Goal: Task Accomplishment & Management: Manage account settings

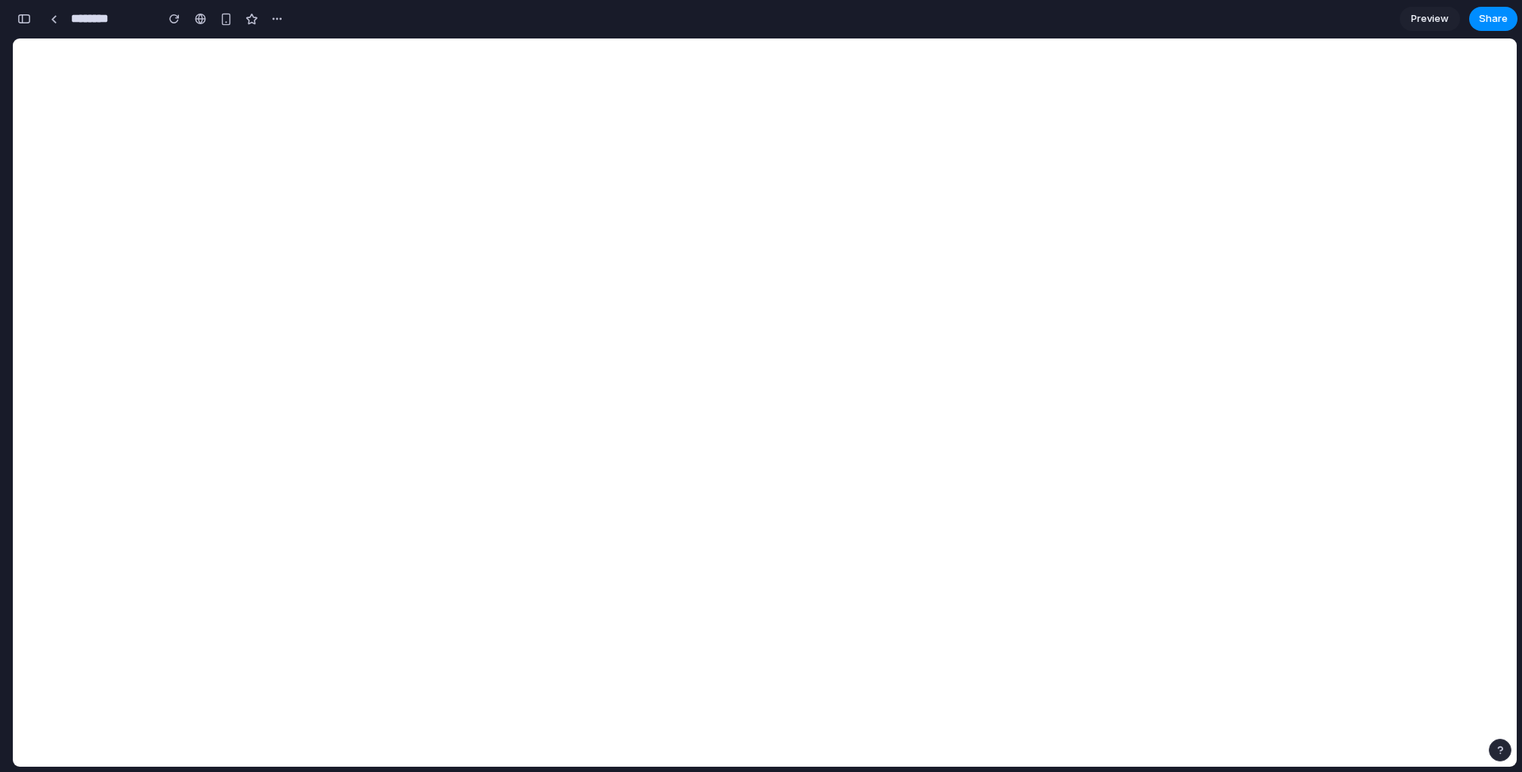
select select "******"
select select "*********"
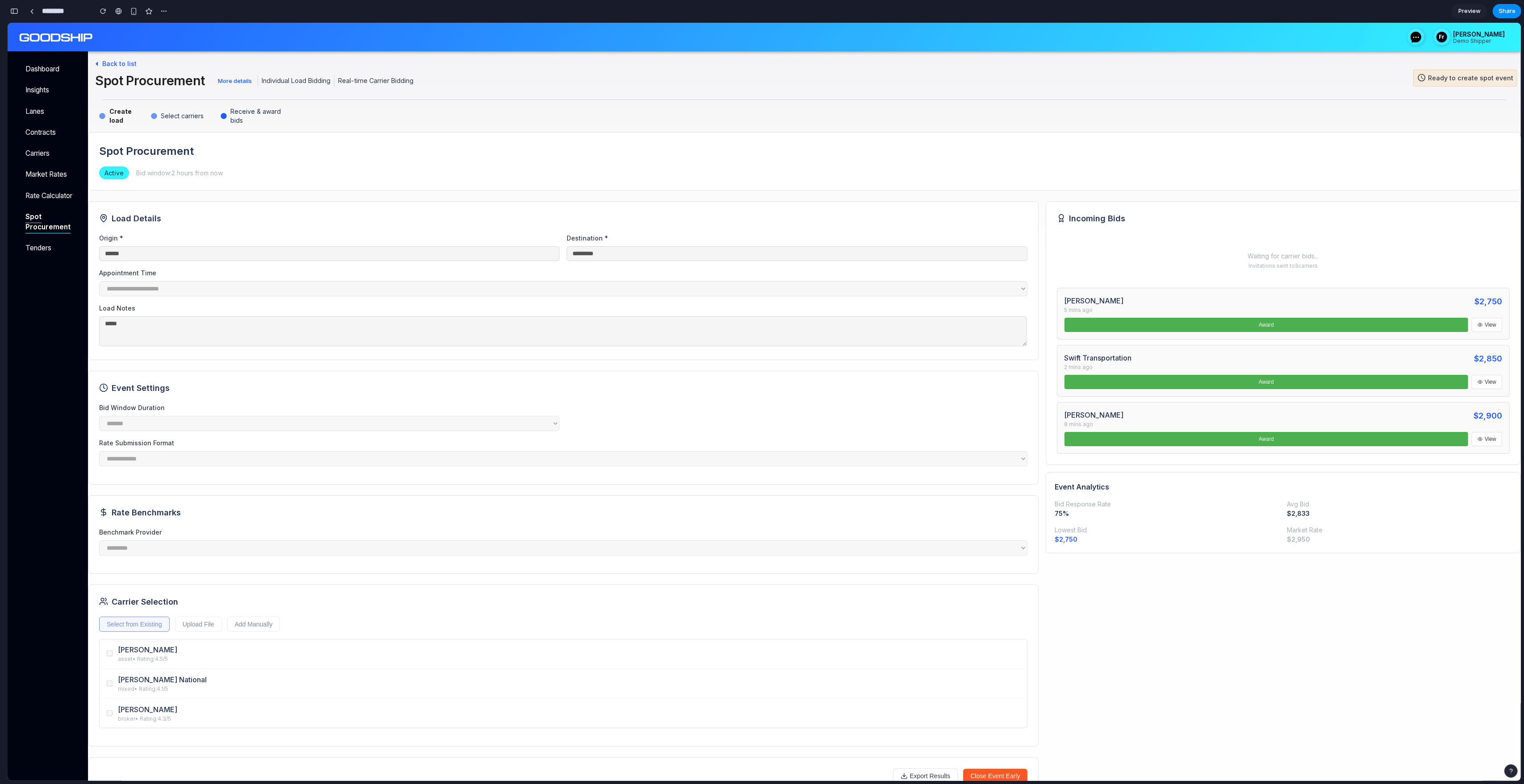
click at [396, 202] on div "**********" at bounding box center [563, 280] width 951 height 159
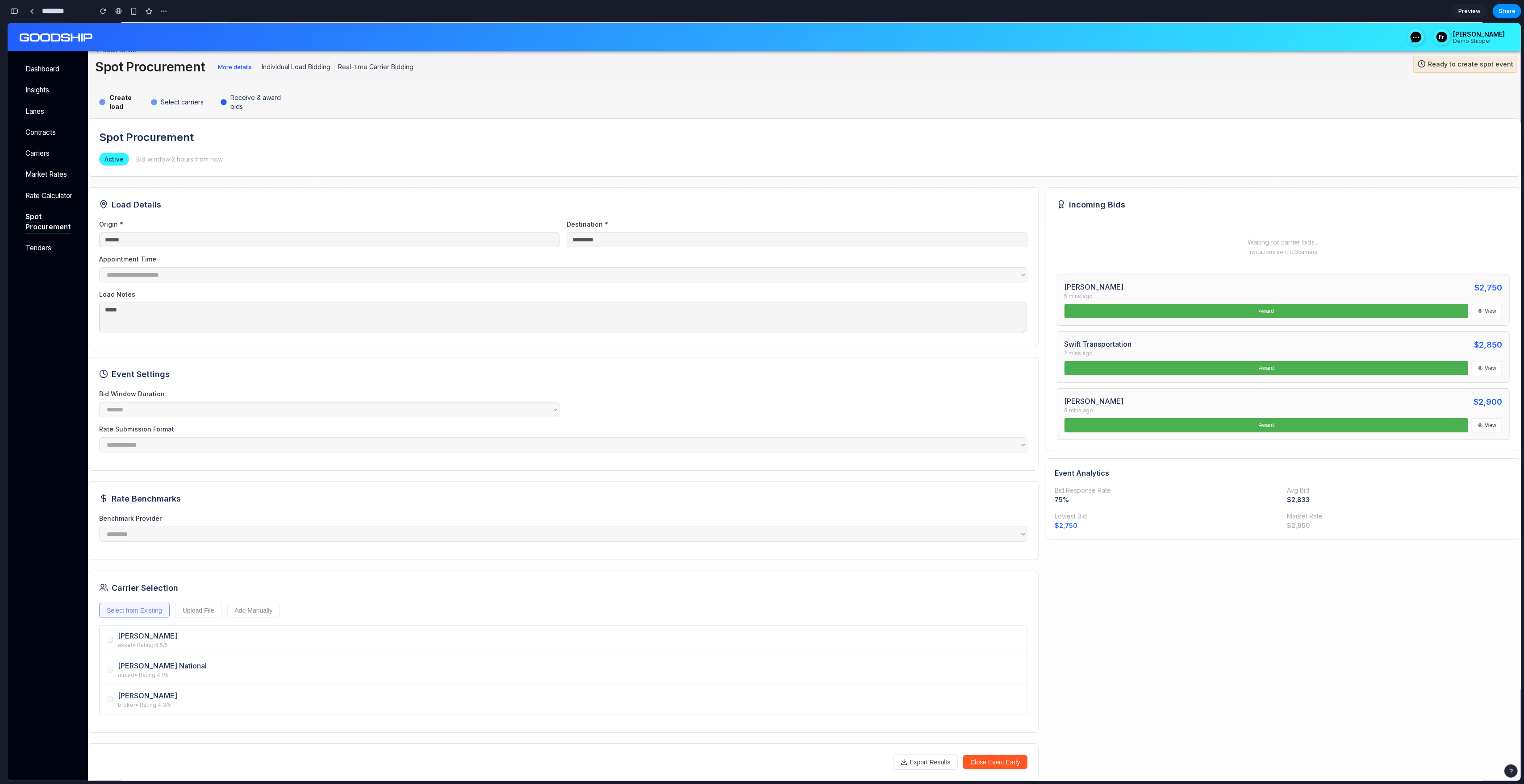
click at [12, 10] on div "button" at bounding box center [14, 11] width 8 height 7
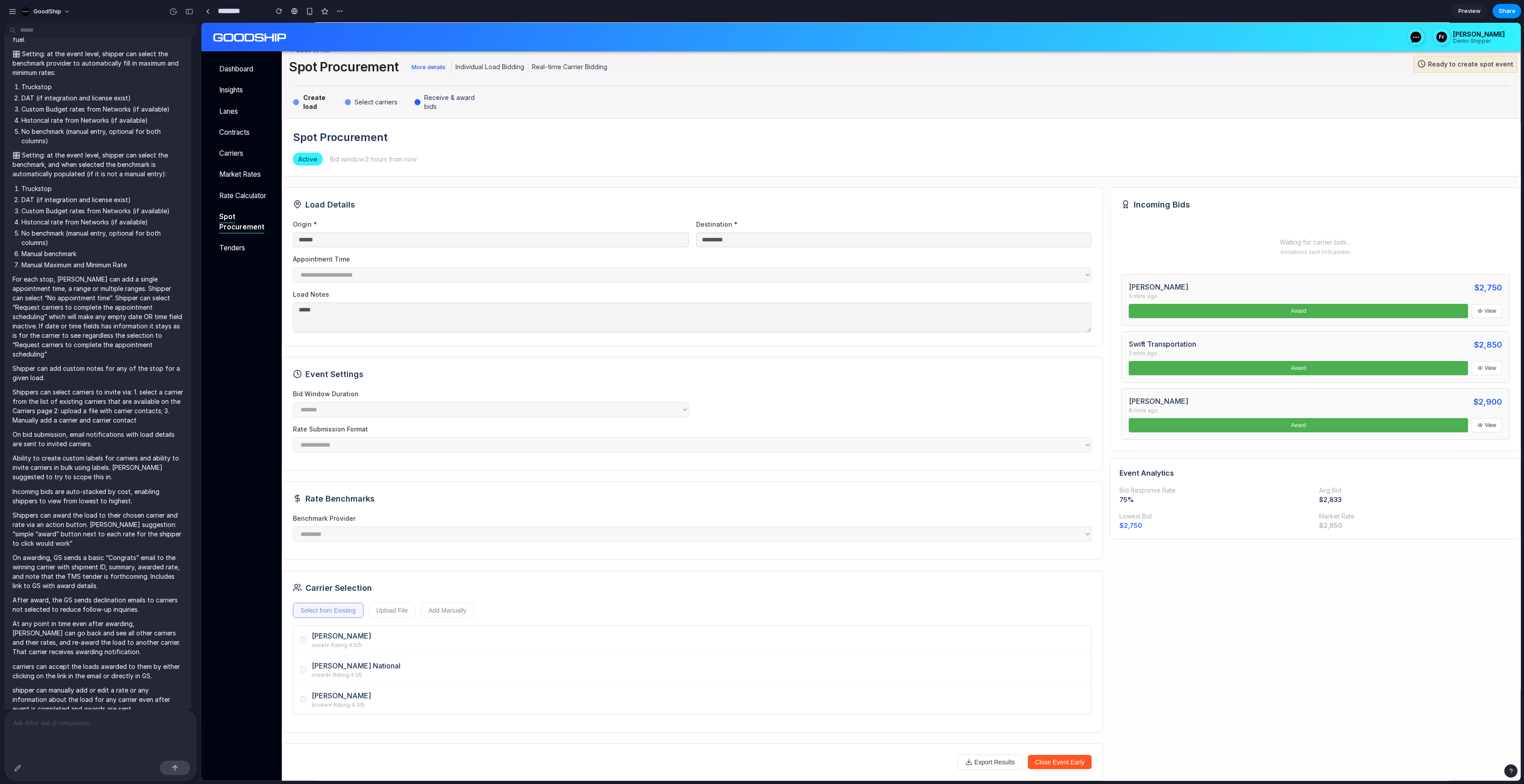
scroll to position [0, 0]
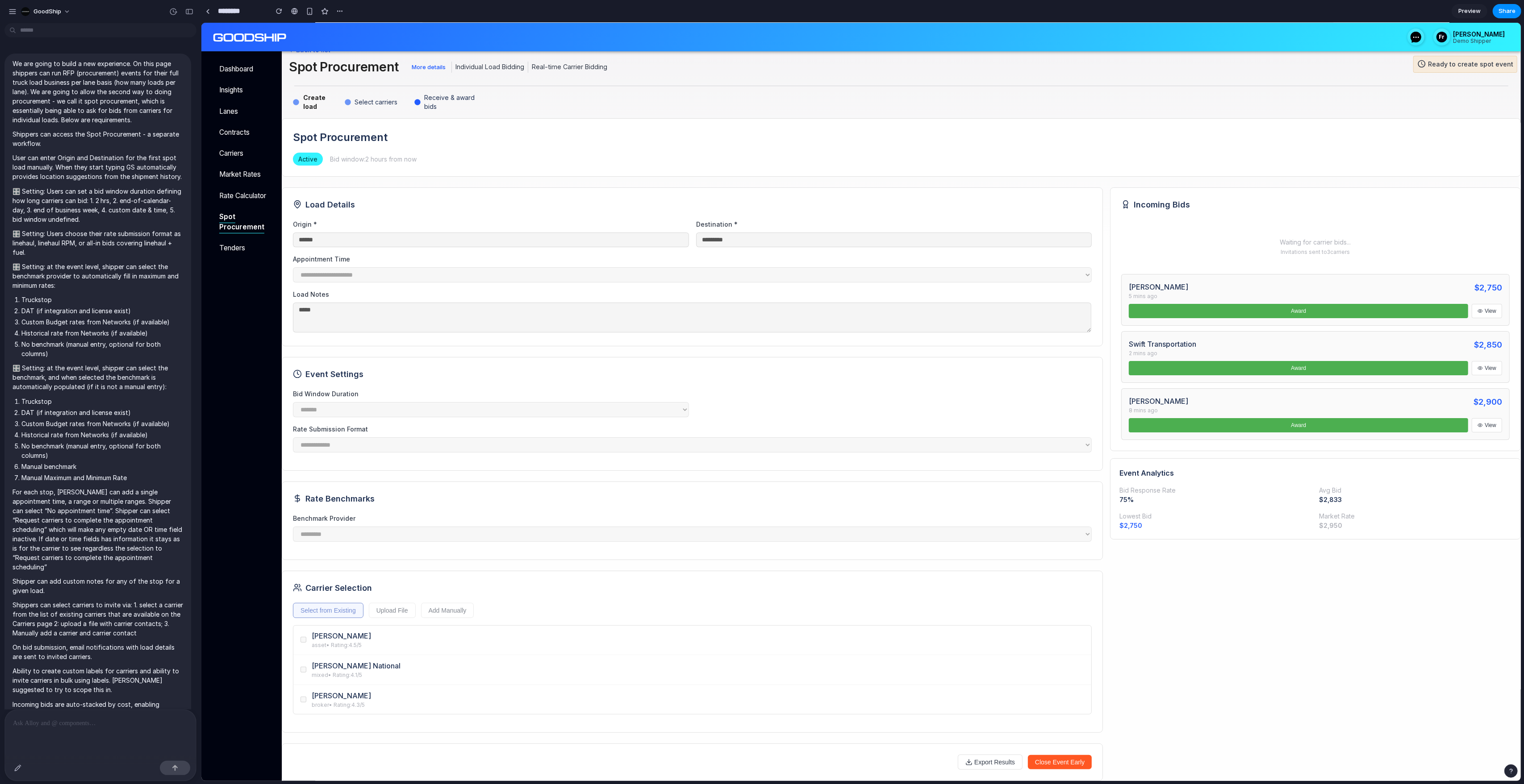
click at [763, 368] on h3 "Event Settings" at bounding box center [692, 374] width 799 height 12
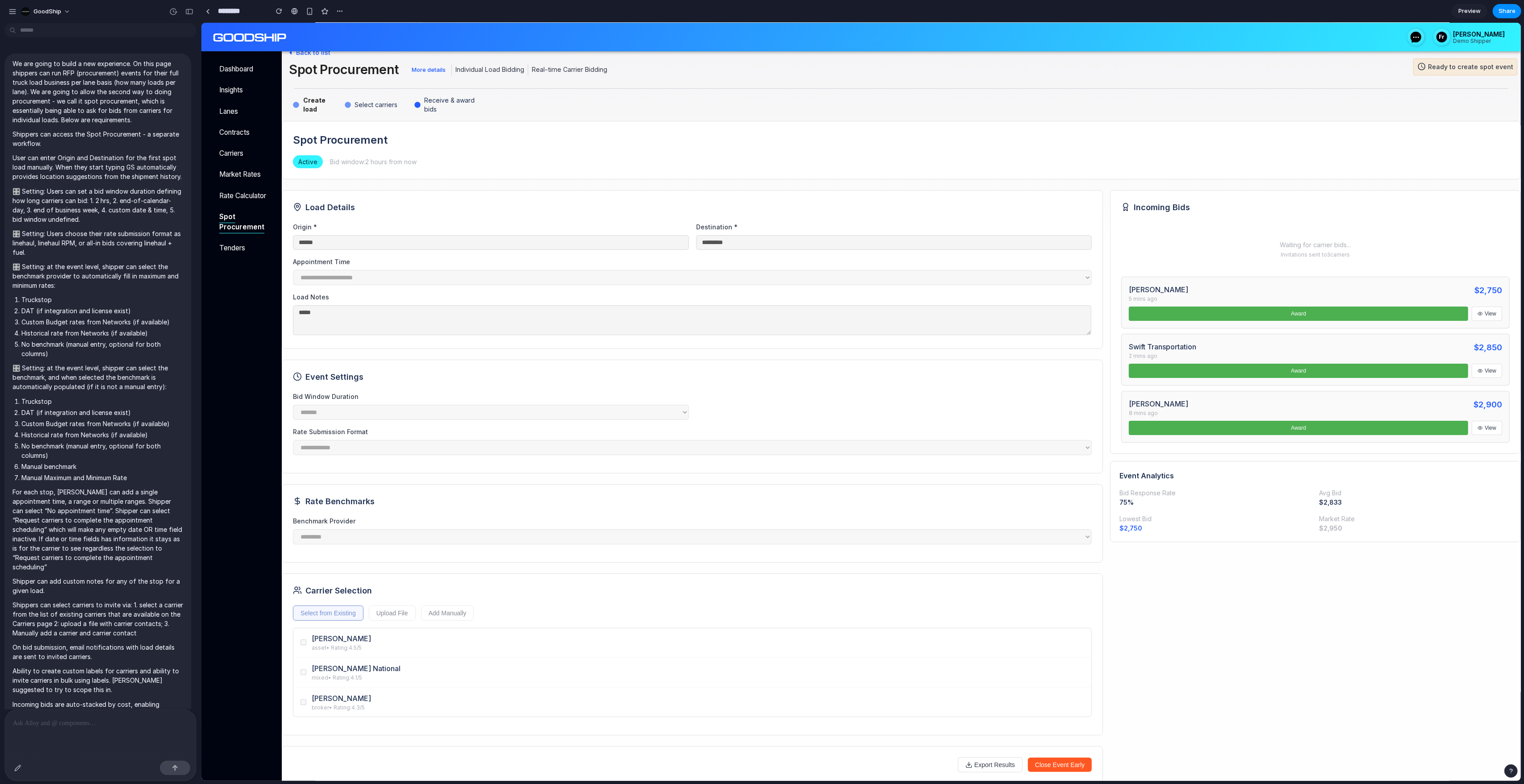
scroll to position [30, 0]
drag, startPoint x: 505, startPoint y: 103, endPoint x: 292, endPoint y: 106, distance: 213.0
click at [292, 106] on div "Create load Select carriers Receive & award bids" at bounding box center [901, 105] width 1225 height 18
click at [204, 14] on link at bounding box center [208, 11] width 14 height 14
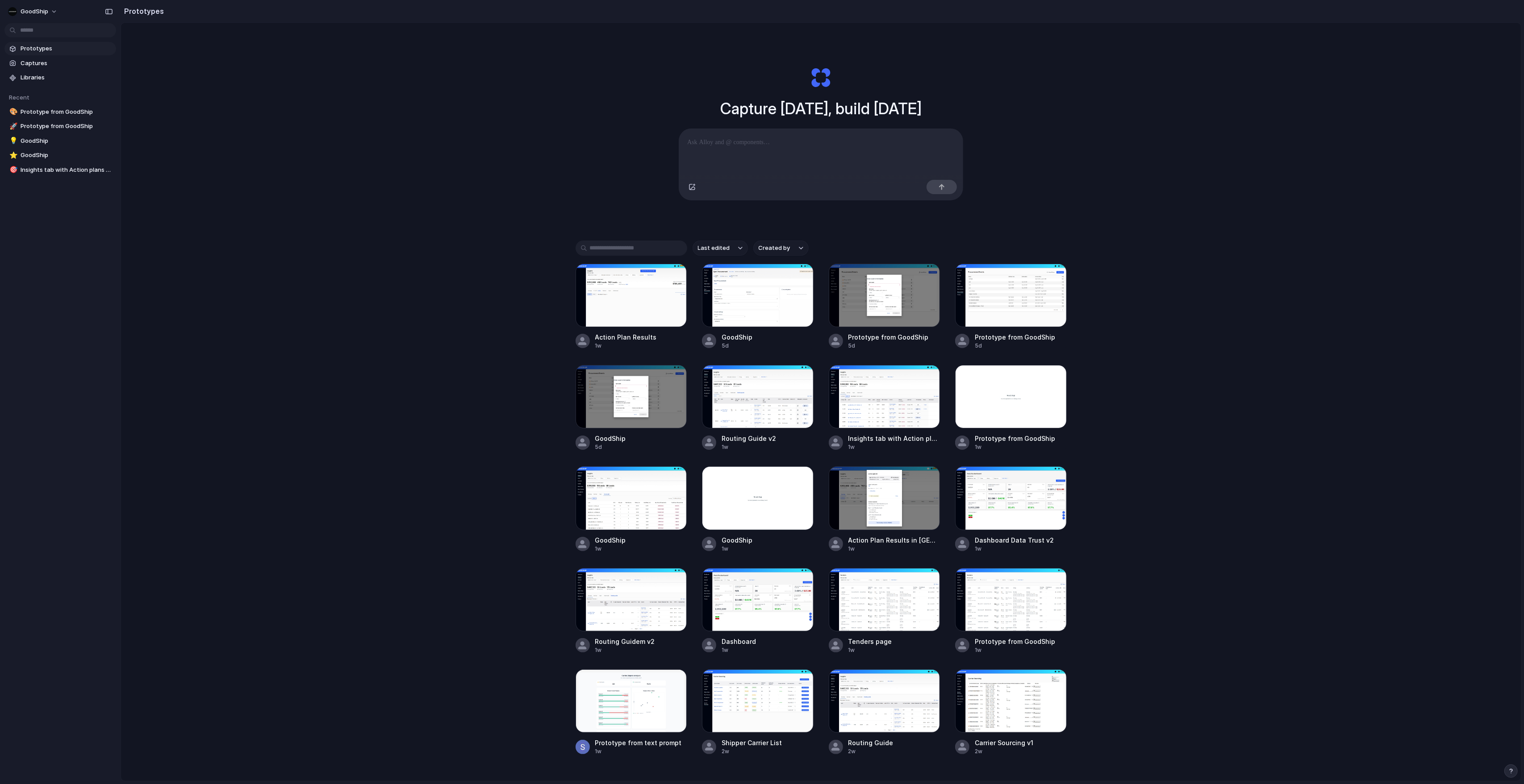
click at [45, 49] on span "Prototypes" at bounding box center [66, 48] width 92 height 9
click at [793, 247] on button "Created by" at bounding box center [781, 248] width 56 height 15
click at [802, 303] on span "[PERSON_NAME][EMAIL_ADDRESS][DOMAIN_NAME]" at bounding box center [841, 302] width 141 height 9
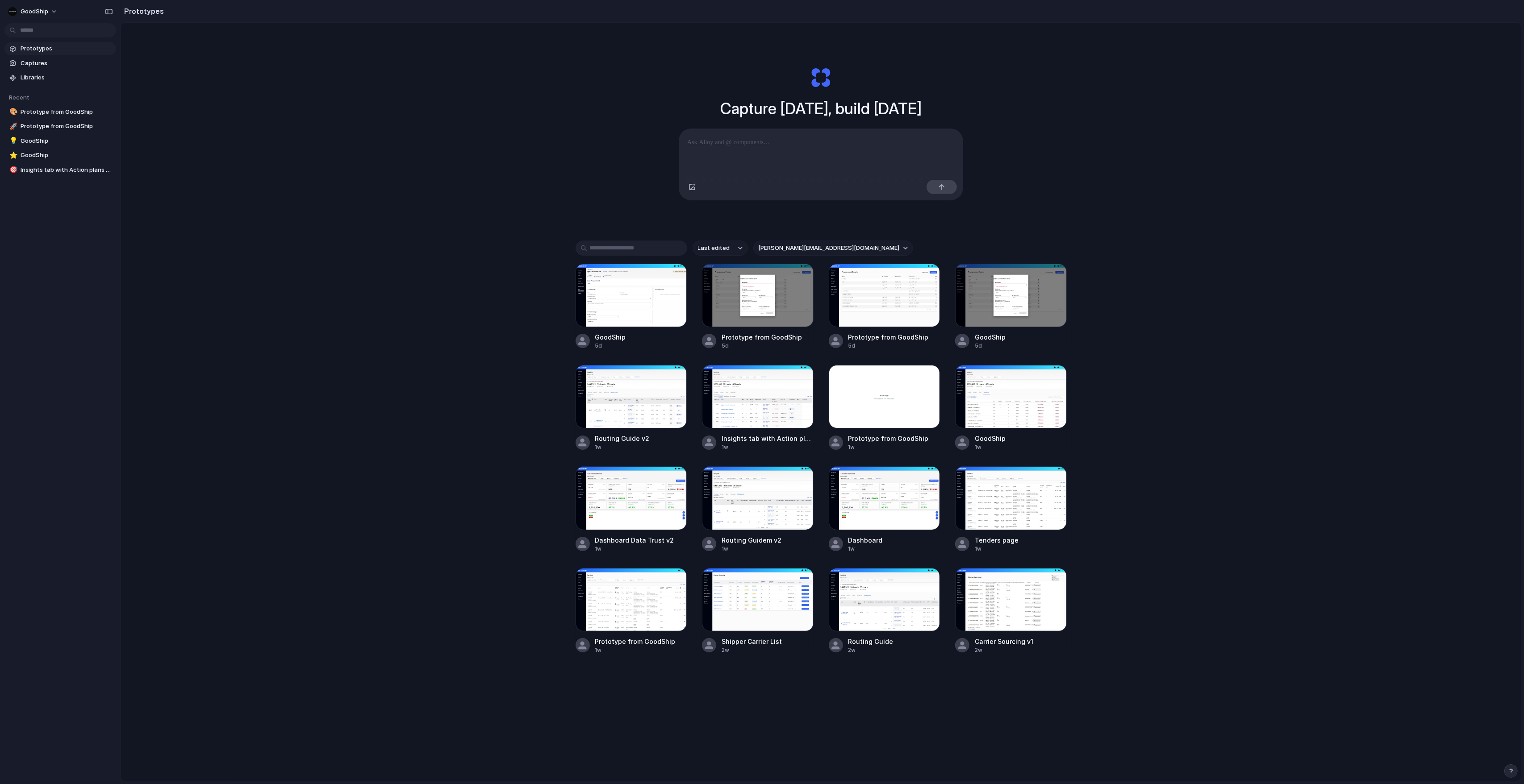
click at [900, 331] on div "Capture [DATE], build [DATE] Clone web app Clone screenshot Start from existing…" at bounding box center [821, 425] width 1400 height 805
click at [640, 307] on div at bounding box center [631, 295] width 112 height 63
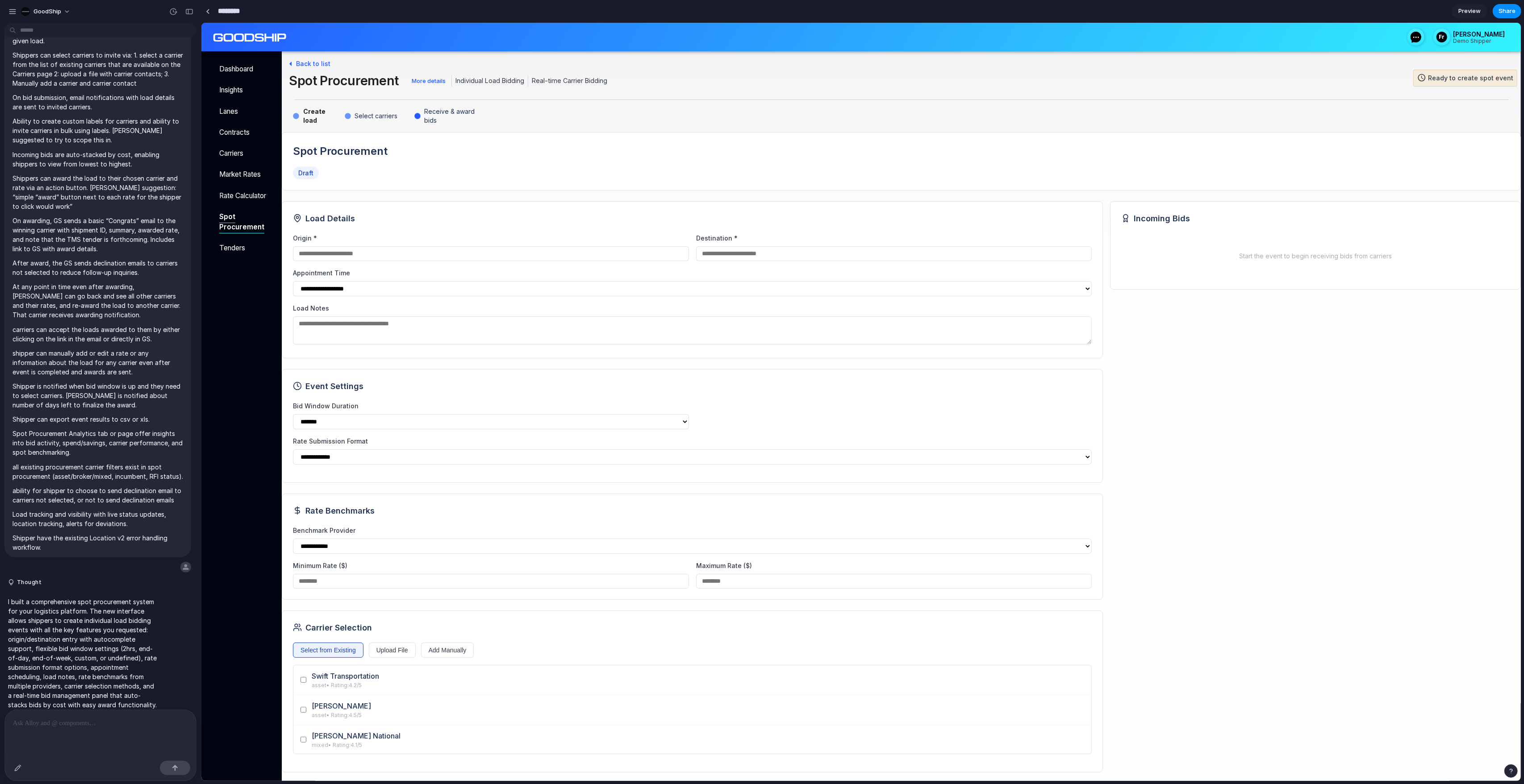
click at [229, 8] on input "********" at bounding box center [240, 11] width 49 height 16
type input "**********"
click at [208, 15] on link at bounding box center [208, 11] width 14 height 14
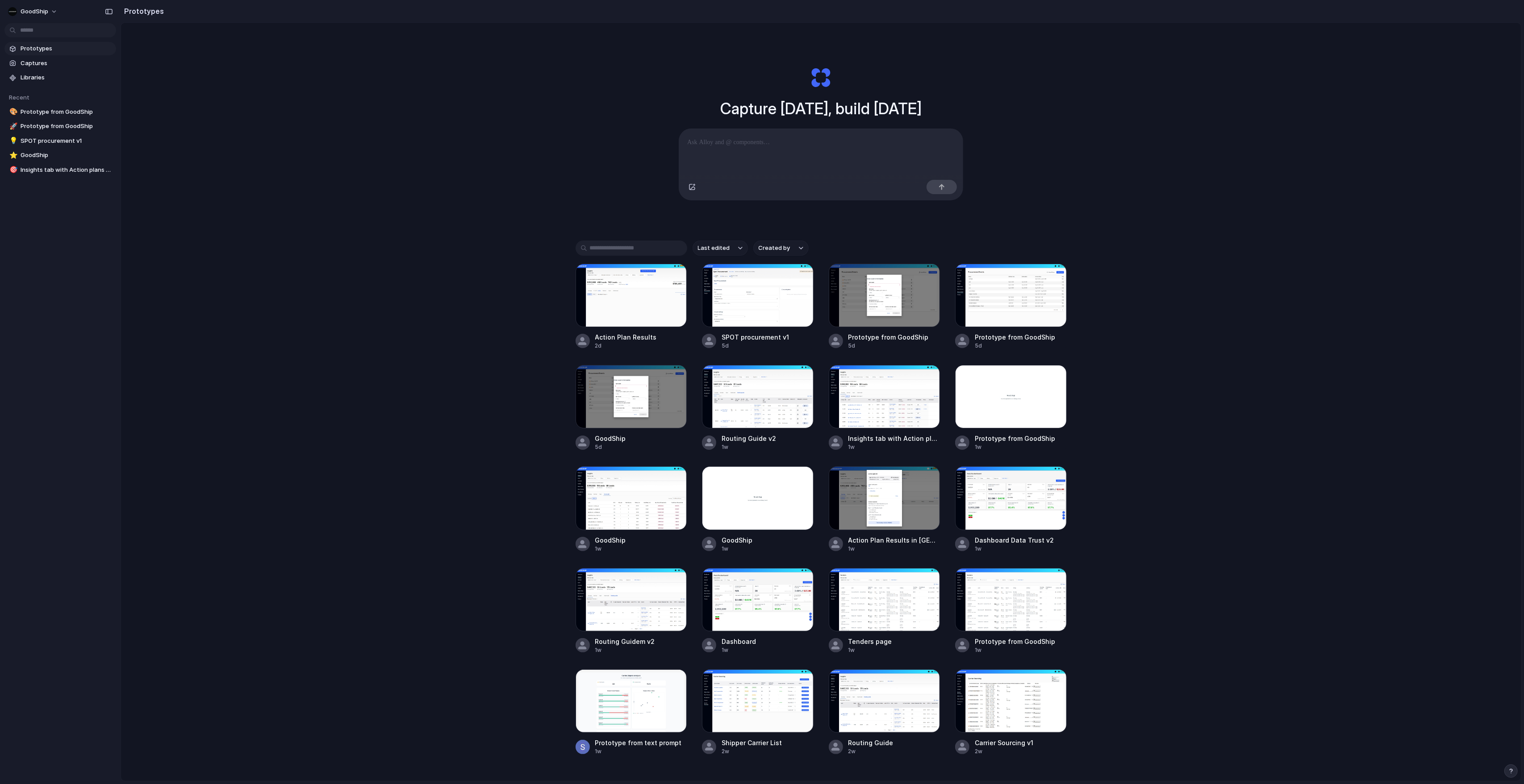
click at [790, 243] on button "Created by" at bounding box center [781, 248] width 56 height 15
click at [798, 297] on span "[PERSON_NAME][EMAIL_ADDRESS][DOMAIN_NAME]" at bounding box center [841, 302] width 141 height 9
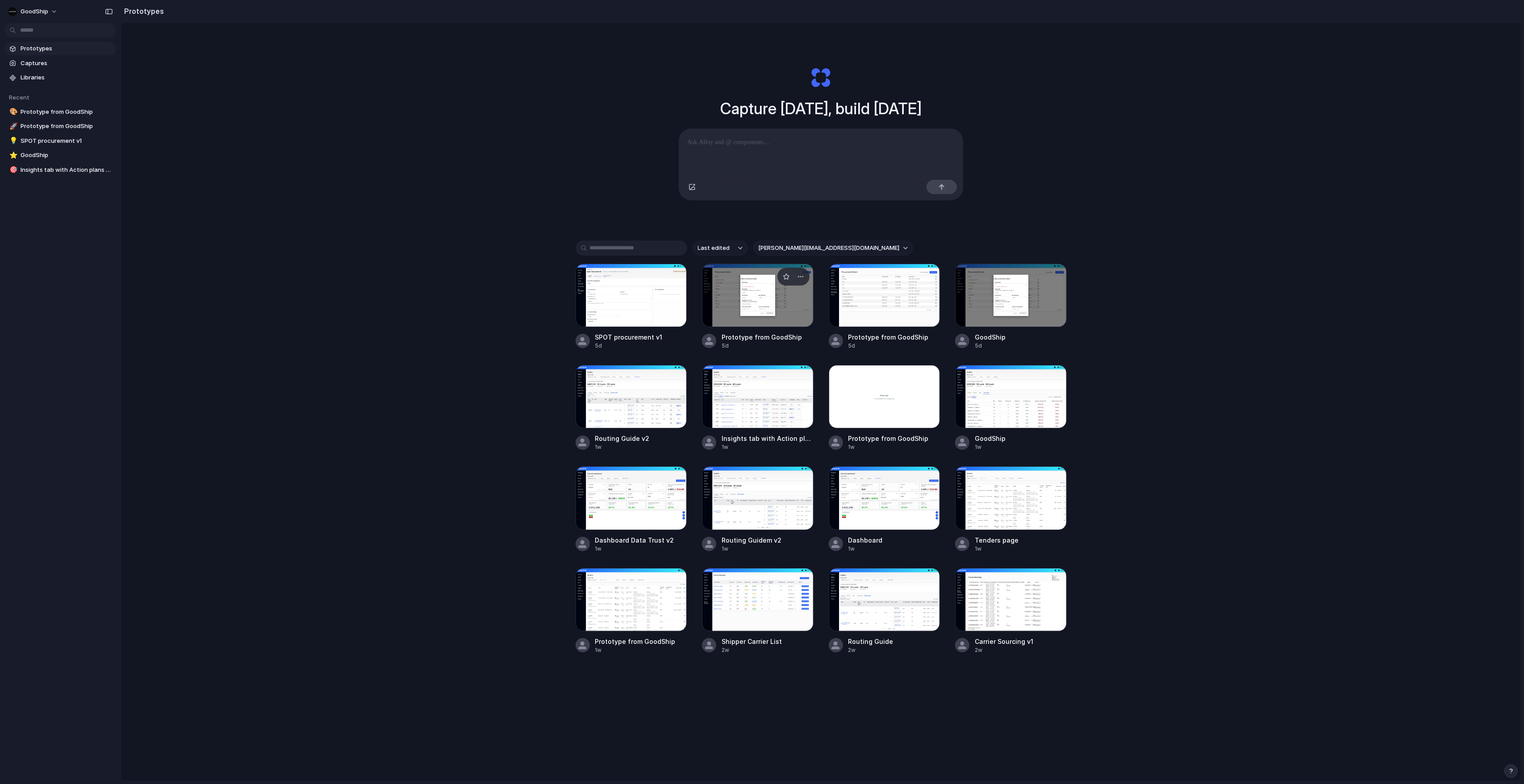
click at [764, 325] on div at bounding box center [757, 295] width 112 height 63
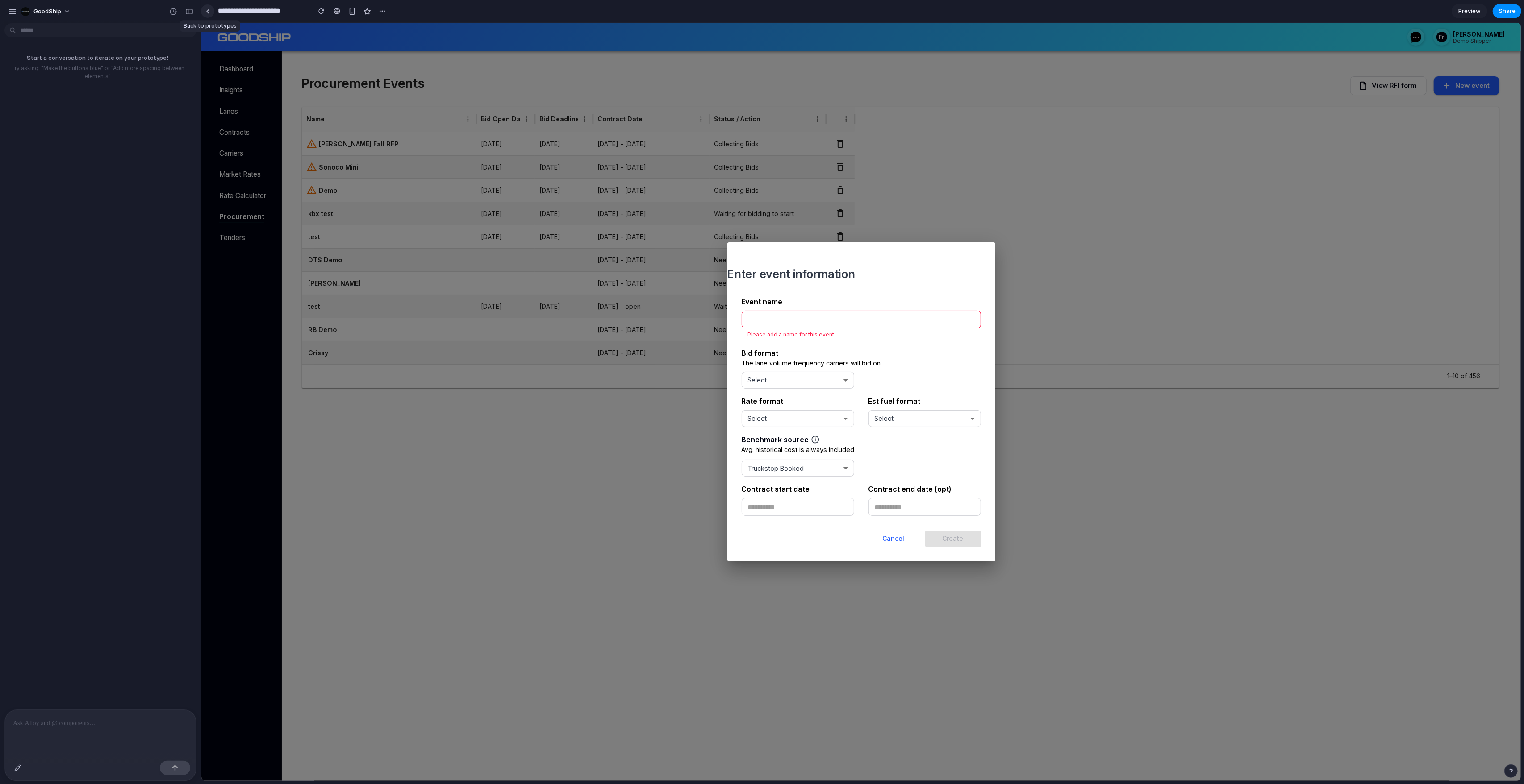
click at [208, 12] on div at bounding box center [208, 11] width 4 height 5
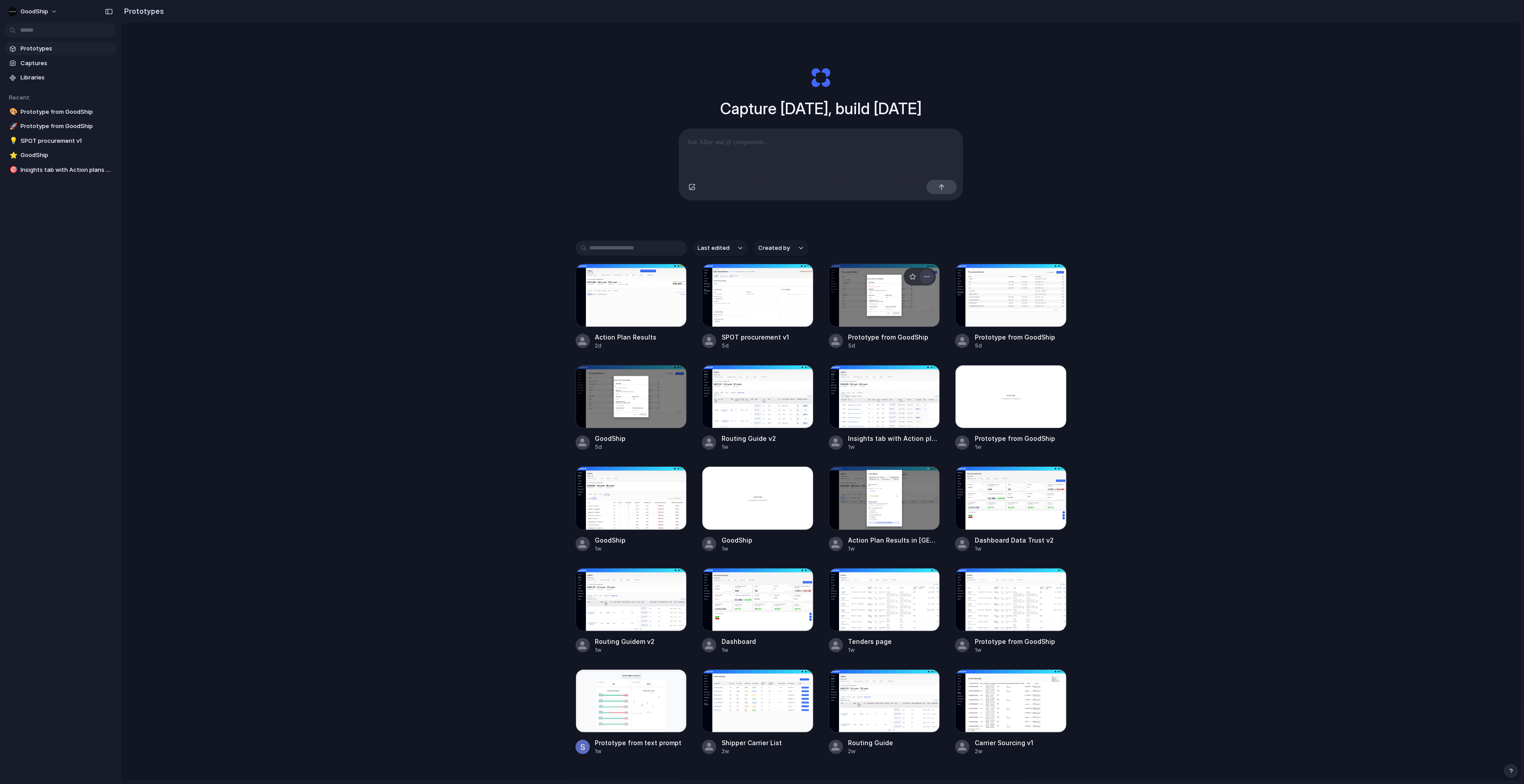
click at [900, 276] on div "button" at bounding box center [927, 277] width 7 height 7
click at [900, 326] on li "Delete" at bounding box center [901, 326] width 63 height 14
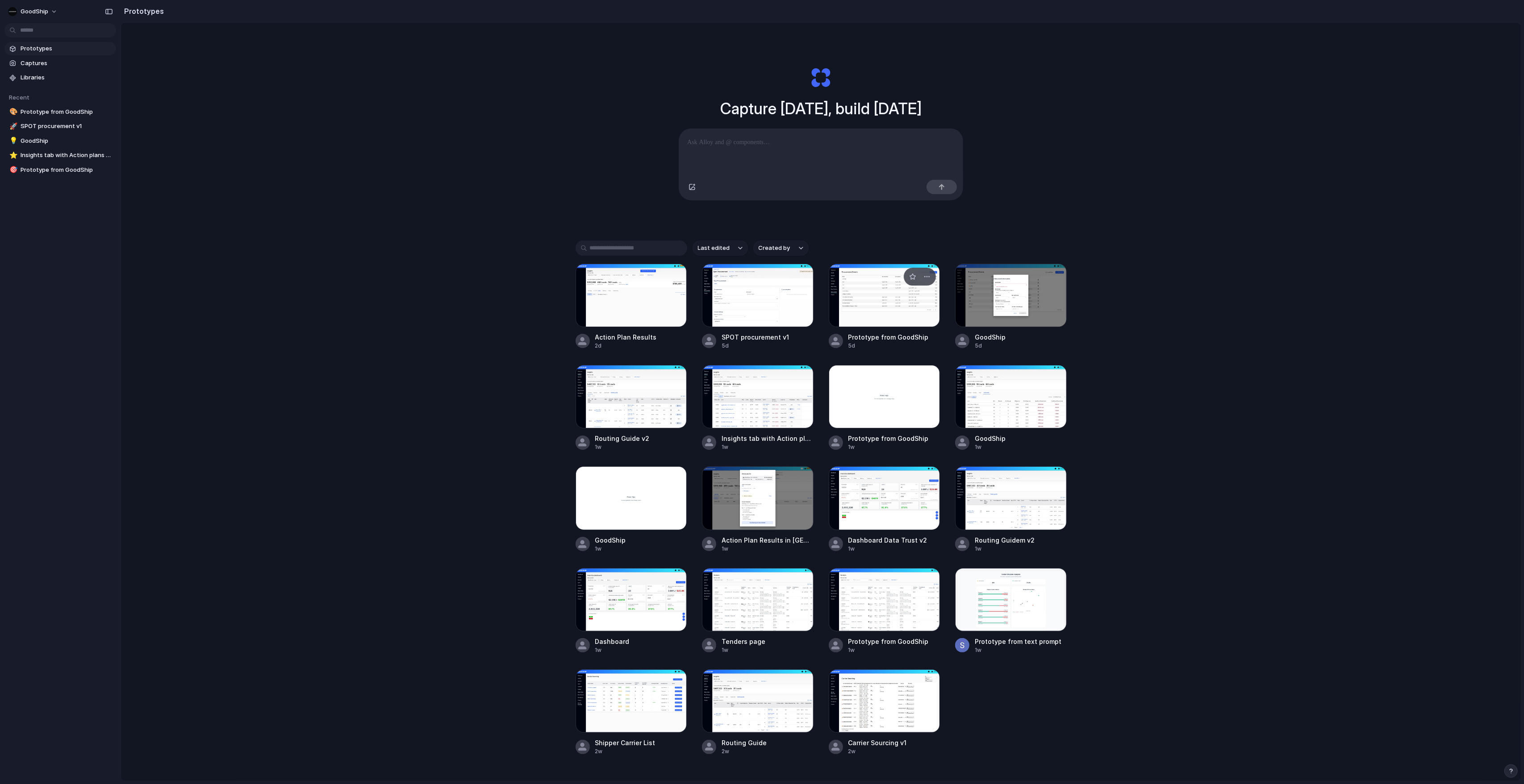
click at [864, 323] on div at bounding box center [884, 295] width 112 height 63
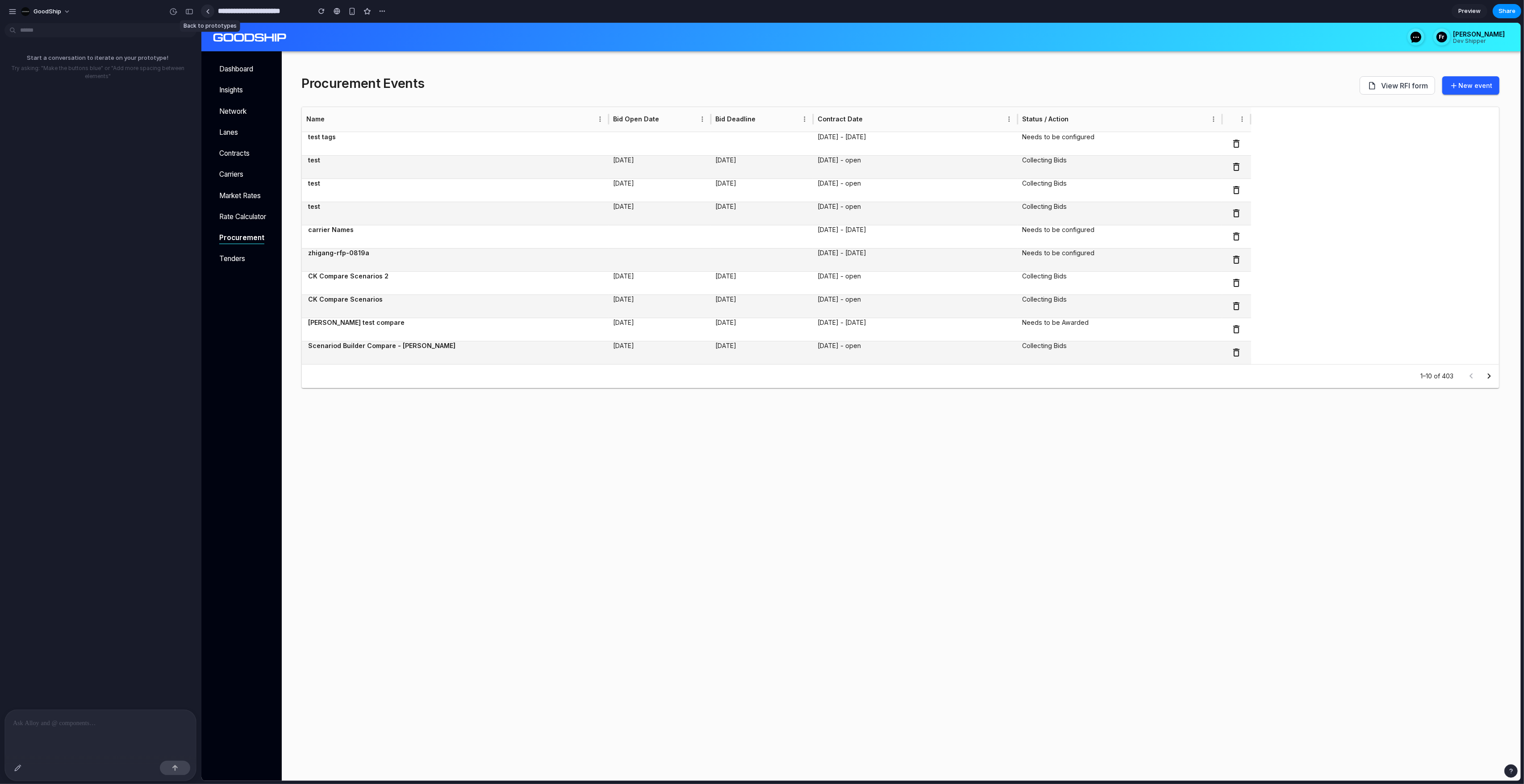
click at [208, 13] on div at bounding box center [208, 11] width 4 height 5
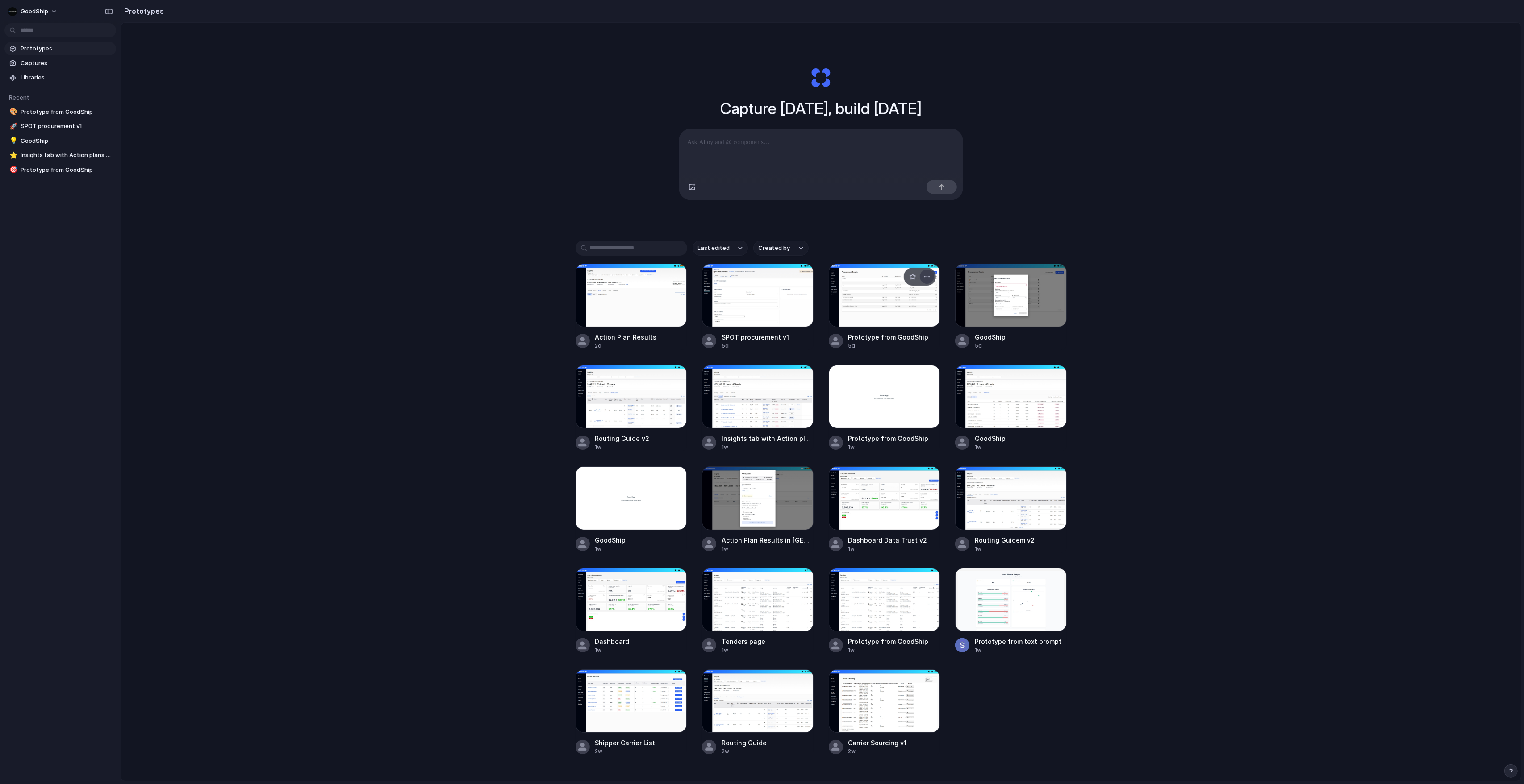
click at [900, 276] on button "button" at bounding box center [927, 277] width 14 height 14
click at [900, 325] on span "Delete" at bounding box center [893, 326] width 19 height 9
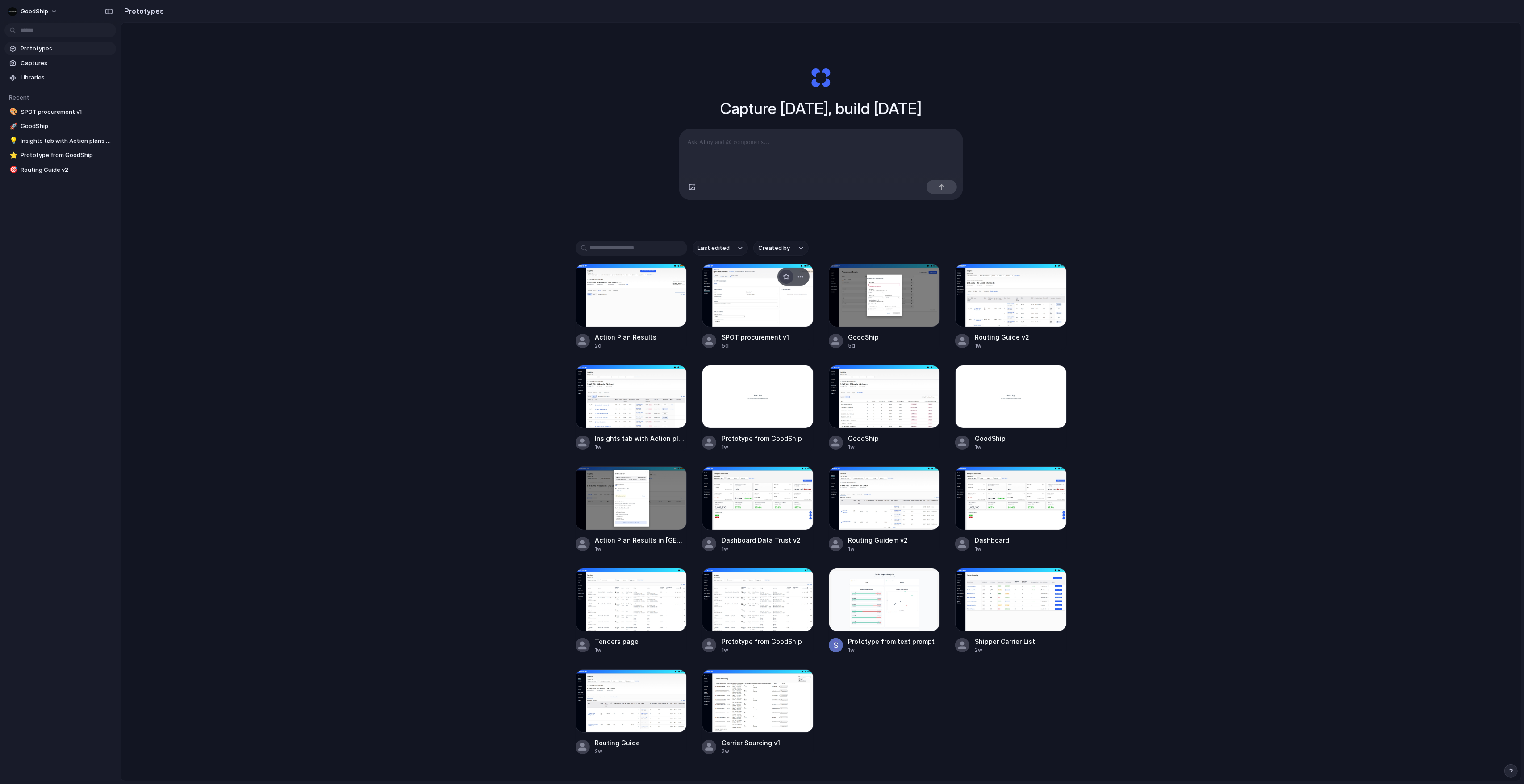
click at [784, 278] on div "button" at bounding box center [786, 277] width 7 height 7
click at [658, 316] on div at bounding box center [631, 295] width 112 height 63
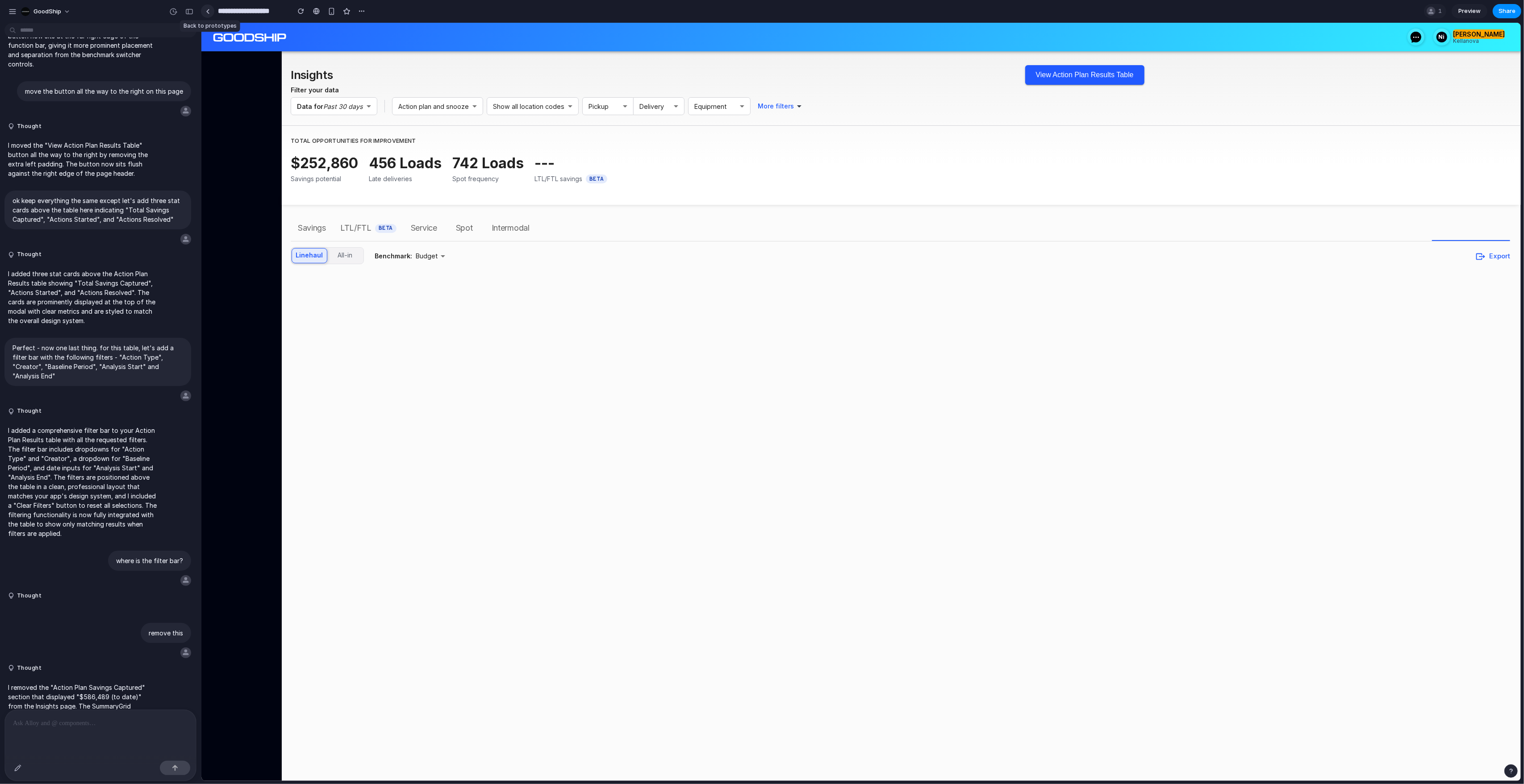
click at [209, 11] on div at bounding box center [208, 11] width 4 height 5
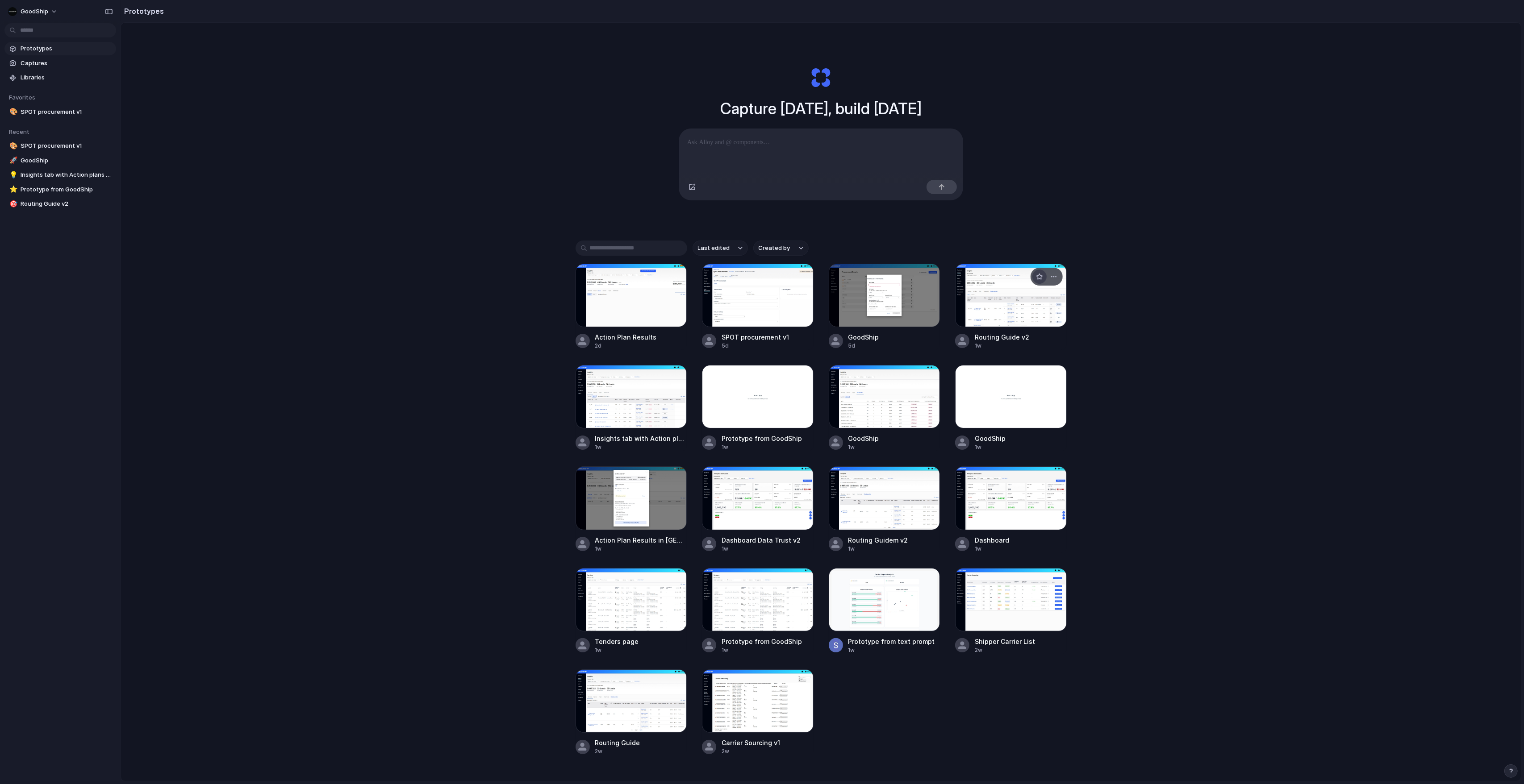
click at [900, 276] on div "button" at bounding box center [1039, 277] width 7 height 7
click at [647, 416] on div at bounding box center [631, 396] width 112 height 63
click at [787, 245] on span "Created by" at bounding box center [774, 248] width 32 height 9
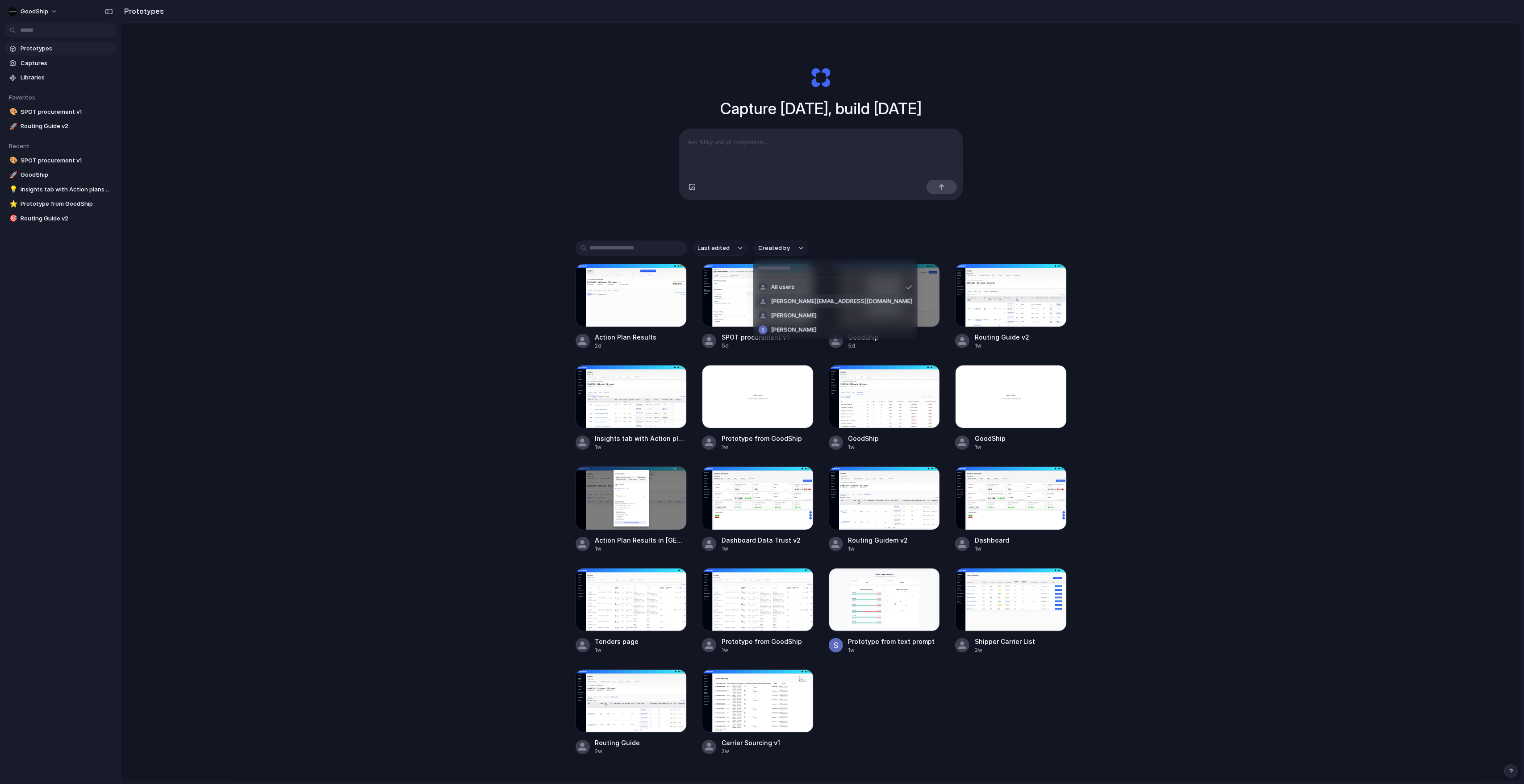
click at [790, 302] on span "[PERSON_NAME][EMAIL_ADDRESS][DOMAIN_NAME]" at bounding box center [841, 302] width 141 height 9
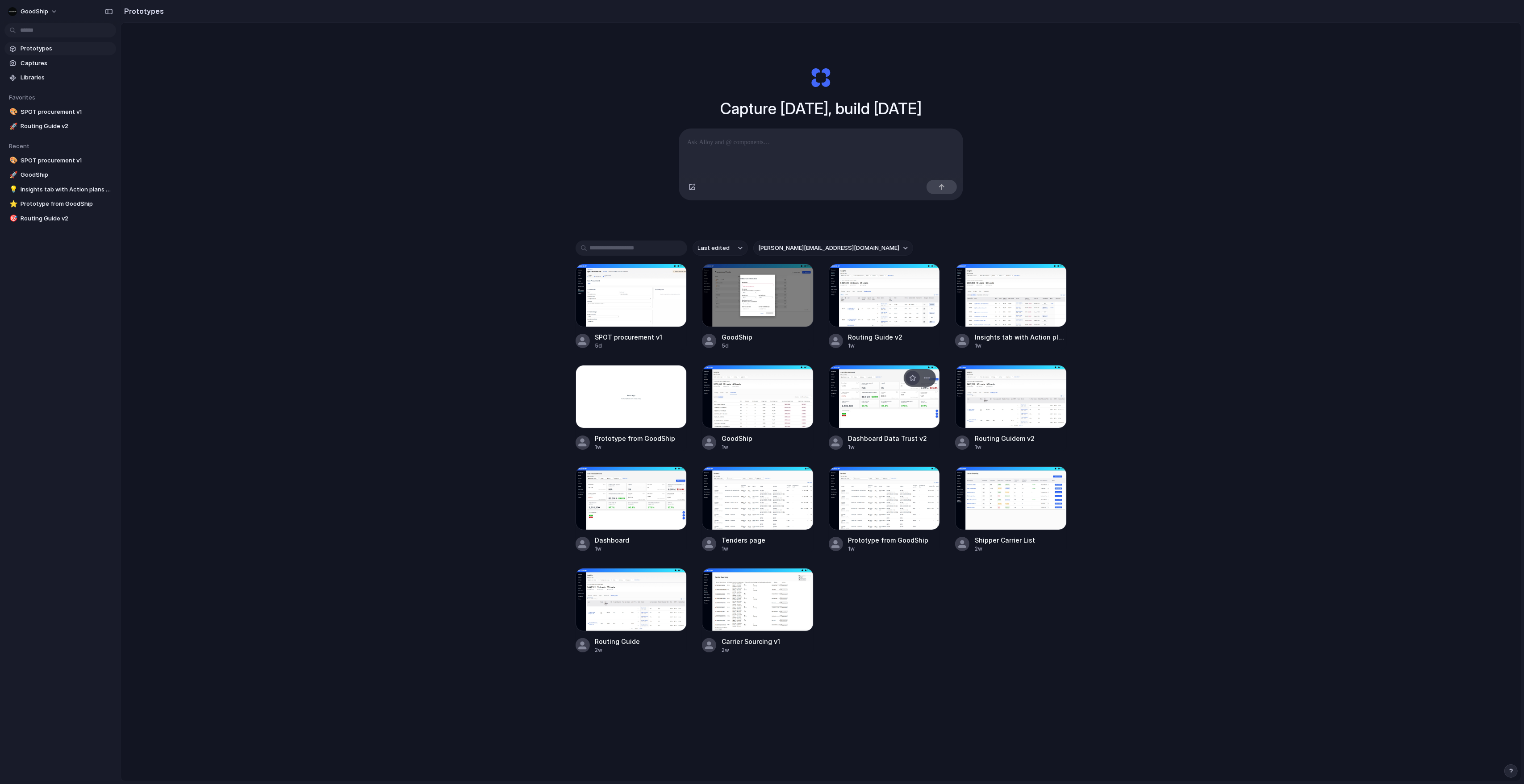
click at [900, 378] on div "button" at bounding box center [913, 378] width 7 height 7
click at [900, 397] on div at bounding box center [1010, 396] width 112 height 63
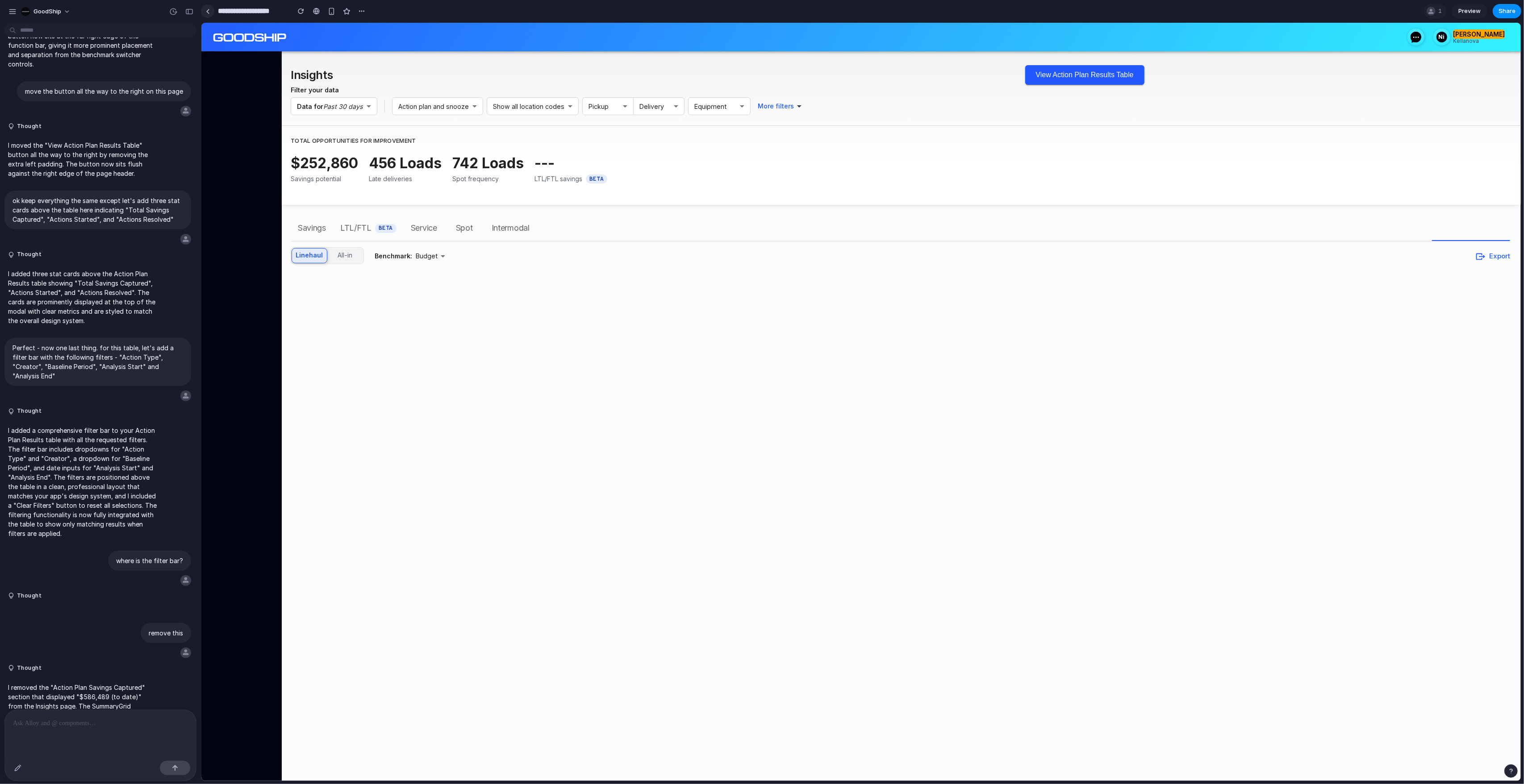
click at [203, 8] on link at bounding box center [208, 11] width 14 height 14
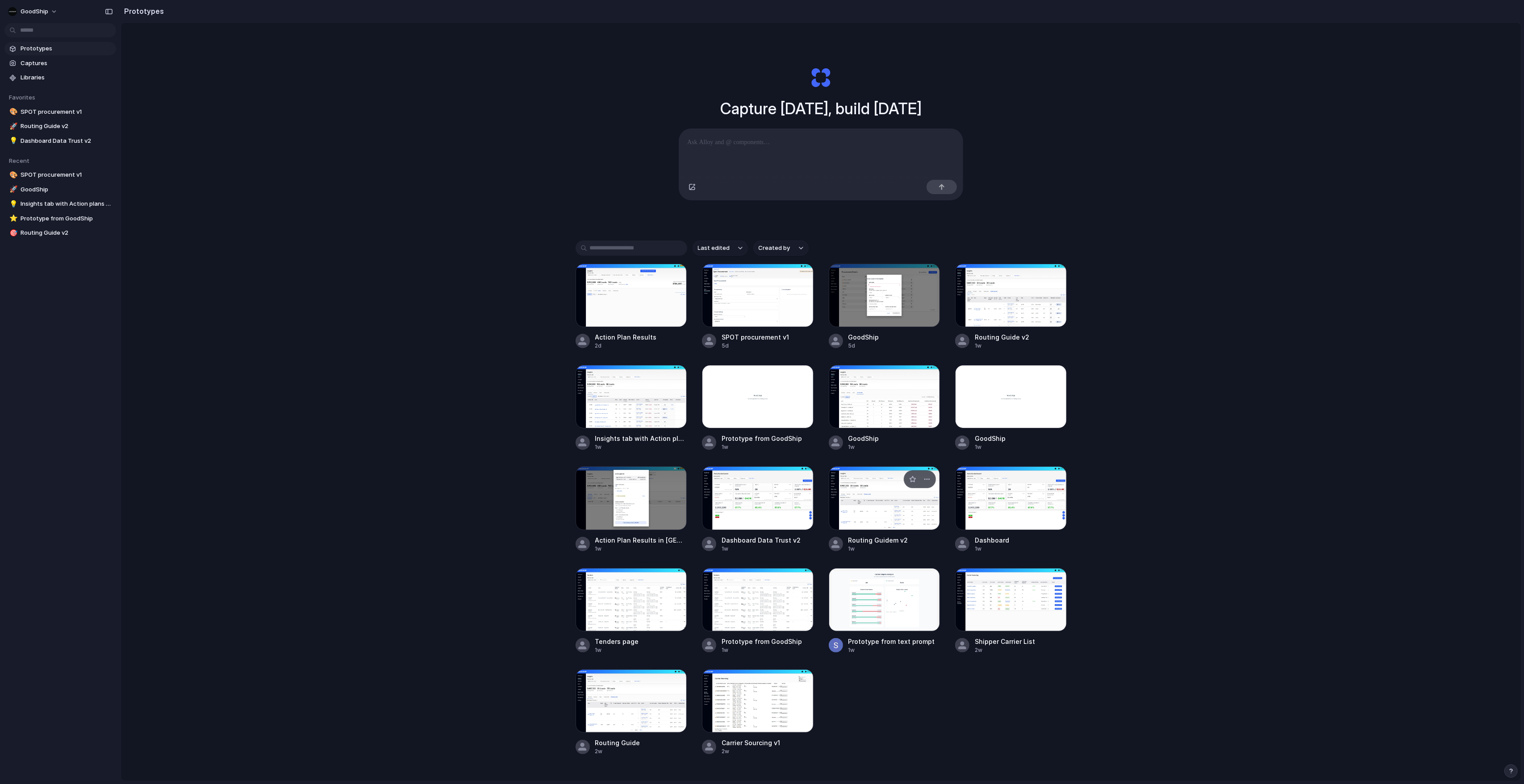
click at [880, 456] on div at bounding box center [884, 498] width 112 height 63
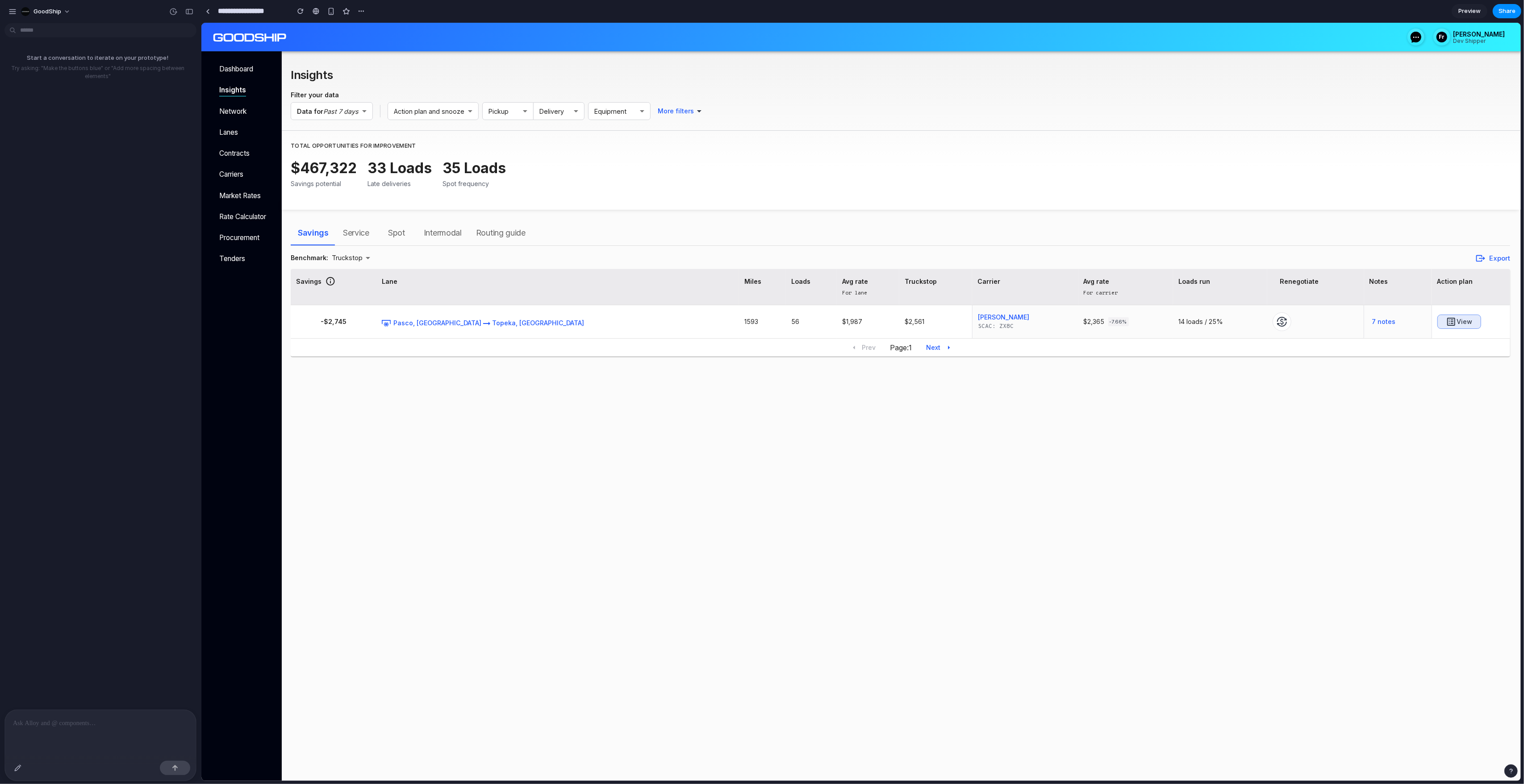
click at [522, 241] on button "Routing guide" at bounding box center [501, 233] width 64 height 25
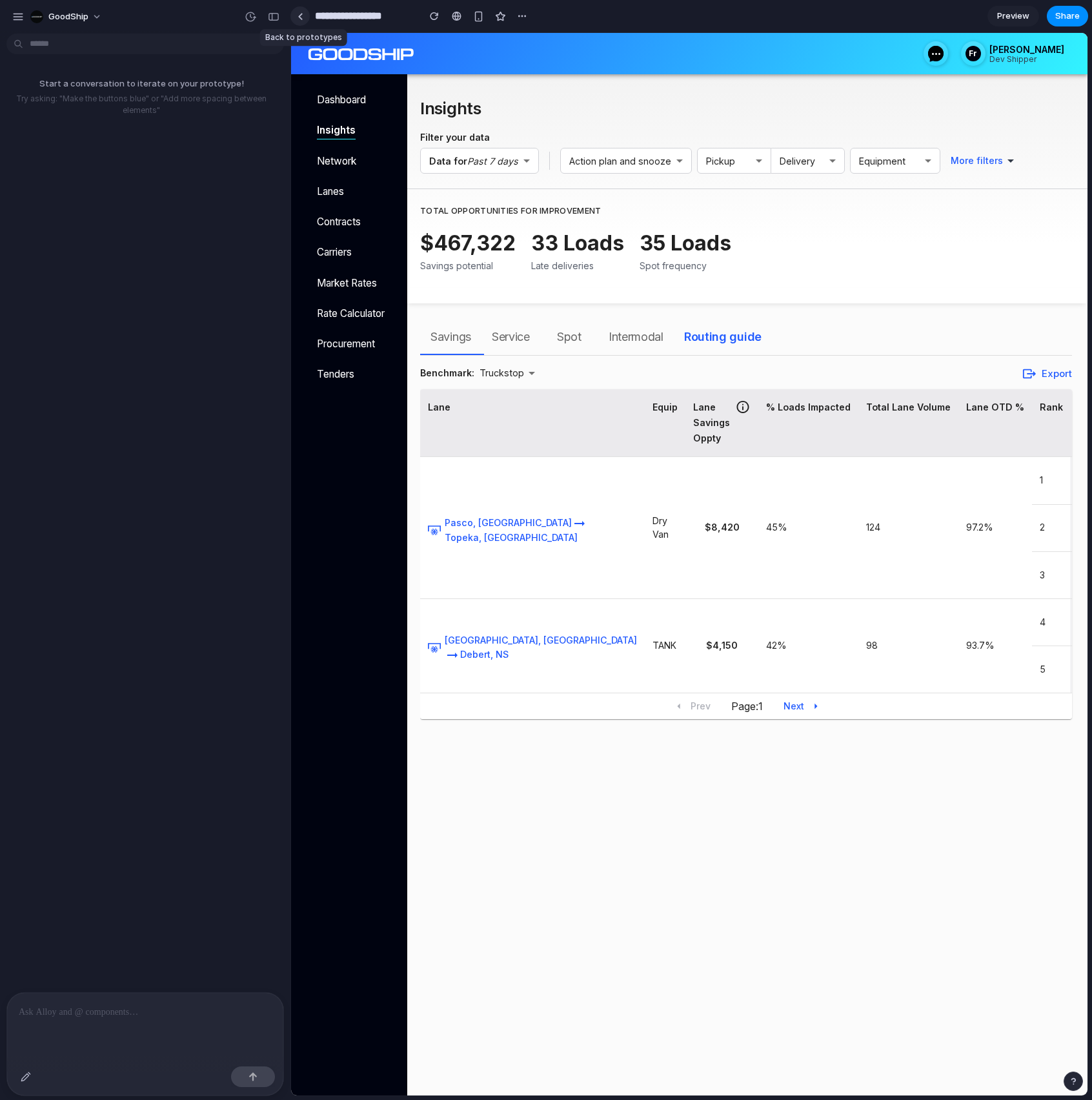
click at [299, 19] on div at bounding box center [300, 16] width 6 height 7
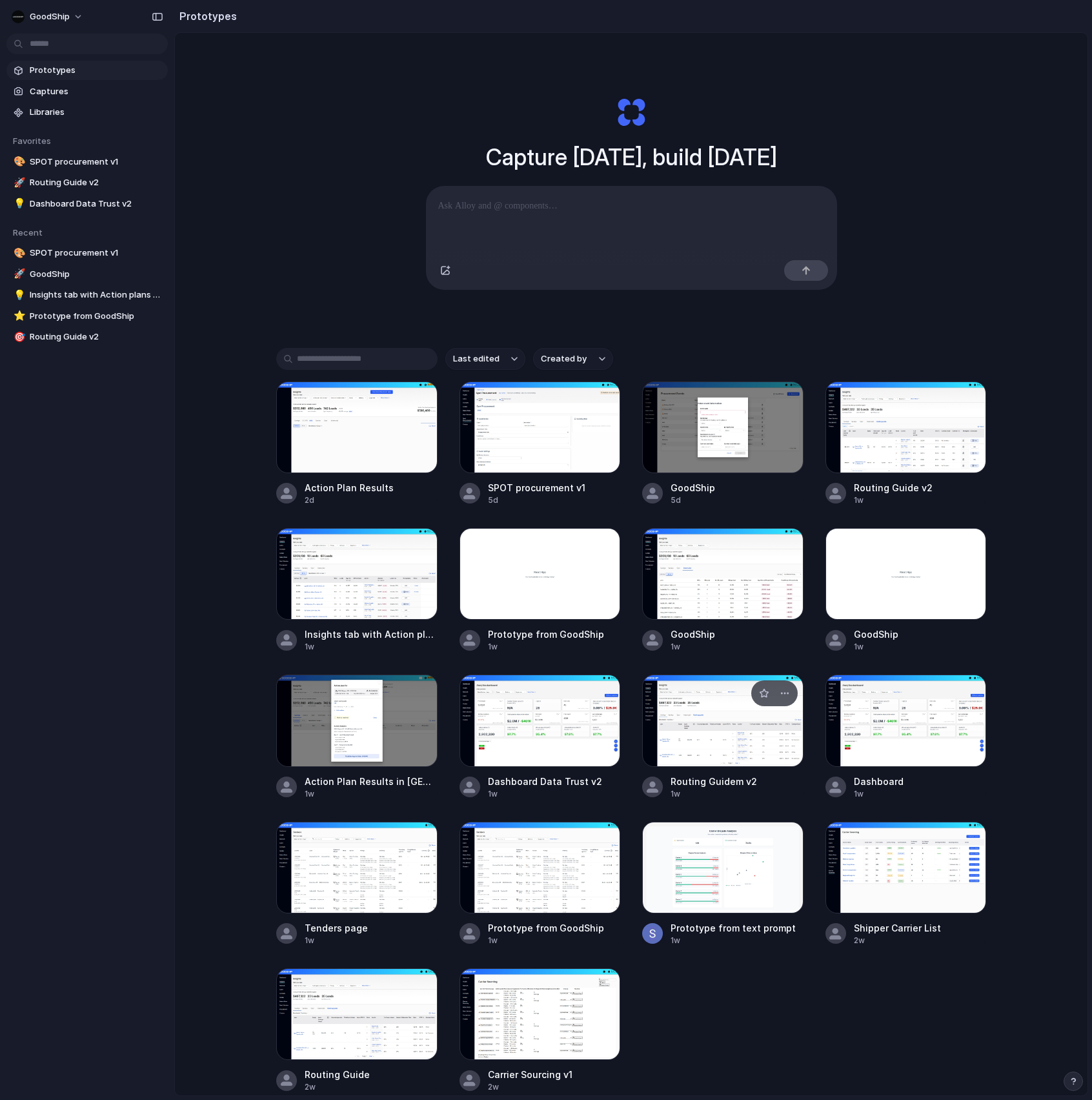
click at [669, 659] on div at bounding box center [723, 720] width 162 height 92
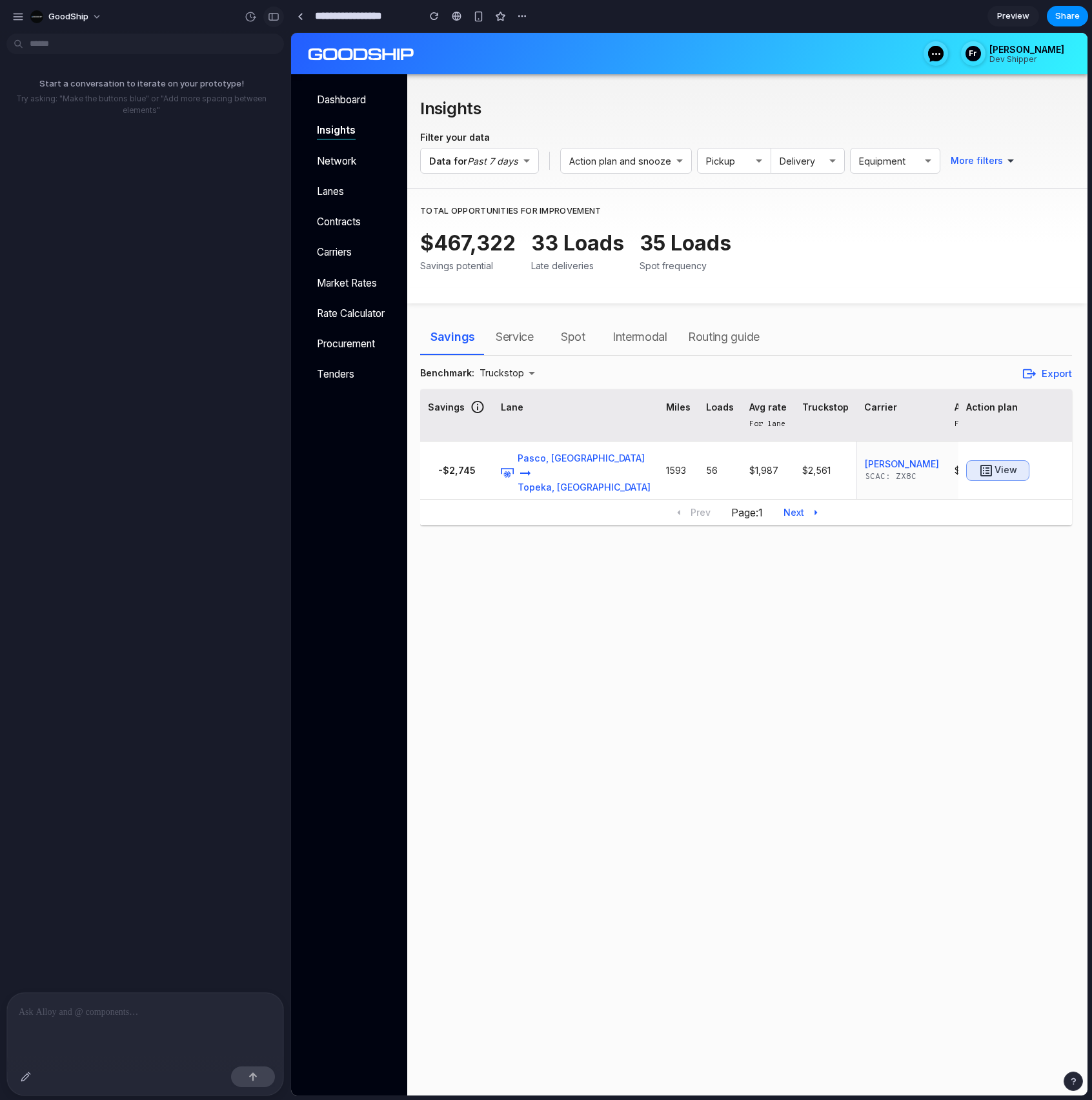
click at [275, 19] on div "button" at bounding box center [274, 16] width 12 height 9
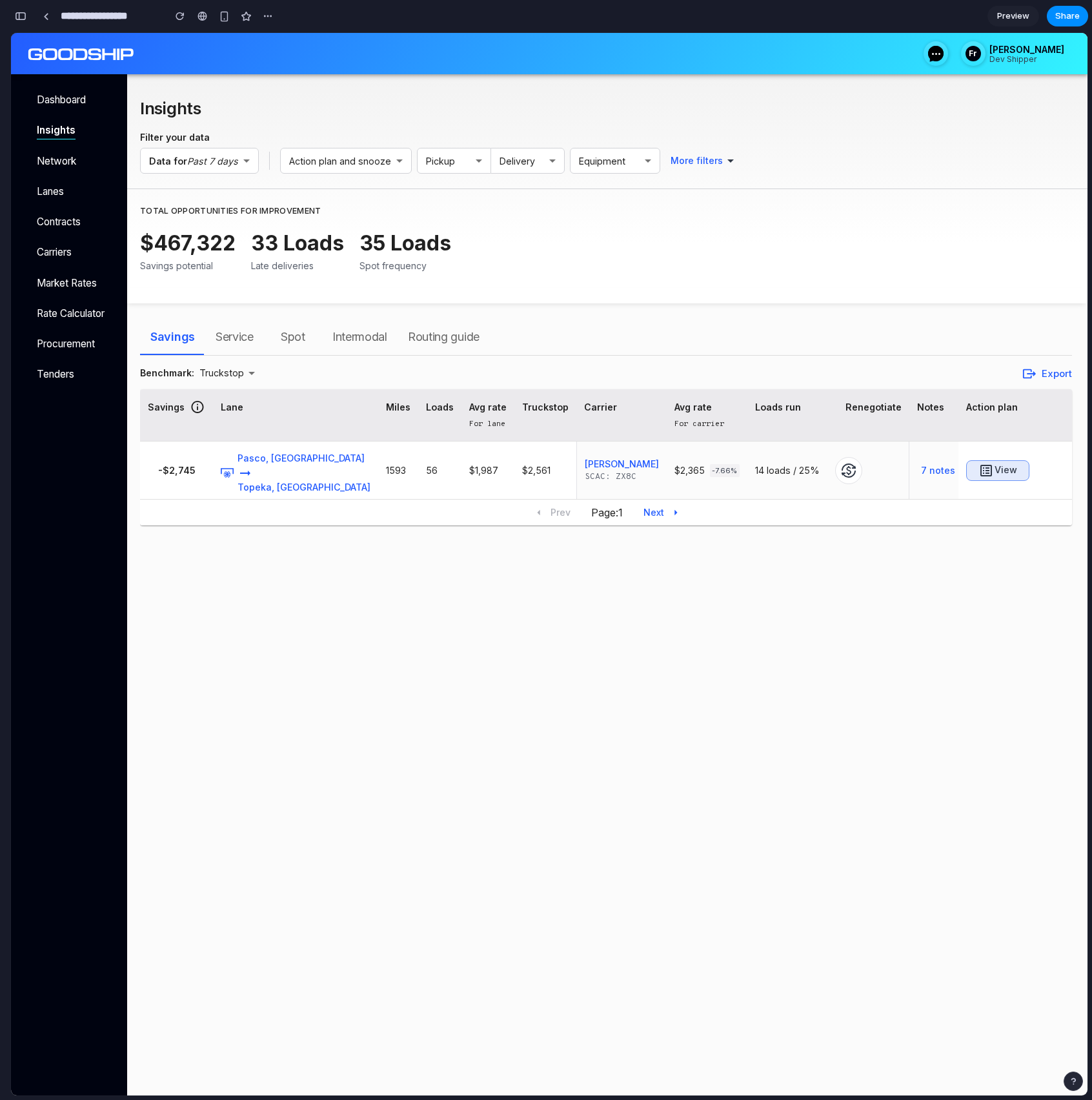
click at [458, 333] on span "Routing guide" at bounding box center [444, 337] width 72 height 21
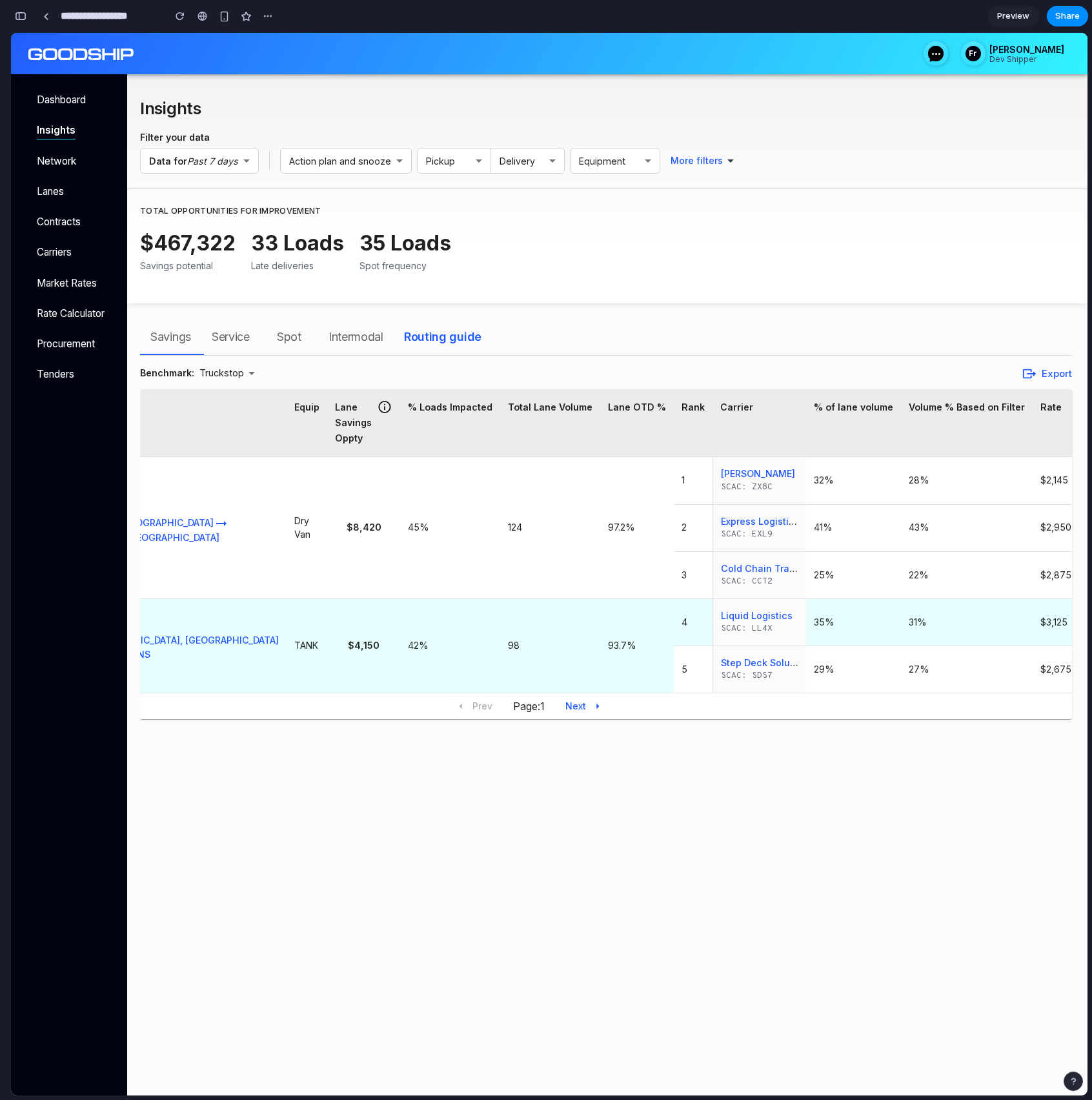
scroll to position [0, 80]
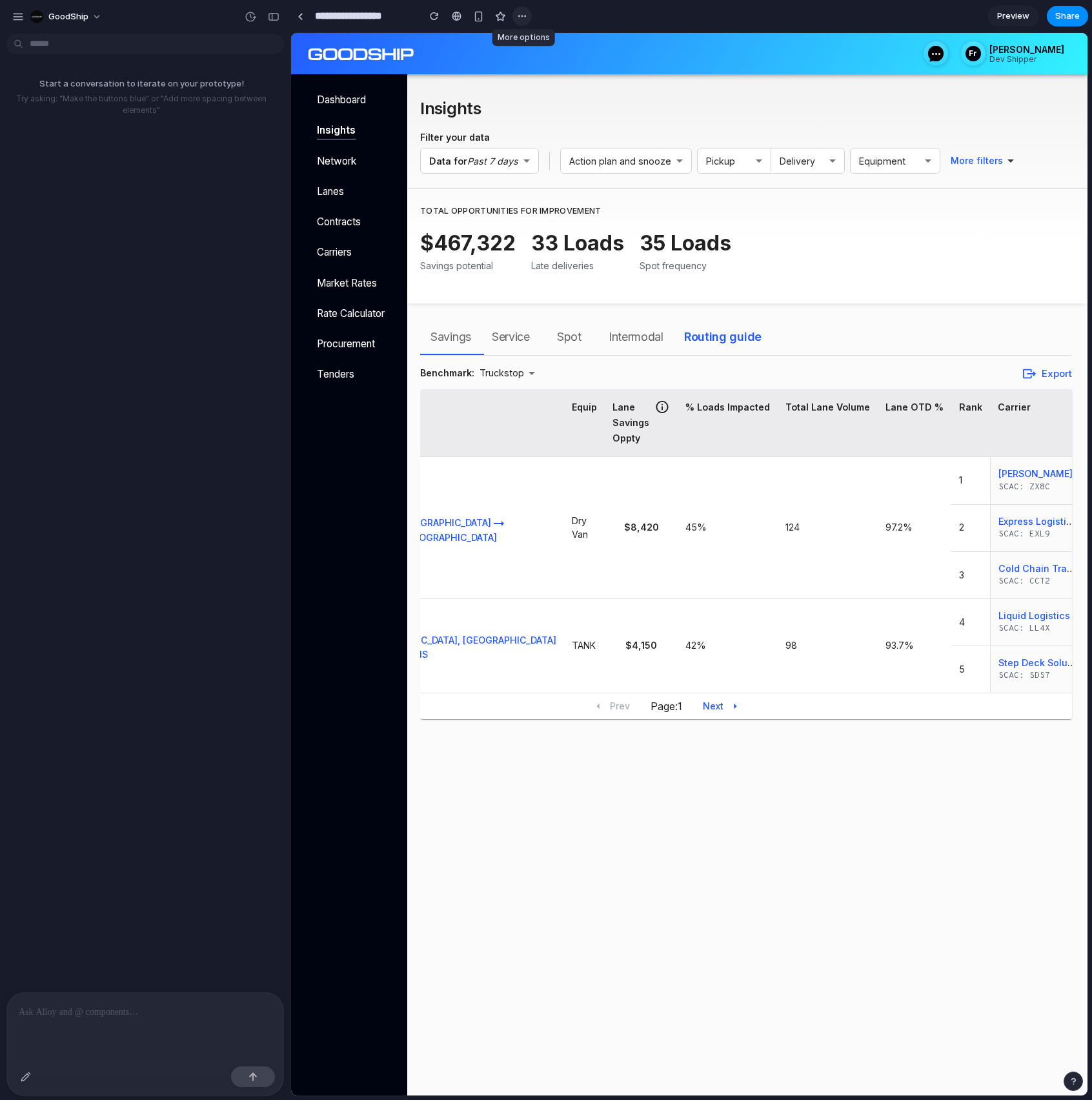
click at [526, 15] on div "button" at bounding box center [522, 16] width 10 height 10
click at [550, 61] on span "Delete" at bounding box center [549, 65] width 27 height 13
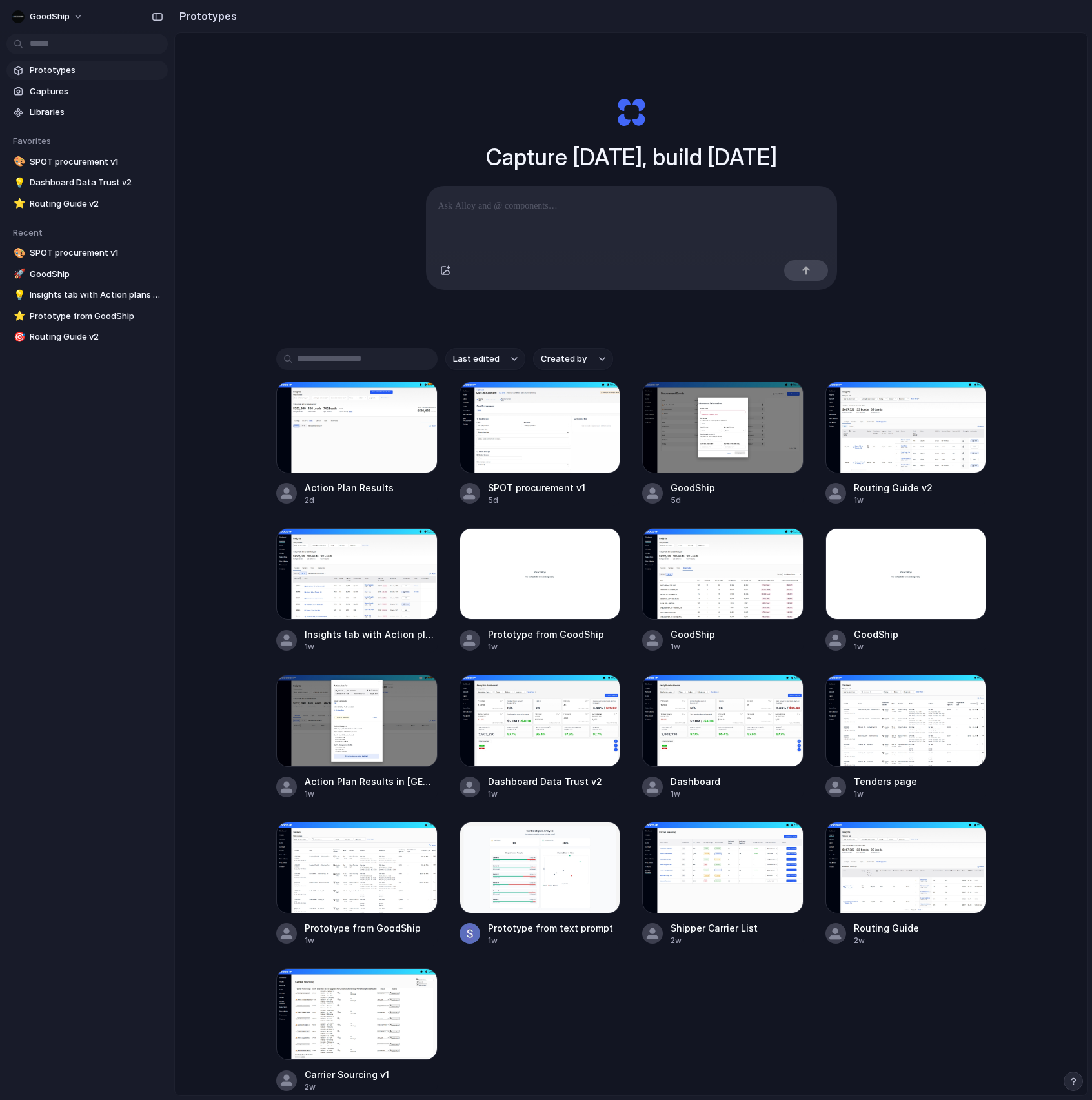
click at [219, 21] on h2 "Prototypes" at bounding box center [205, 16] width 62 height 15
click at [593, 368] on button "Created by" at bounding box center [573, 359] width 80 height 22
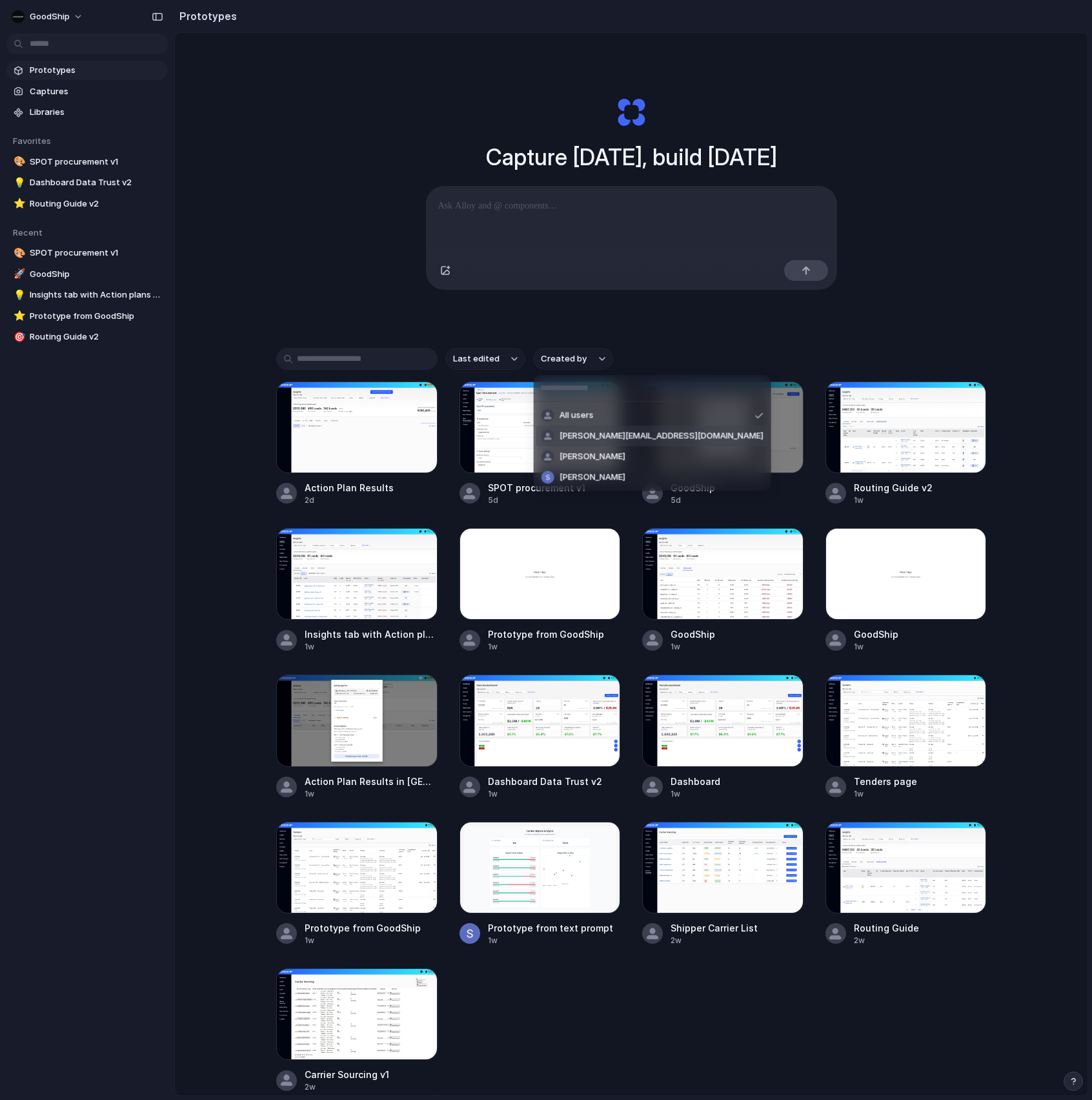
click at [593, 435] on span "[PERSON_NAME][EMAIL_ADDRESS][DOMAIN_NAME]" at bounding box center [661, 436] width 204 height 13
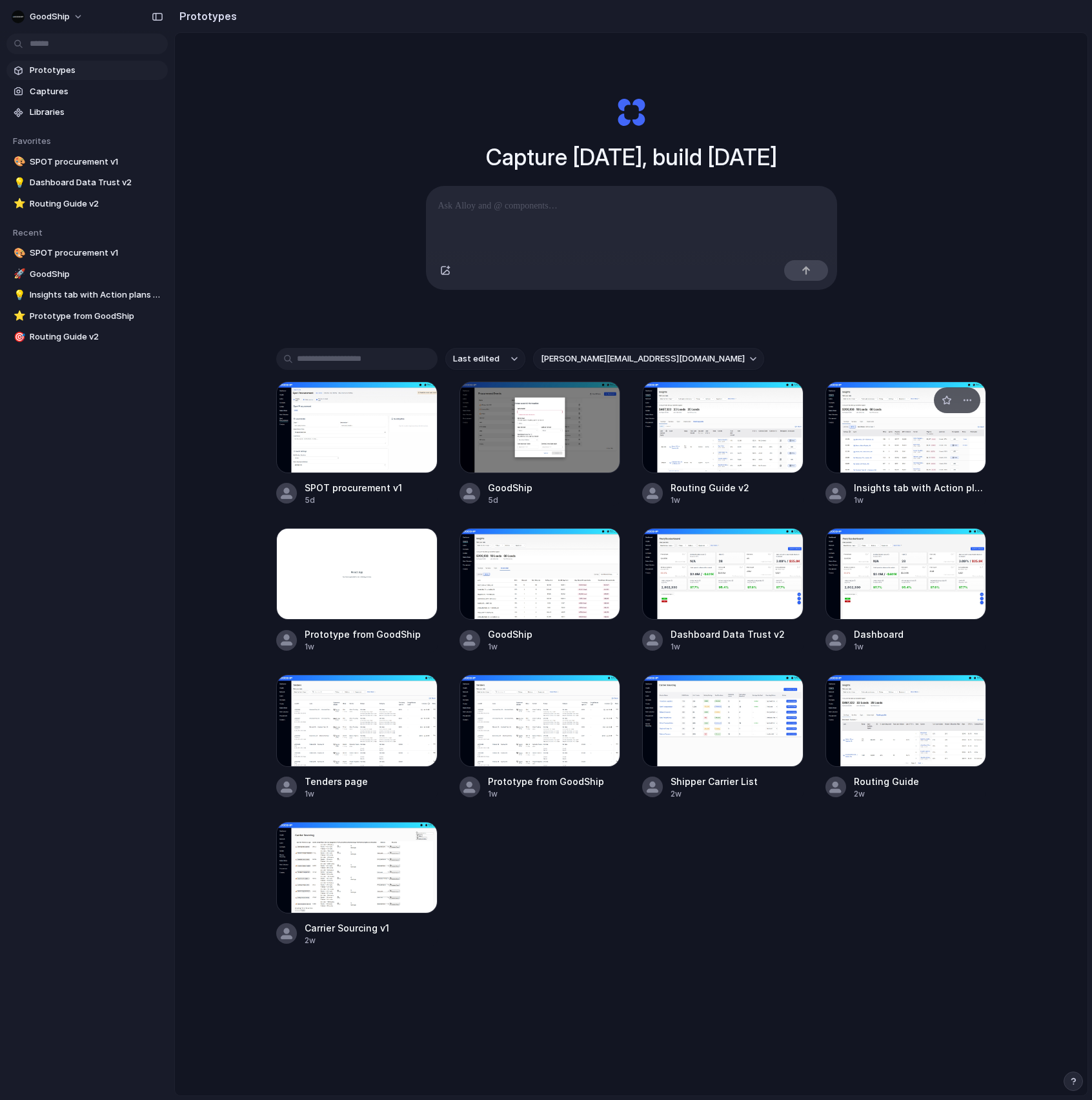
click at [918, 438] on div at bounding box center [906, 427] width 162 height 92
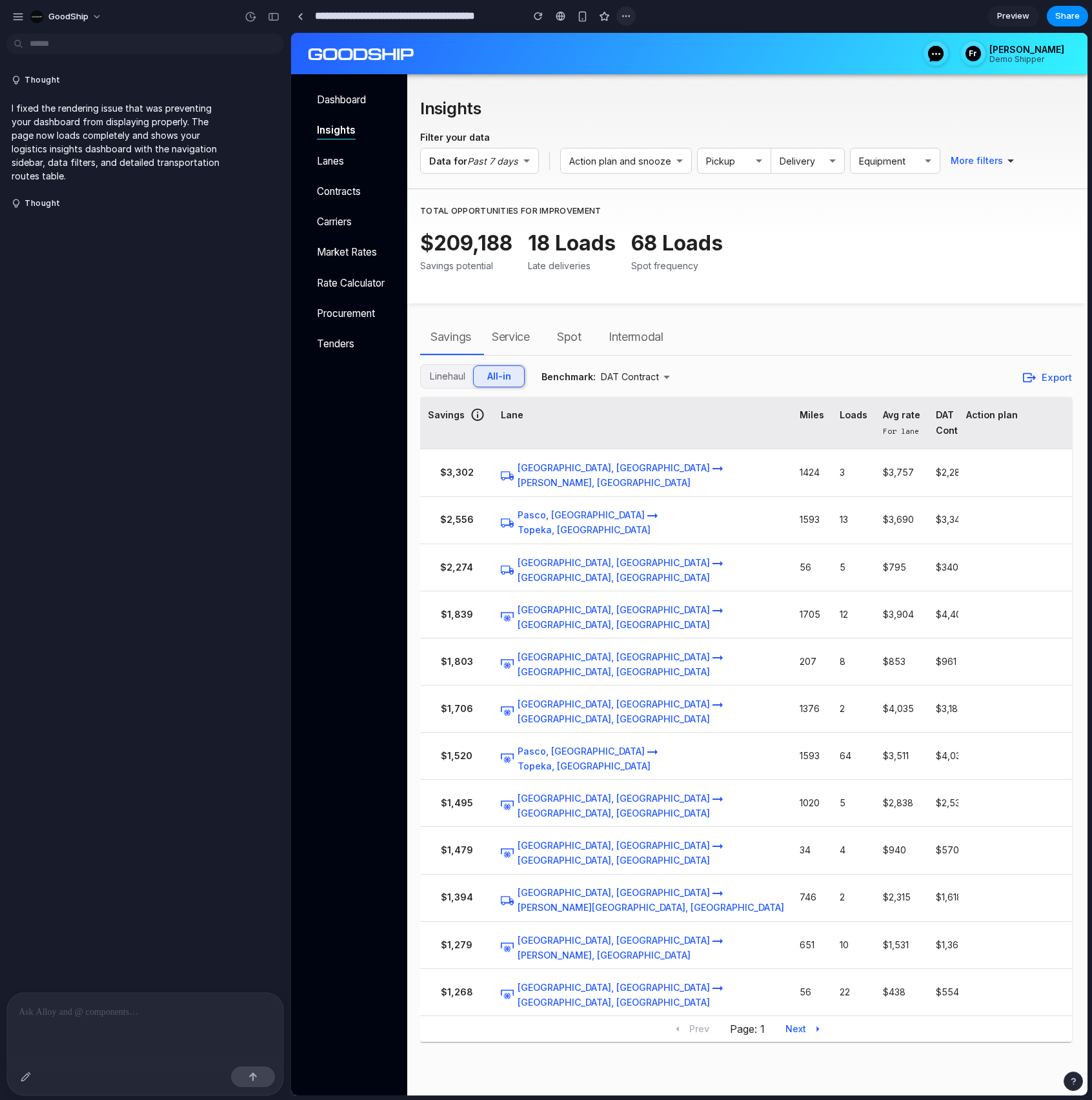
click at [630, 12] on div "button" at bounding box center [626, 16] width 10 height 10
click at [661, 61] on span "Delete" at bounding box center [652, 65] width 27 height 13
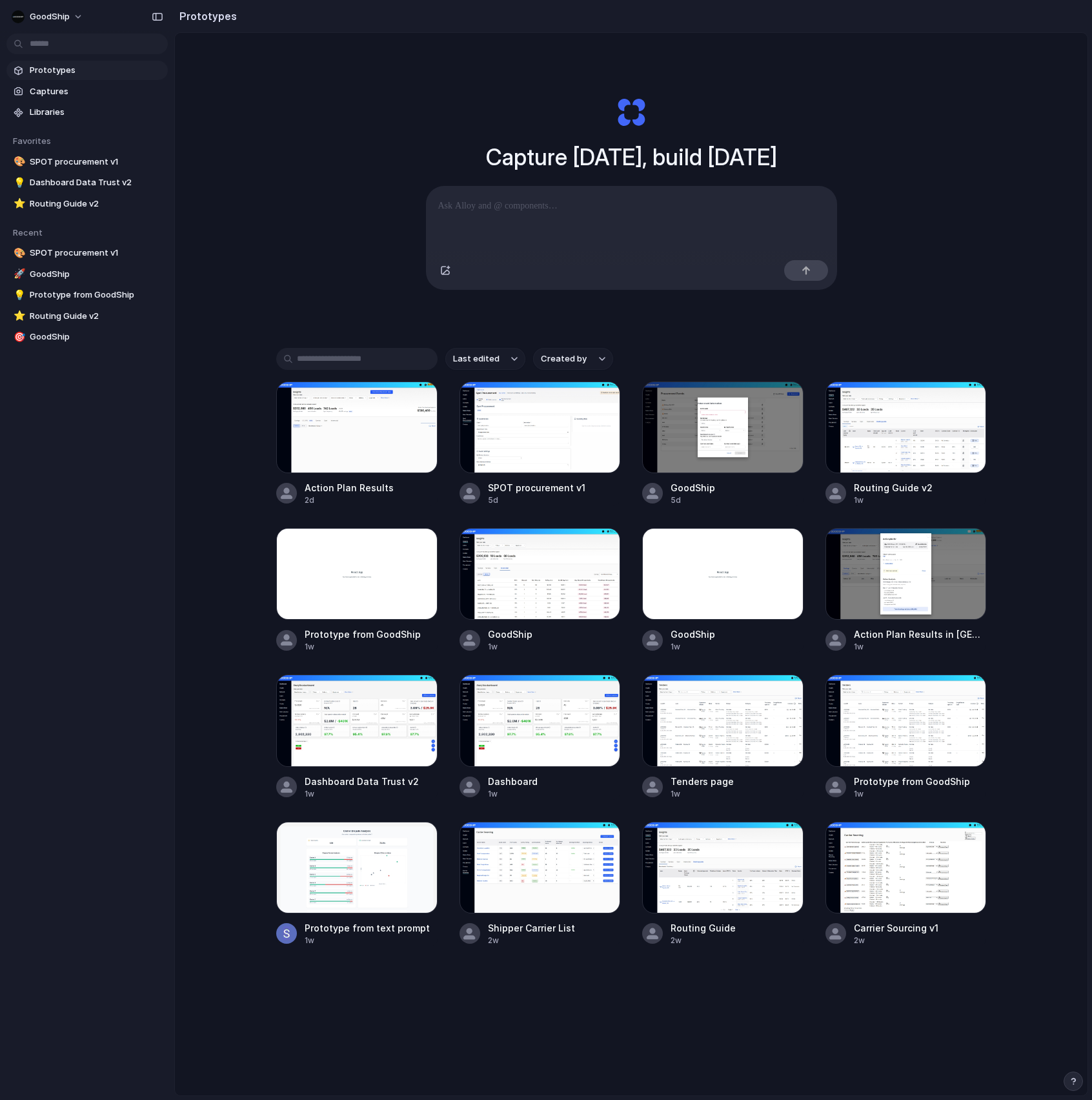
click at [554, 337] on div "Capture [DATE], build [DATE] Clone web app Clone screenshot Start from existing…" at bounding box center [631, 193] width 516 height 289
click at [559, 355] on span "Created by" at bounding box center [564, 358] width 46 height 13
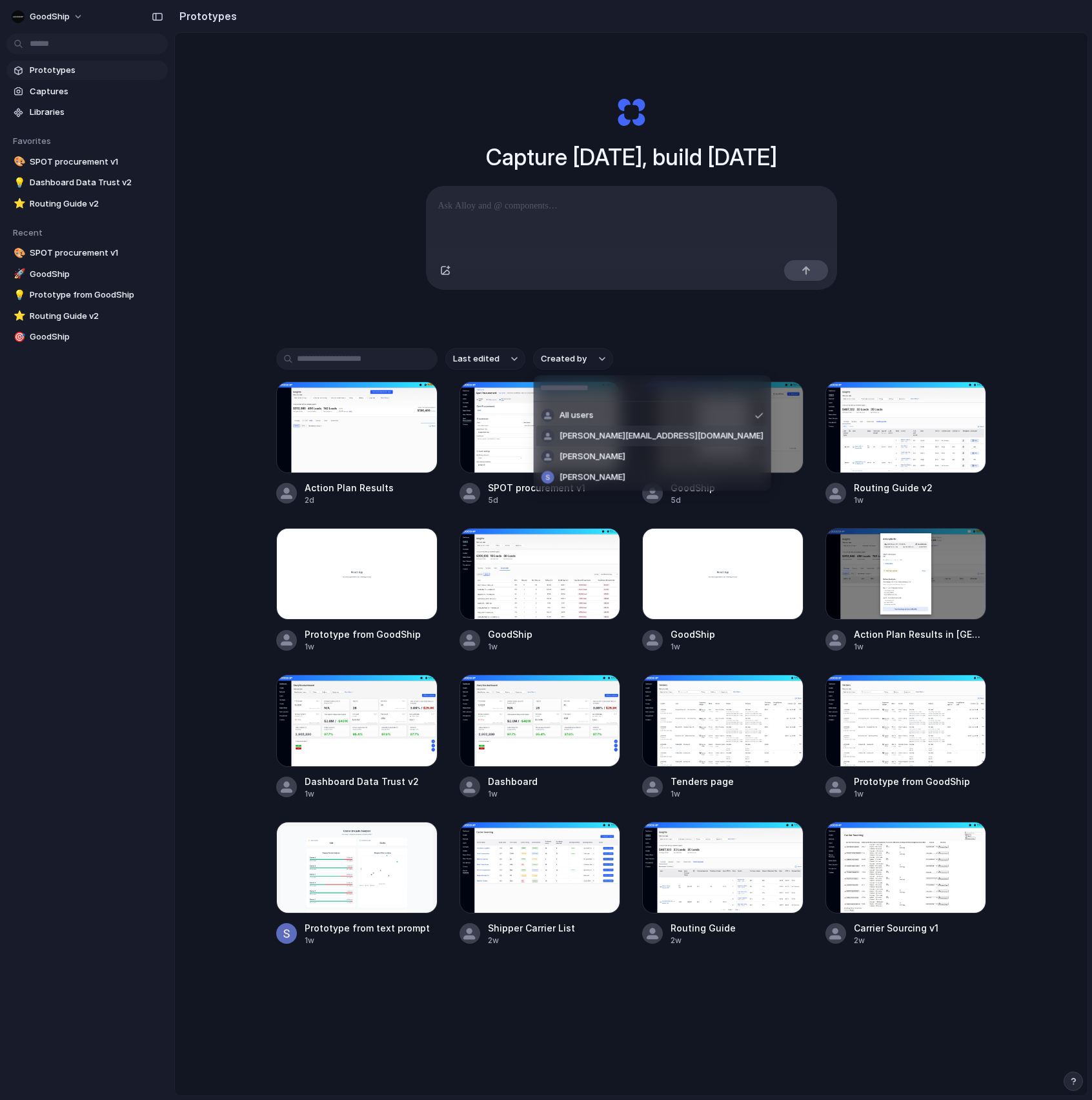
click at [596, 438] on span "[PERSON_NAME][EMAIL_ADDRESS][DOMAIN_NAME]" at bounding box center [661, 436] width 204 height 13
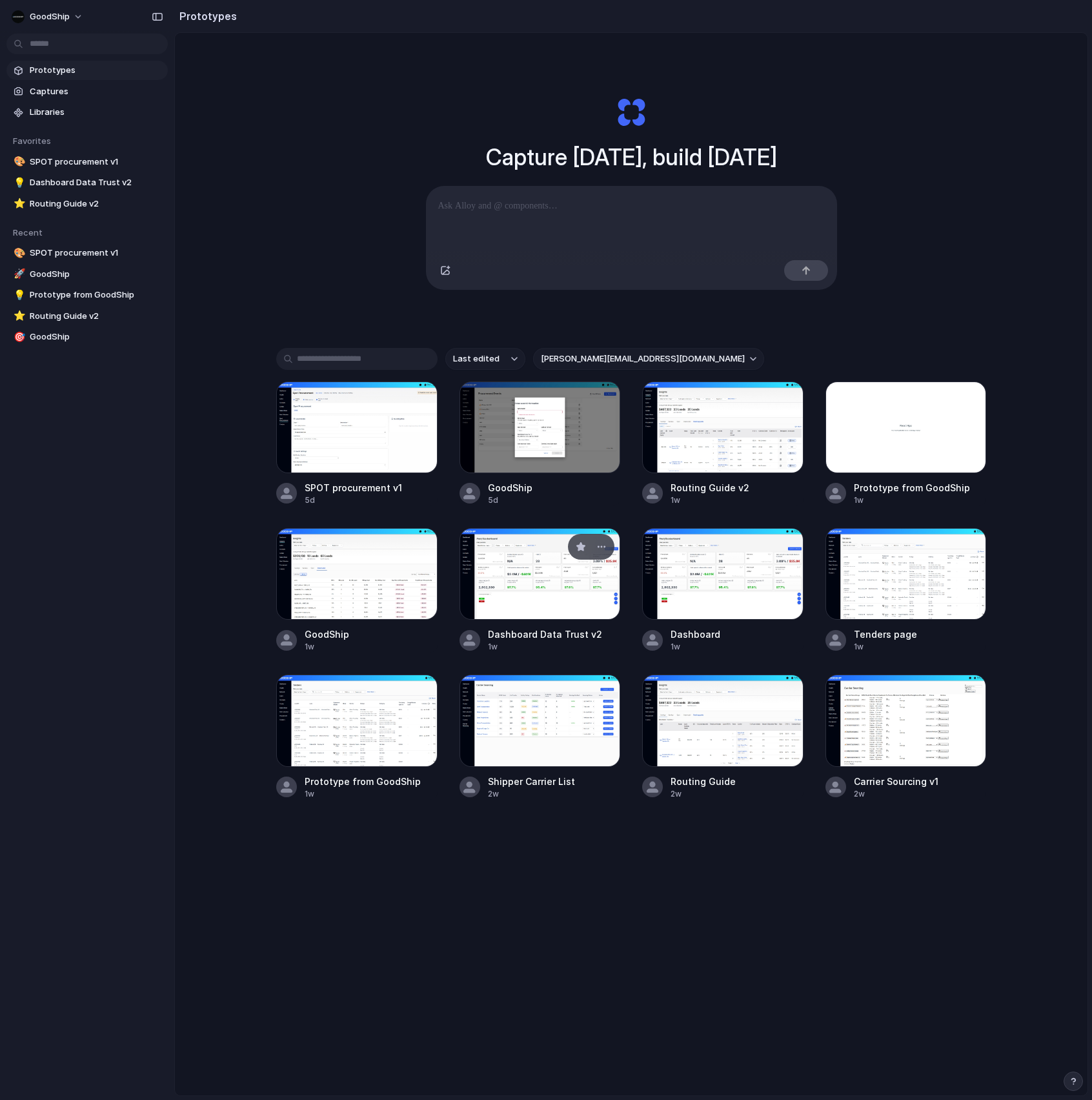
click at [524, 564] on div at bounding box center [540, 573] width 162 height 92
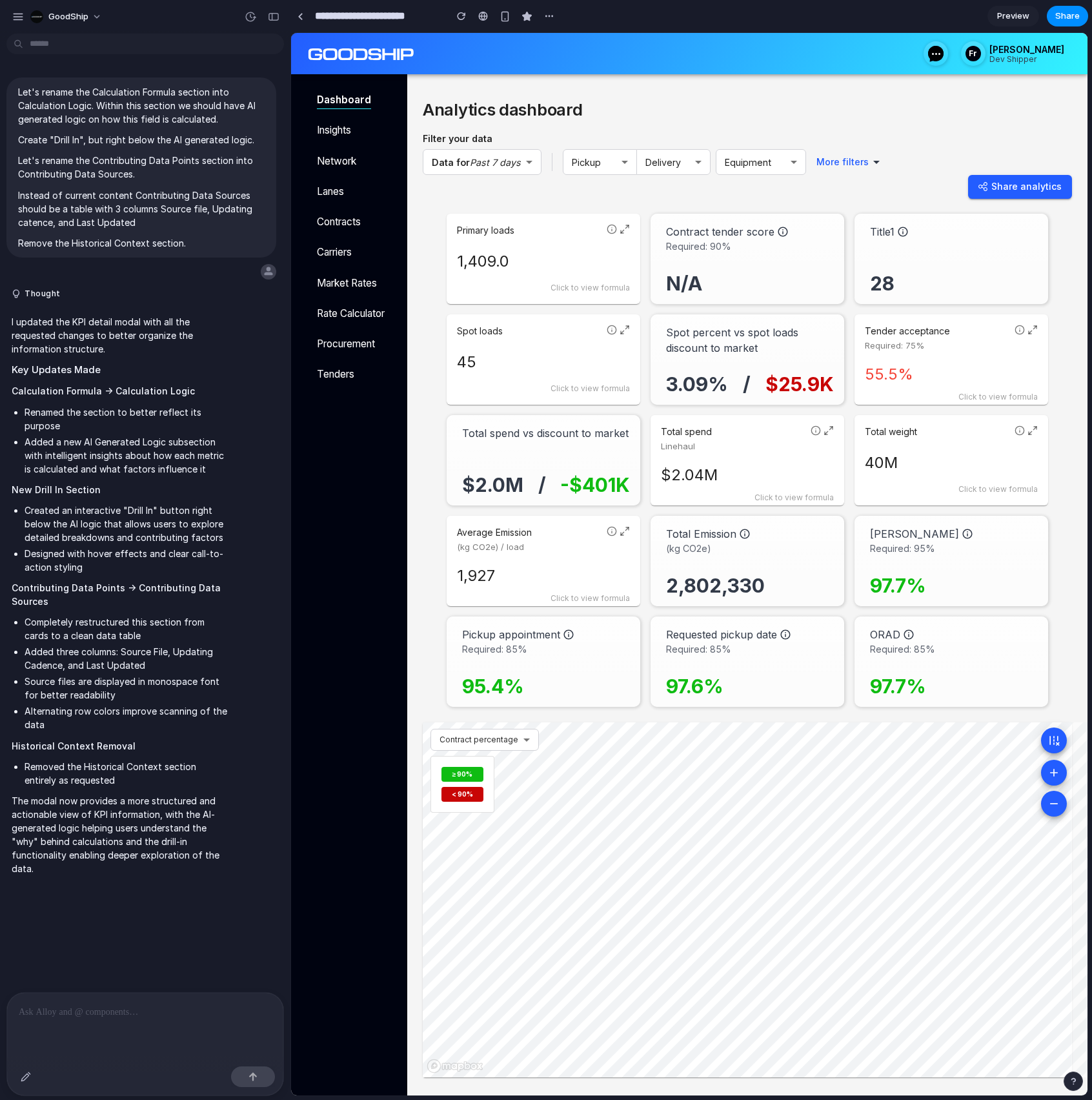
click at [626, 233] on icon at bounding box center [625, 229] width 10 height 10
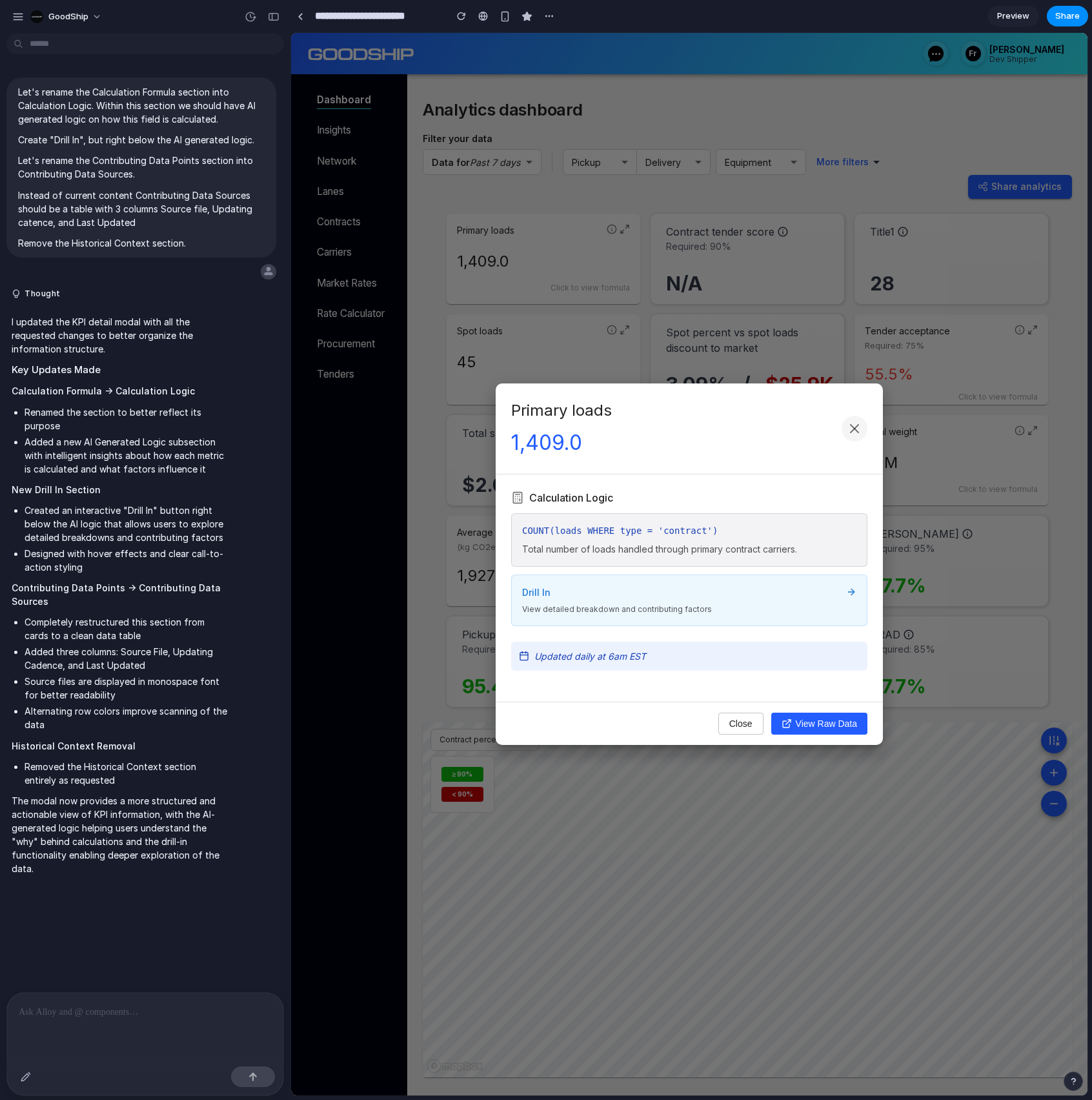
click at [854, 425] on icon at bounding box center [854, 429] width 15 height 15
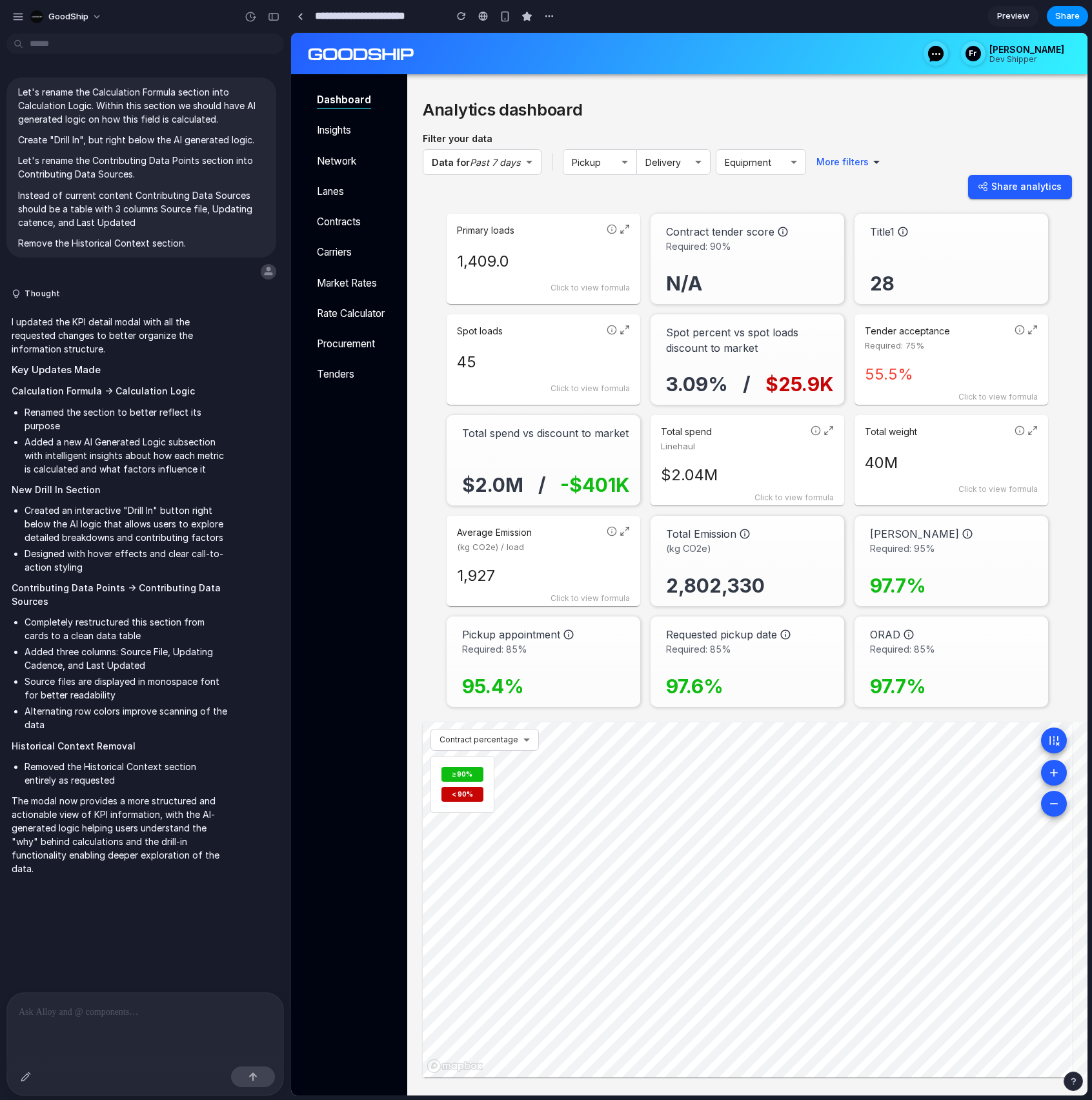
click at [613, 330] on icon at bounding box center [611, 330] width 10 height 10
click at [623, 332] on icon at bounding box center [625, 331] width 10 height 10
click at [625, 228] on icon at bounding box center [627, 227] width 3 height 3
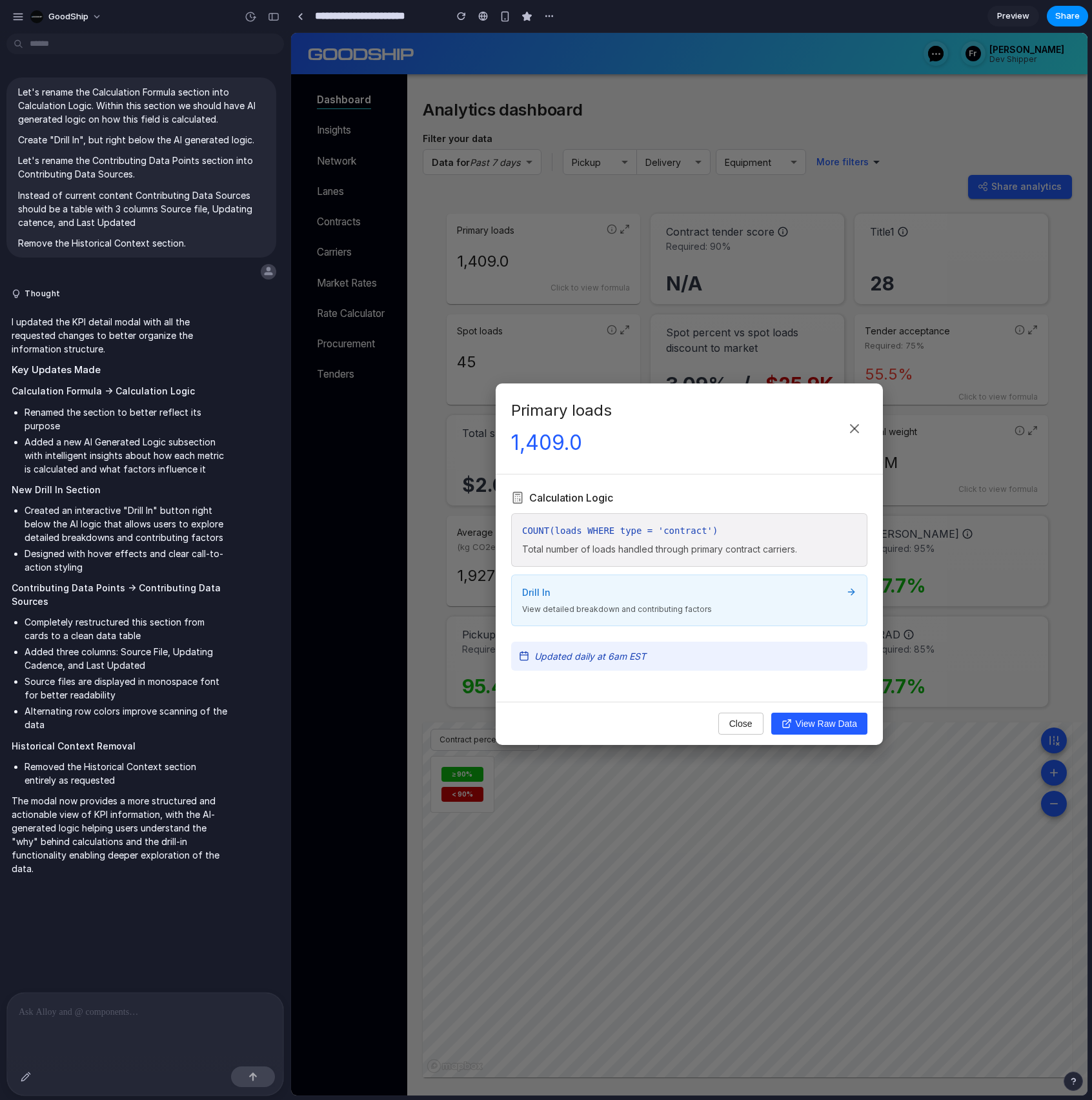
click at [496, 84] on div "Primary loads 1,409.0 Calculation Logic COUNT(loads WHERE type = 'contract') To…" at bounding box center [688, 564] width 796 height 1062
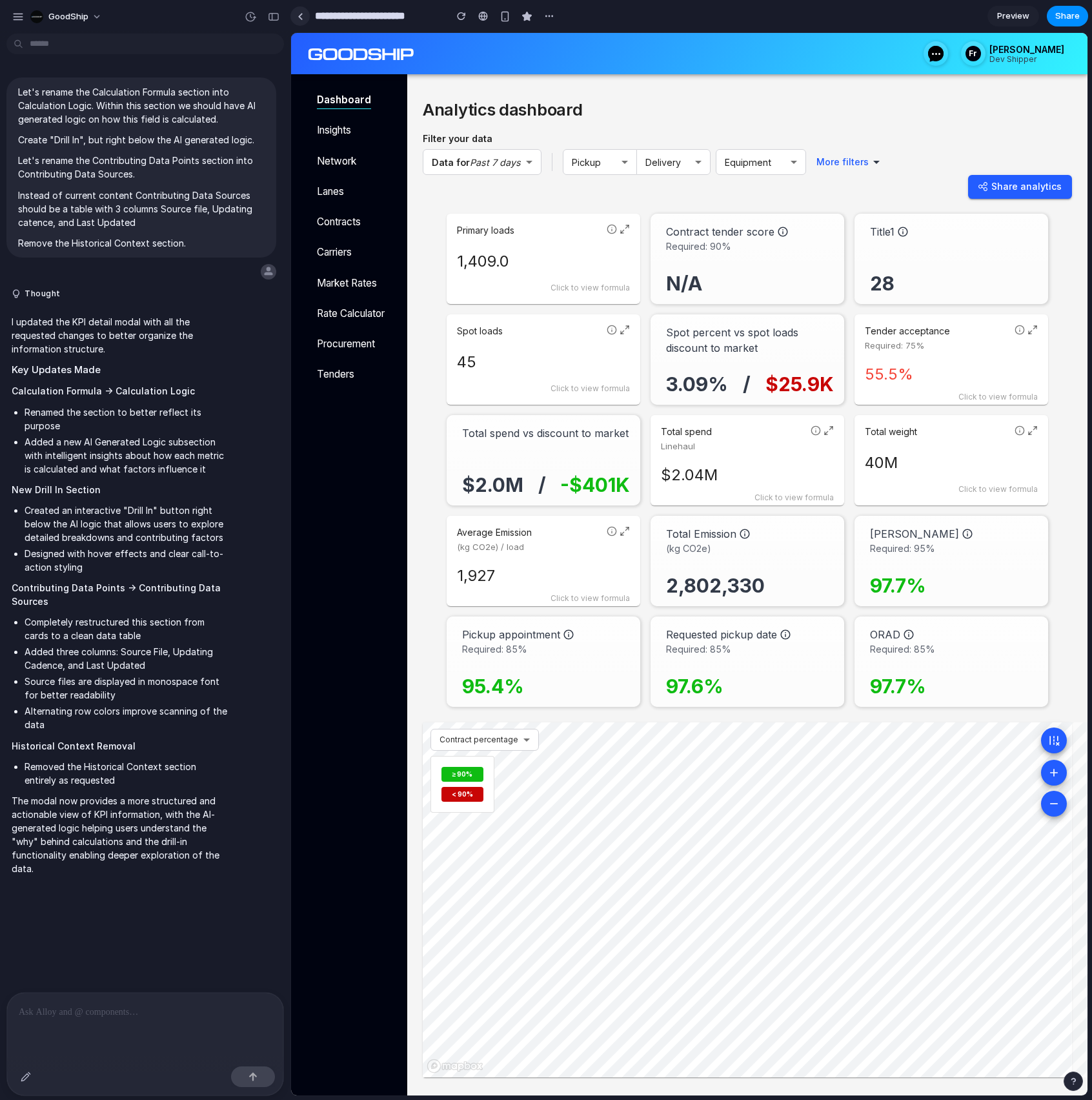
click at [298, 19] on div at bounding box center [300, 16] width 6 height 7
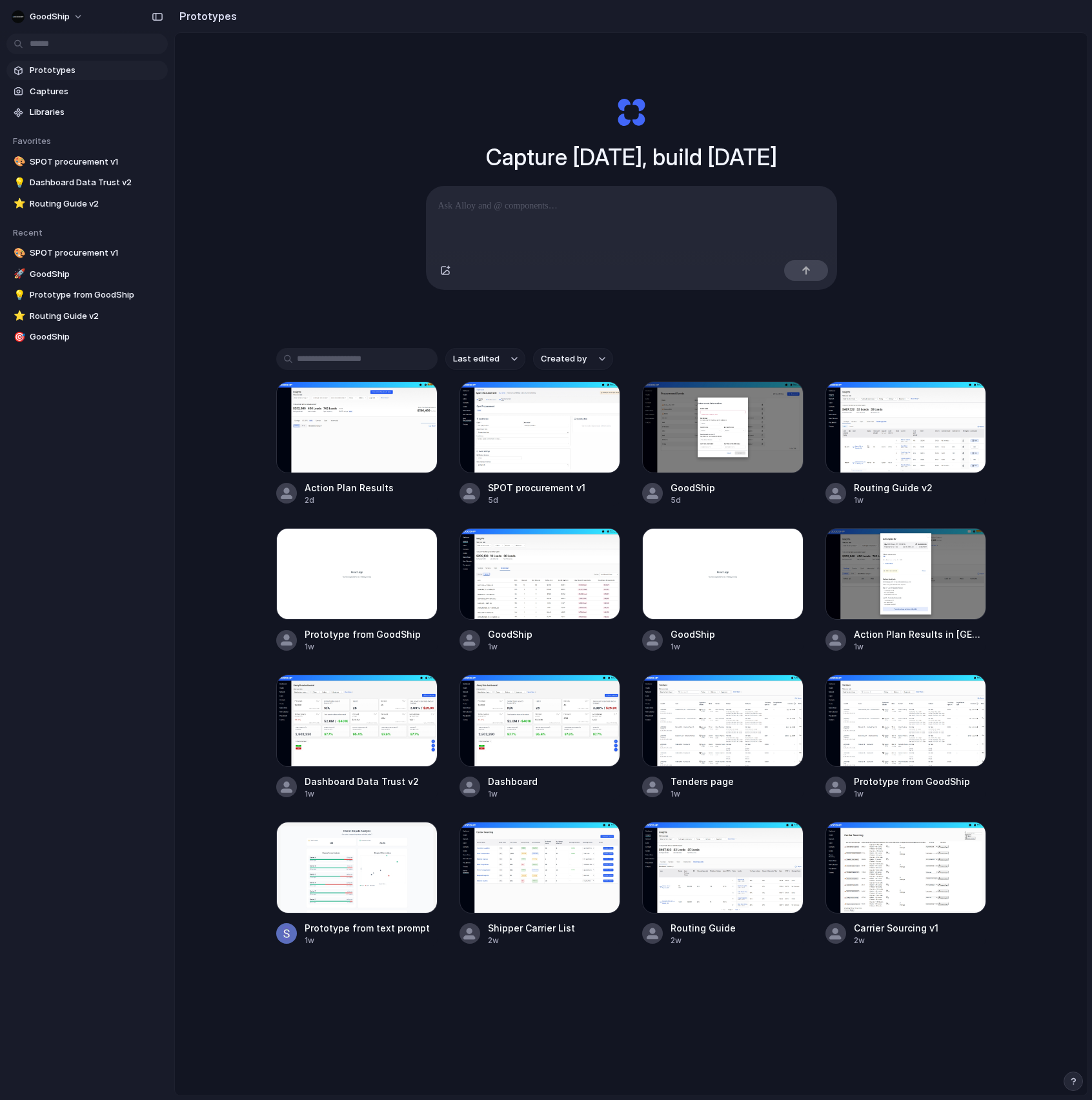
click at [583, 365] on span "Created by" at bounding box center [564, 358] width 46 height 13
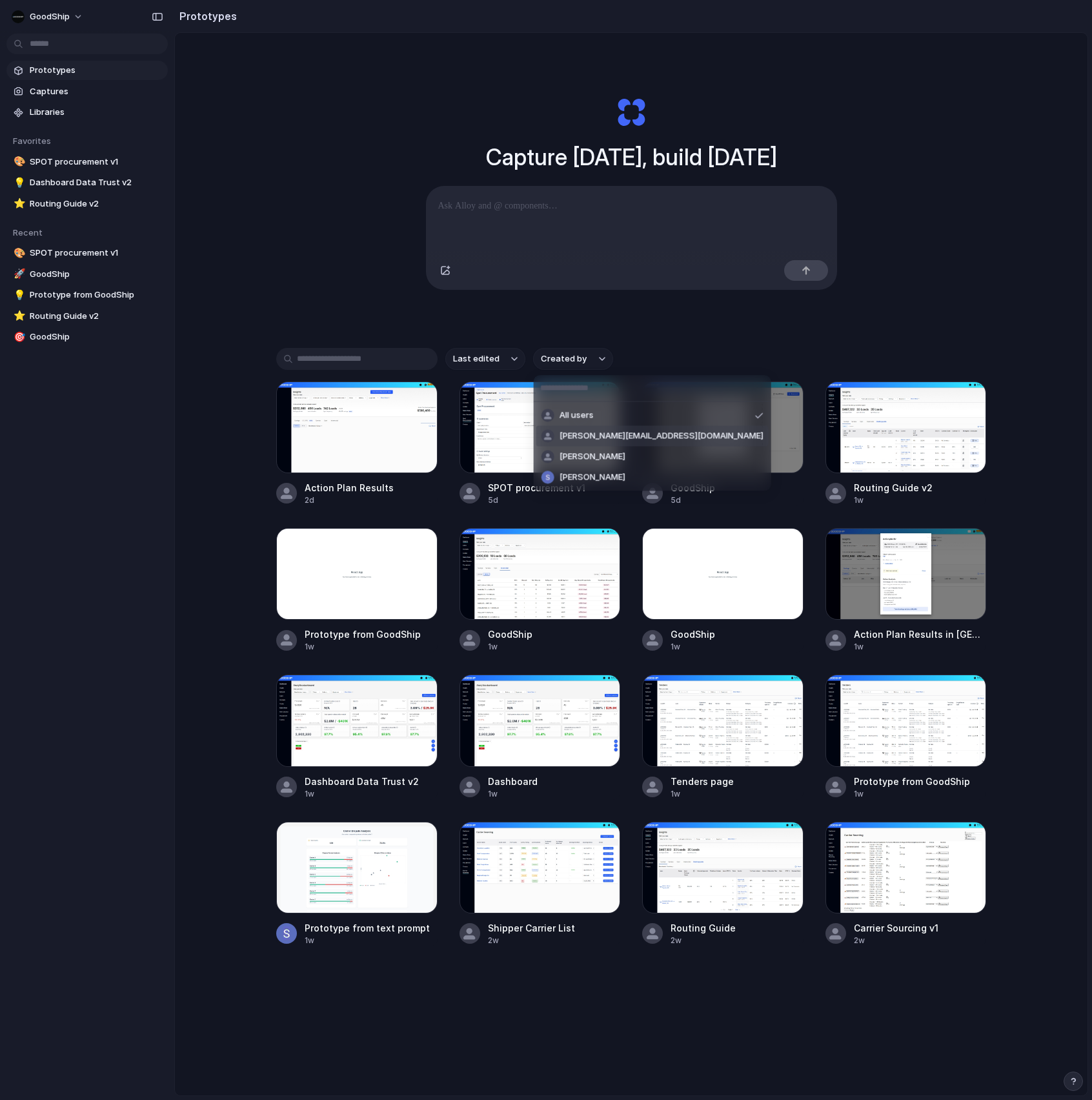
click at [593, 435] on span "[PERSON_NAME][EMAIL_ADDRESS][DOMAIN_NAME]" at bounding box center [661, 436] width 204 height 13
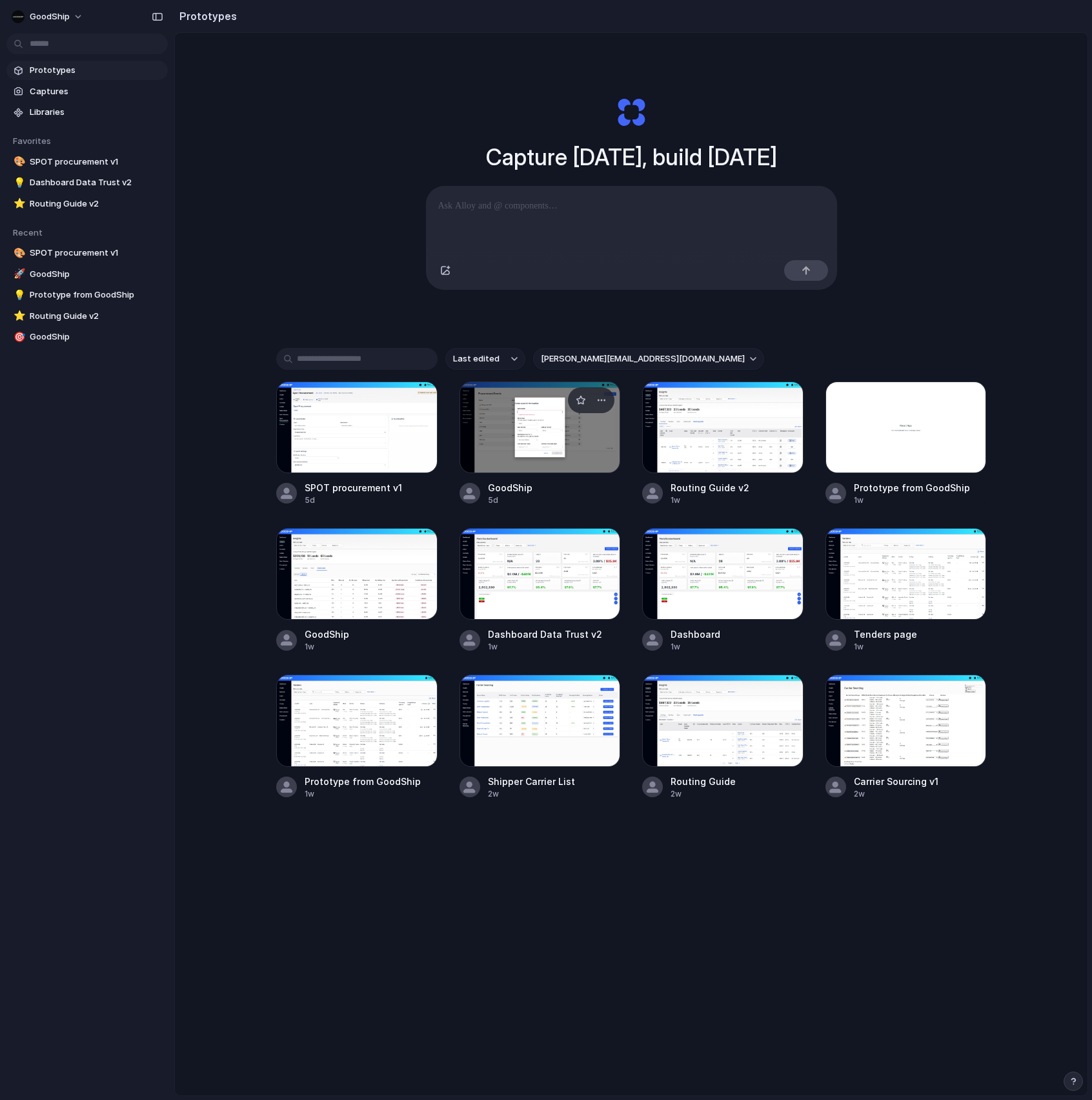
click at [564, 454] on div at bounding box center [540, 427] width 162 height 92
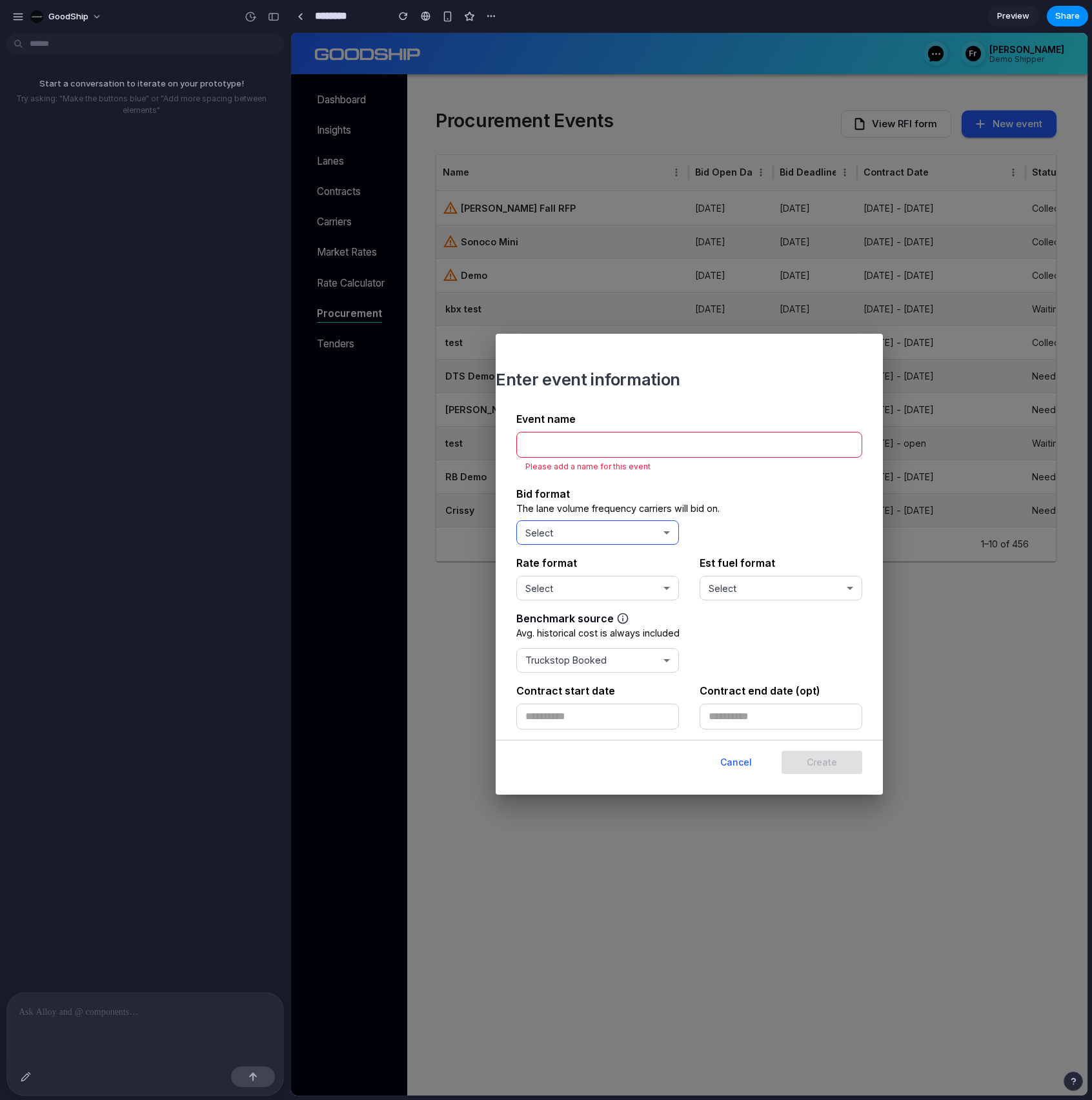
click at [626, 547] on div "Select" at bounding box center [598, 533] width 162 height 36
click at [629, 535] on div "Select" at bounding box center [591, 532] width 133 height 15
click at [657, 599] on div "Select" at bounding box center [598, 588] width 162 height 36
click at [655, 653] on div "Truckstop Booked" at bounding box center [591, 659] width 133 height 15
click at [488, 20] on div "button" at bounding box center [491, 16] width 10 height 10
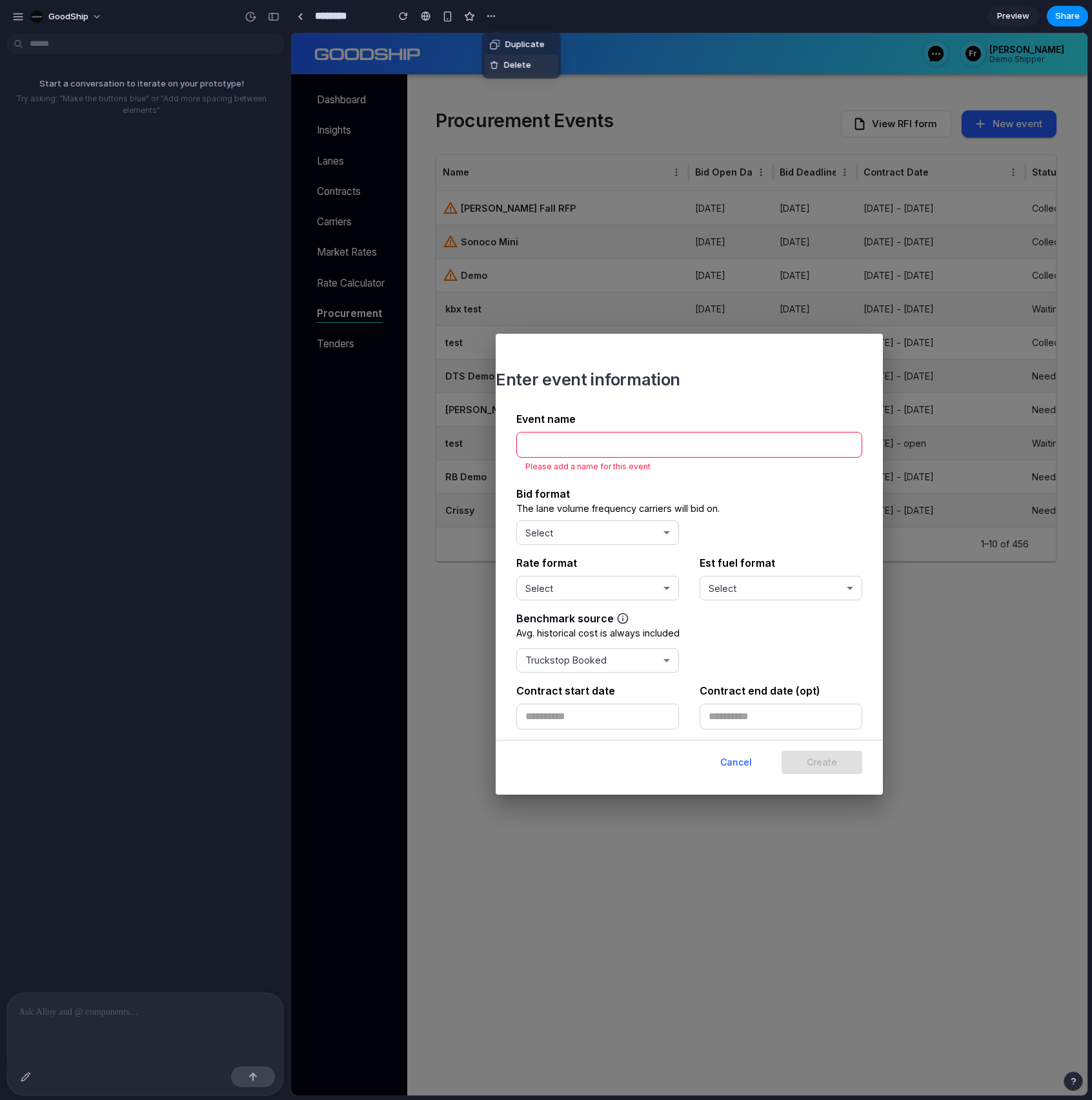
click at [514, 61] on span "Delete" at bounding box center [517, 65] width 27 height 13
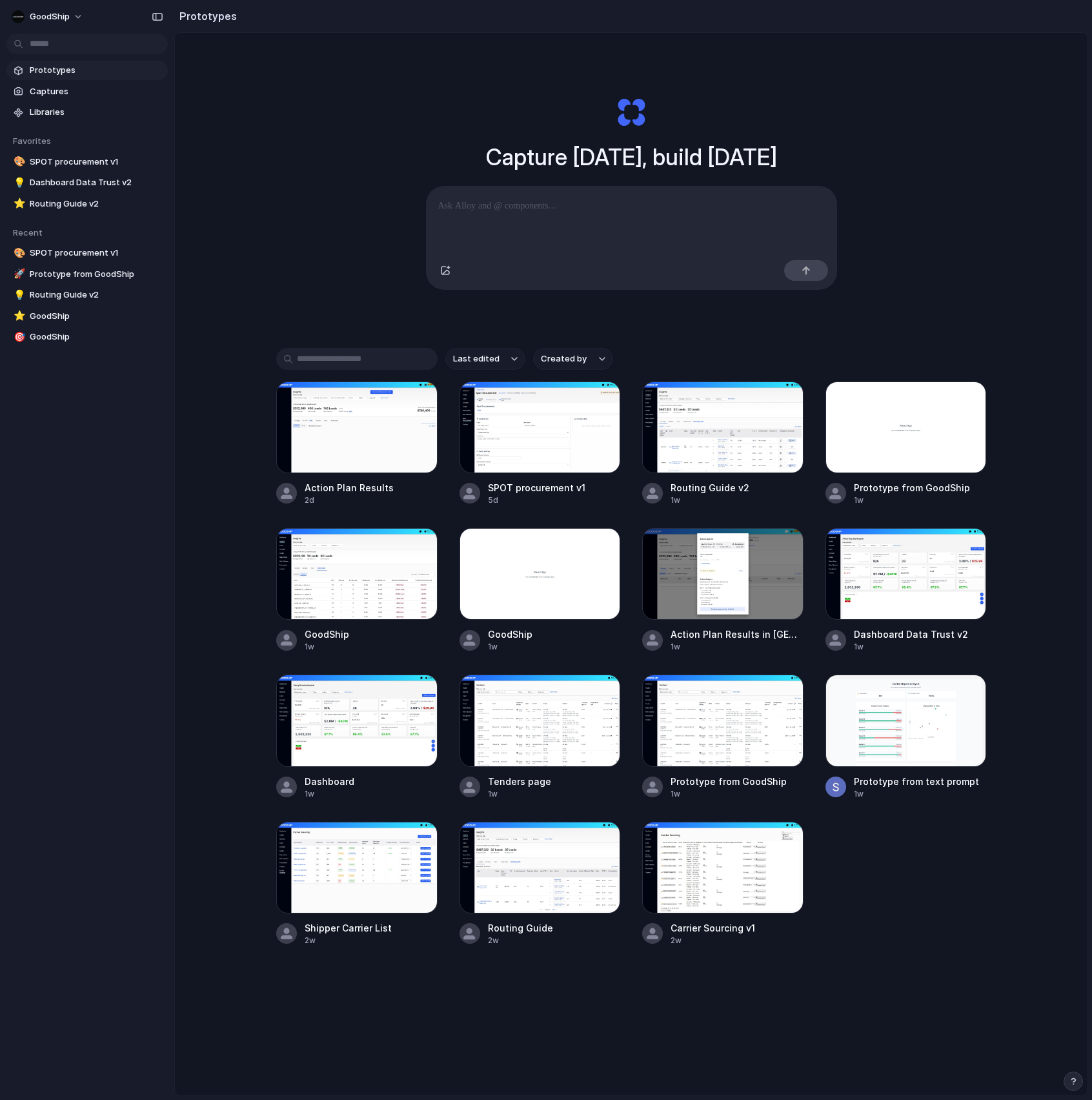
click at [570, 350] on button "Created by" at bounding box center [573, 359] width 80 height 22
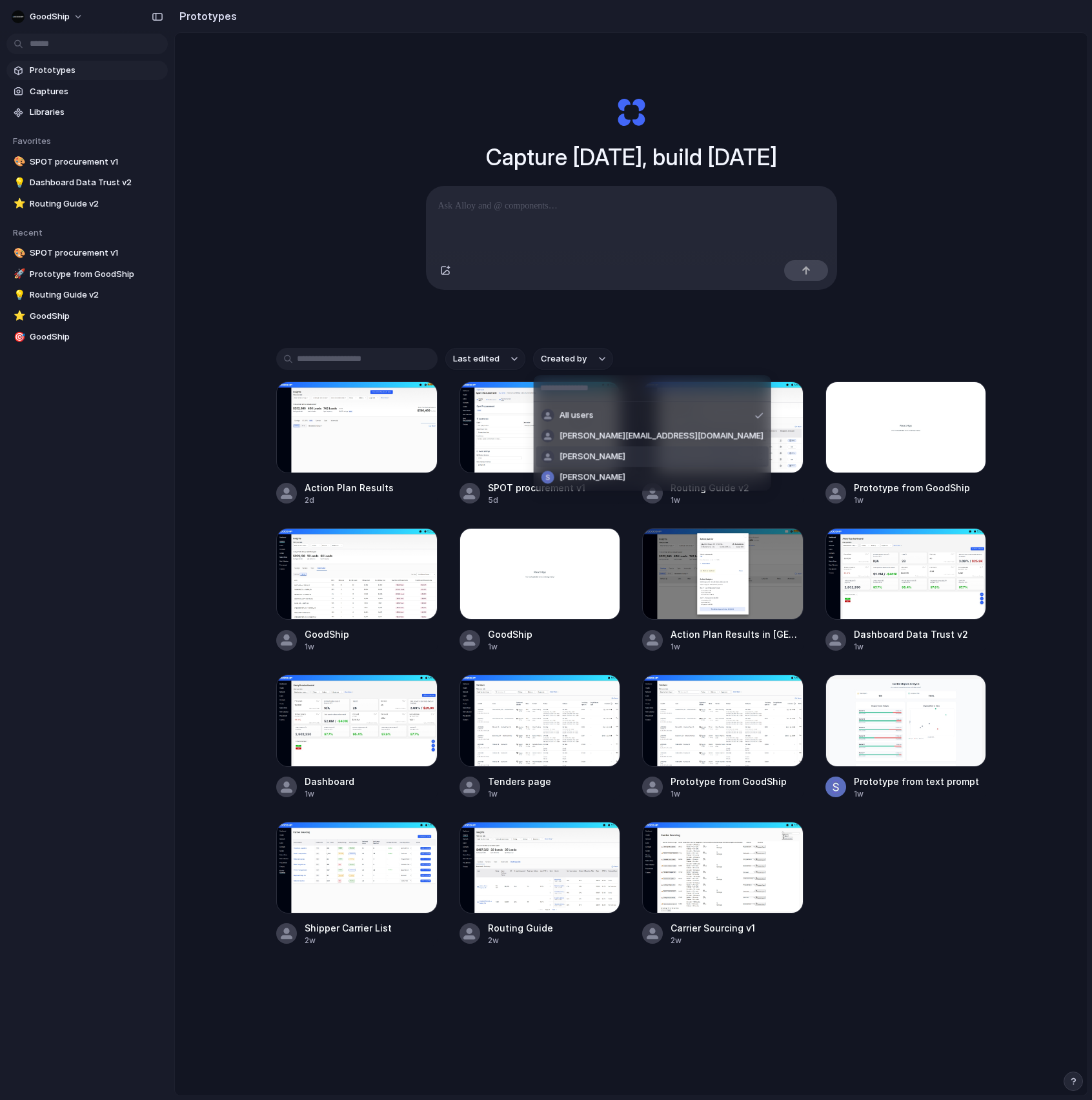
click at [595, 434] on span "[PERSON_NAME][EMAIL_ADDRESS][DOMAIN_NAME]" at bounding box center [661, 436] width 204 height 13
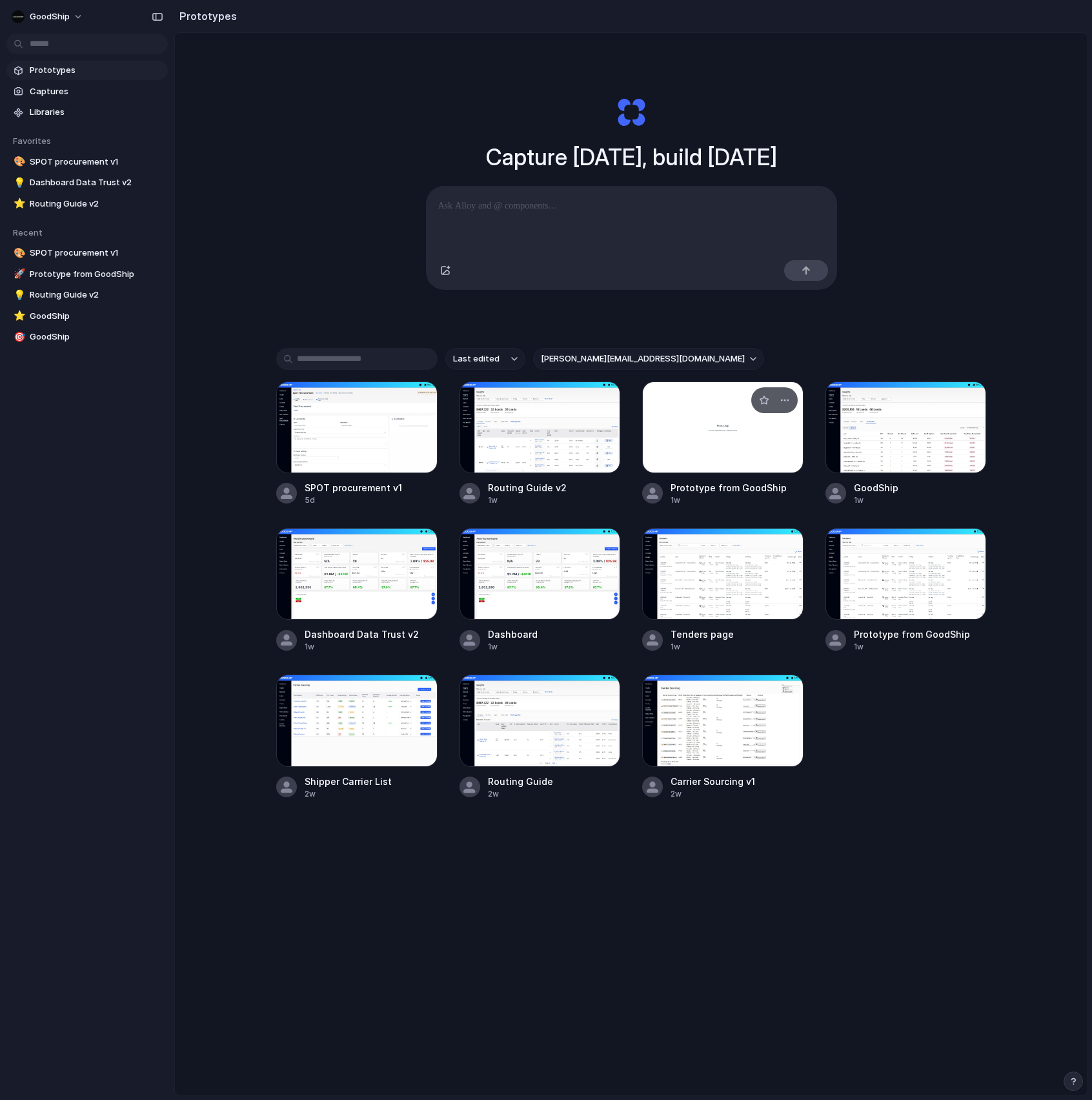
click at [705, 428] on div at bounding box center [723, 427] width 162 height 92
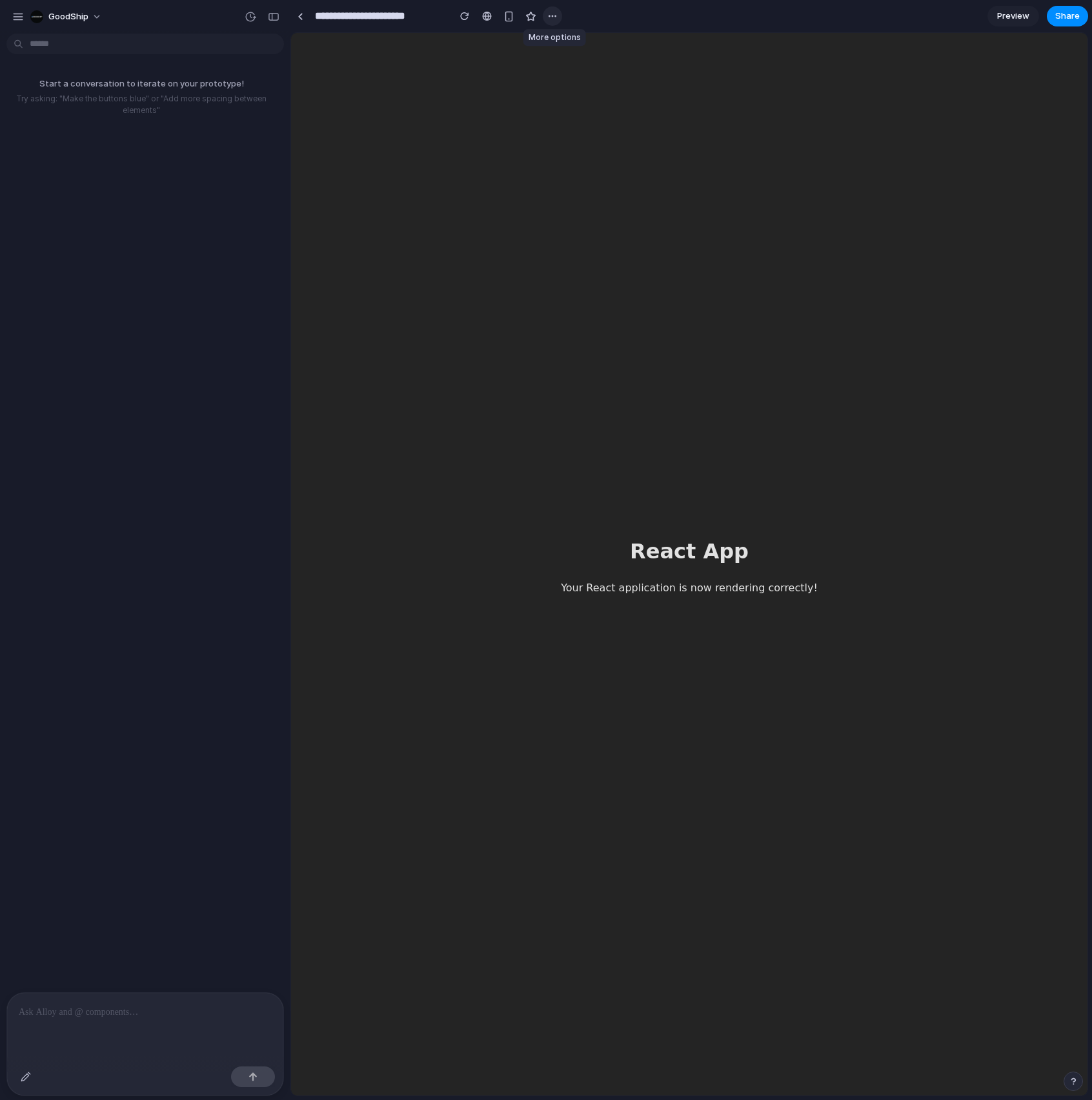
click at [552, 15] on div "button" at bounding box center [552, 16] width 10 height 10
click at [572, 68] on span "Delete" at bounding box center [578, 65] width 27 height 13
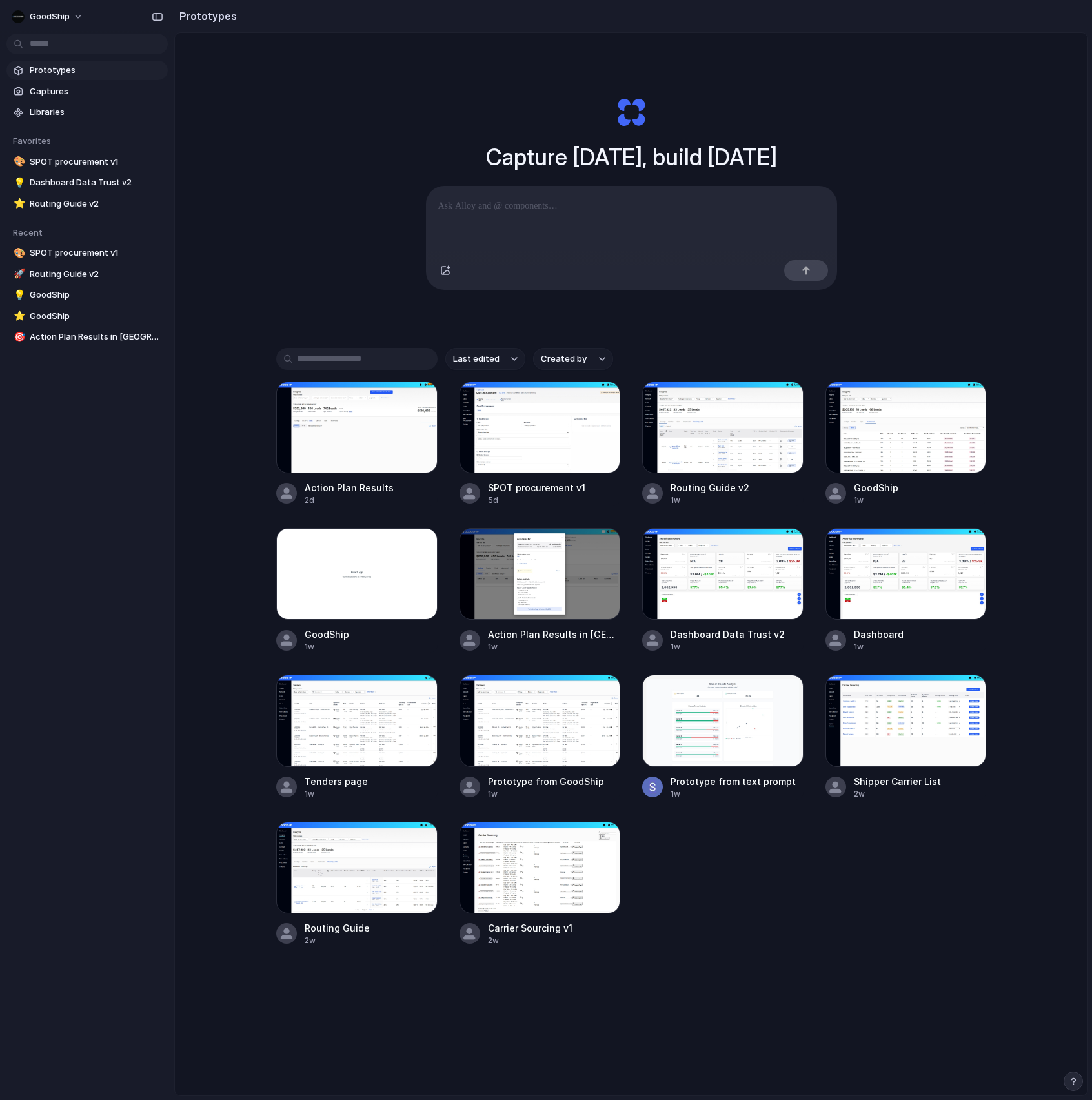
click at [556, 362] on span "Created by" at bounding box center [564, 358] width 46 height 13
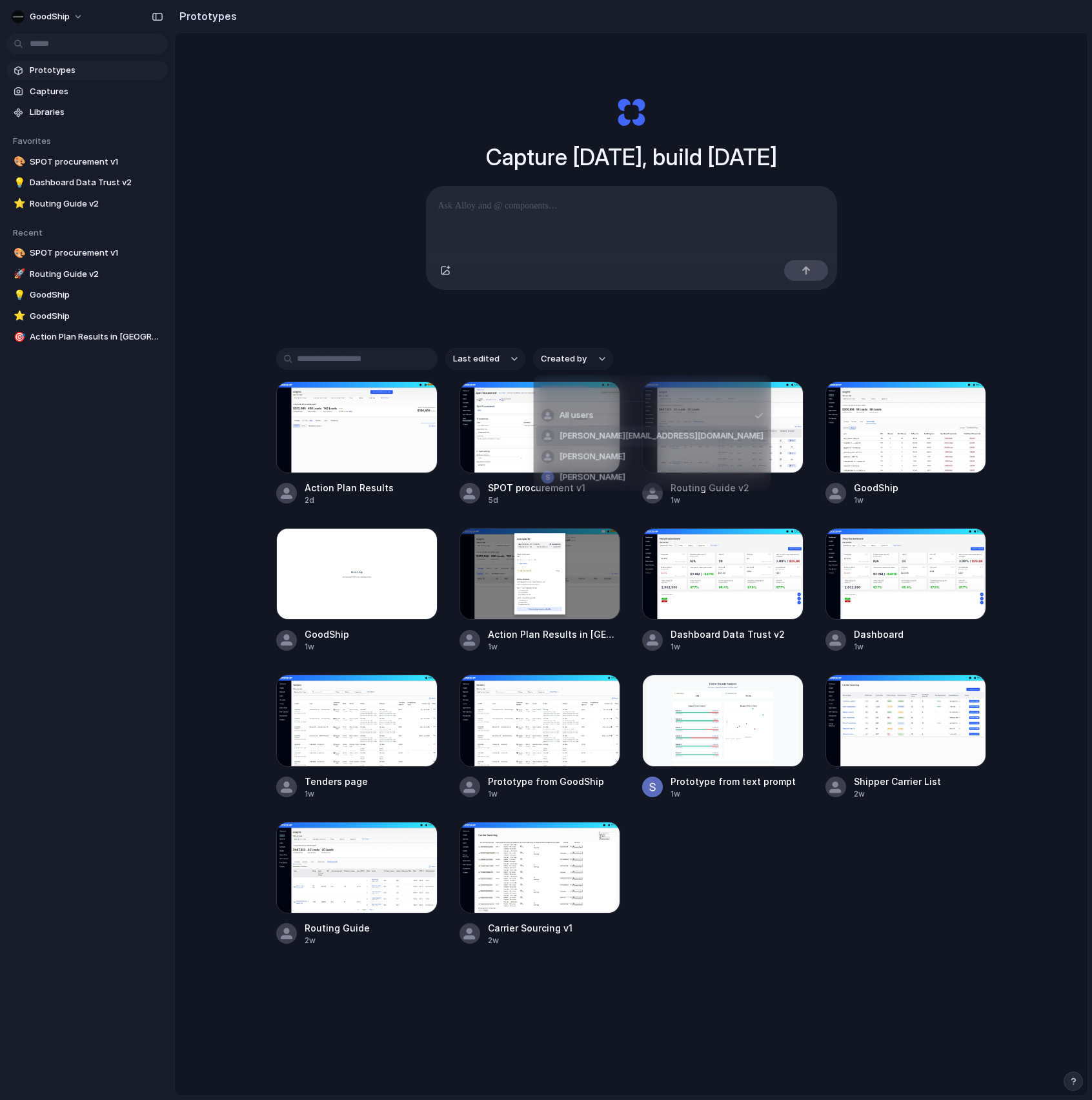
click at [591, 436] on span "[PERSON_NAME][EMAIL_ADDRESS][DOMAIN_NAME]" at bounding box center [661, 436] width 204 height 13
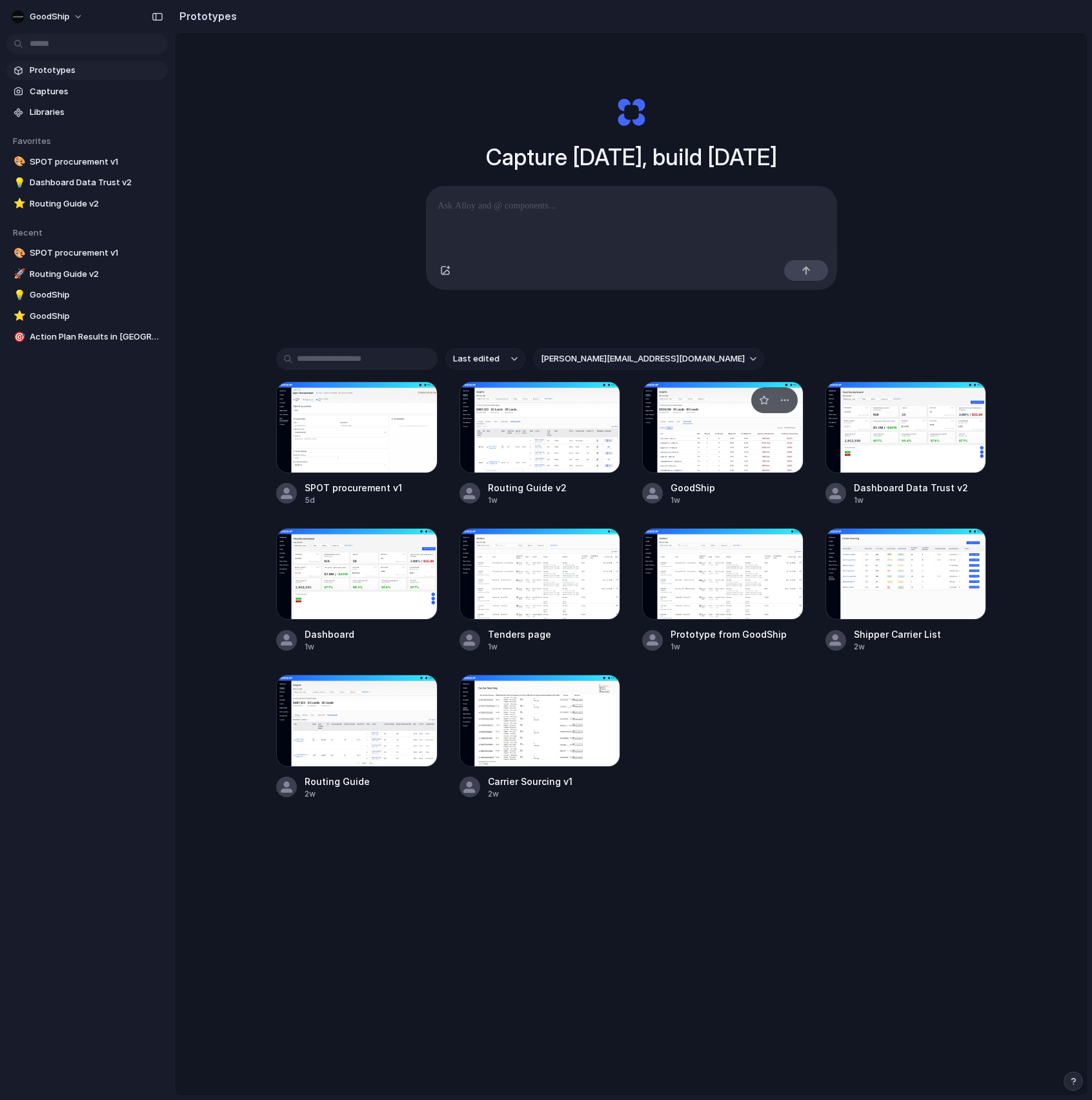
click at [709, 457] on div at bounding box center [723, 427] width 162 height 92
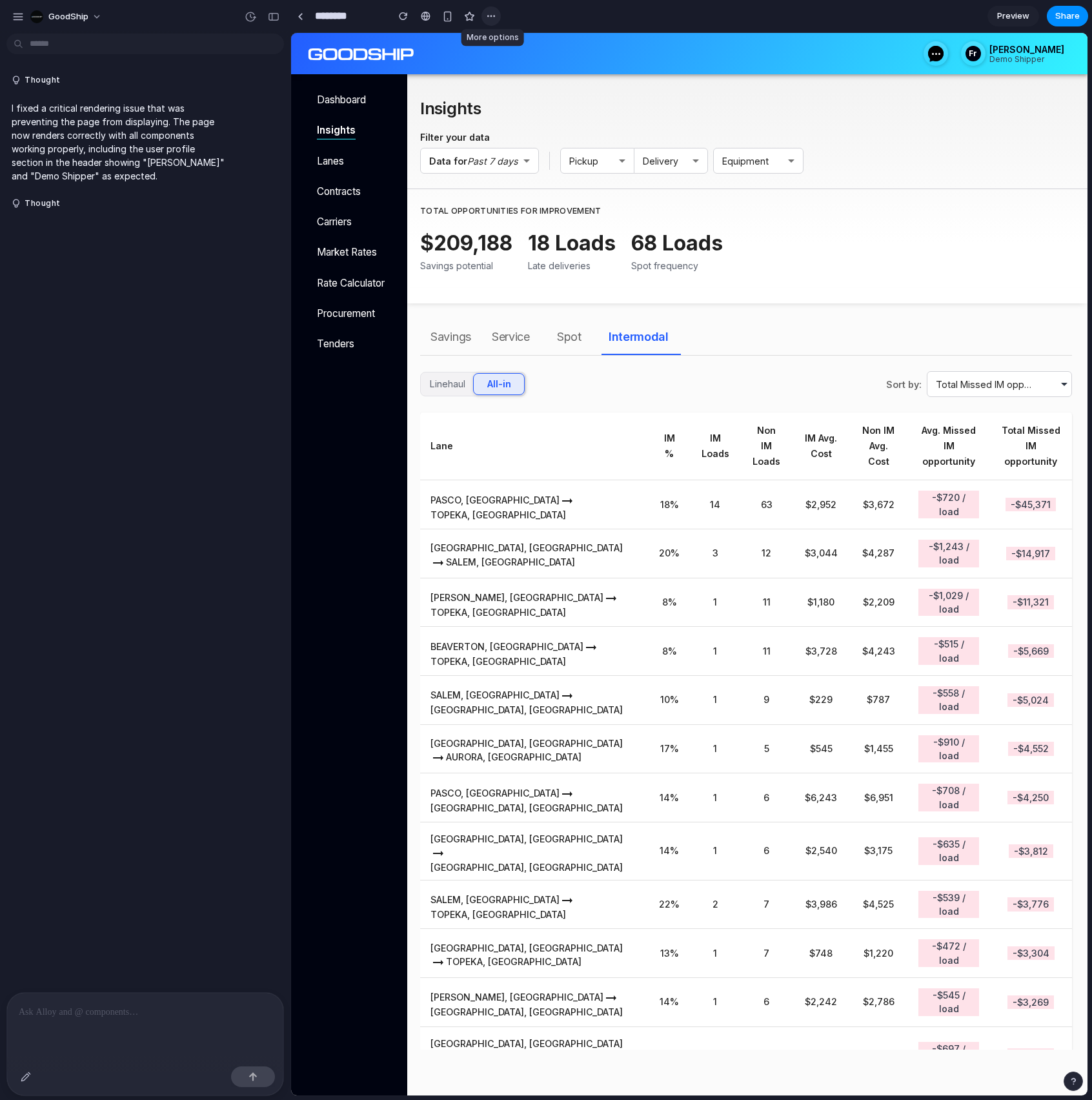
click at [493, 17] on div "button" at bounding box center [491, 16] width 10 height 10
click at [540, 67] on li "Delete" at bounding box center [522, 65] width 74 height 21
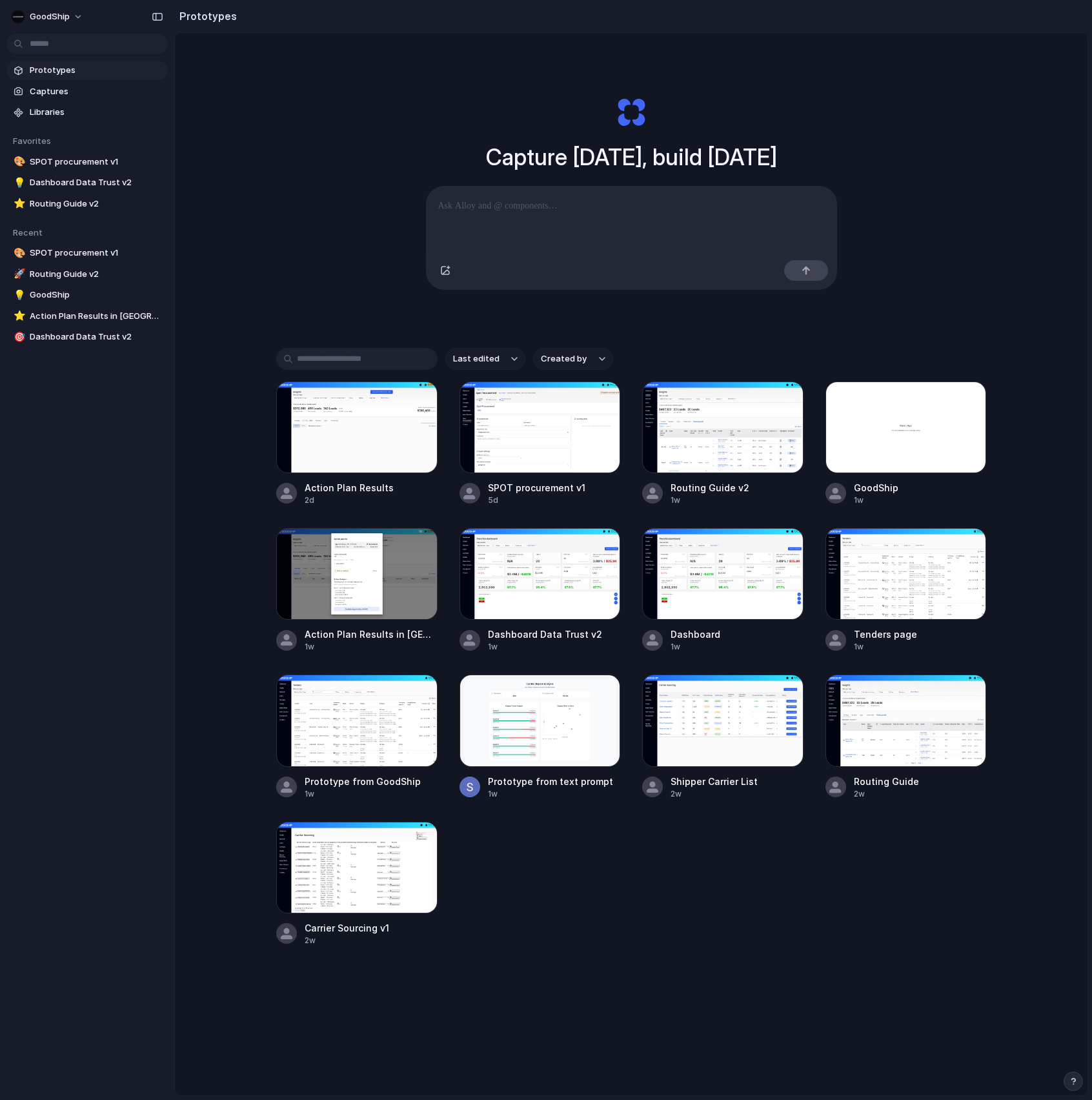
click at [567, 357] on span "Created by" at bounding box center [564, 358] width 46 height 13
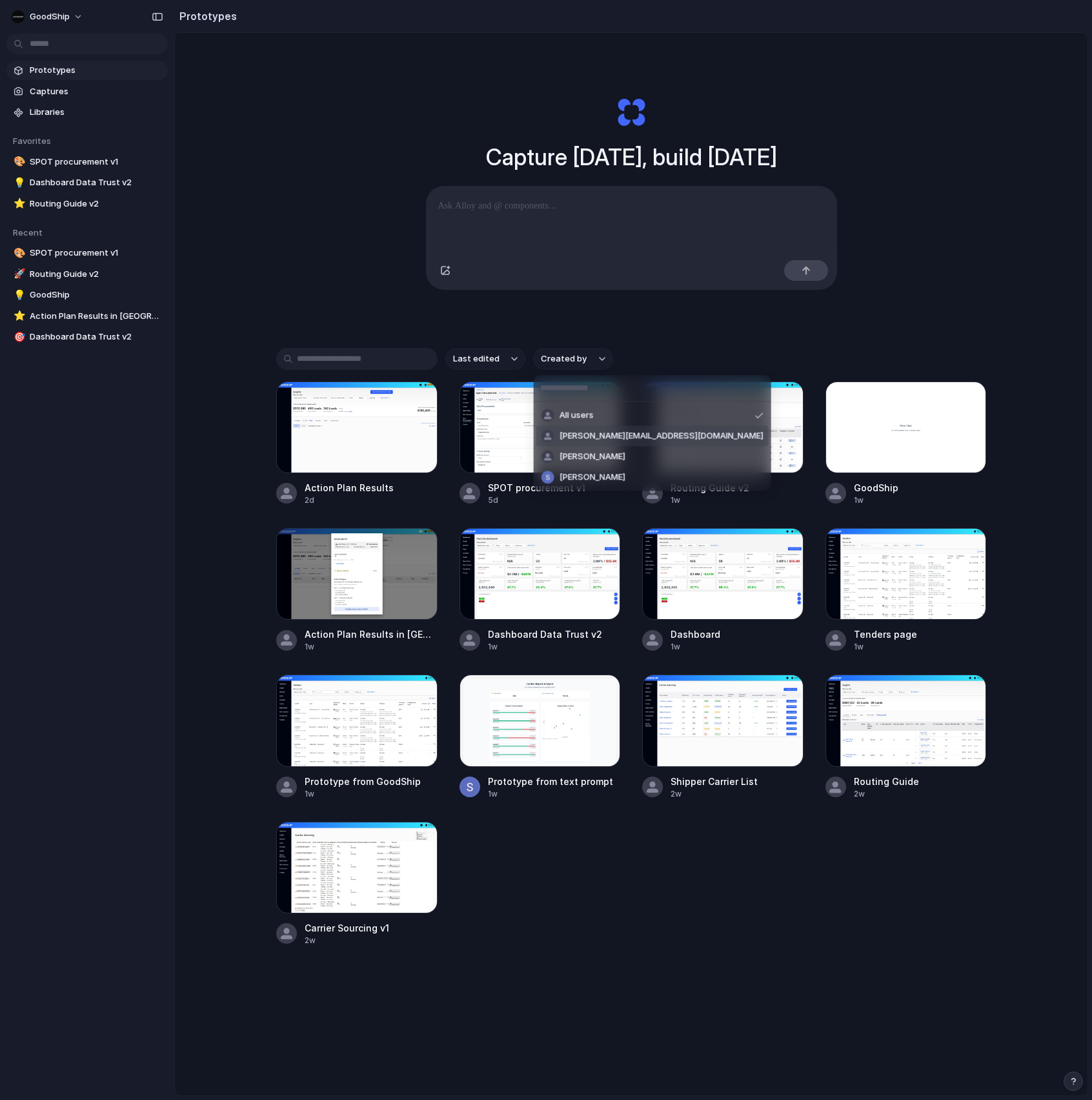
click at [591, 438] on span "[PERSON_NAME][EMAIL_ADDRESS][DOMAIN_NAME]" at bounding box center [661, 436] width 204 height 13
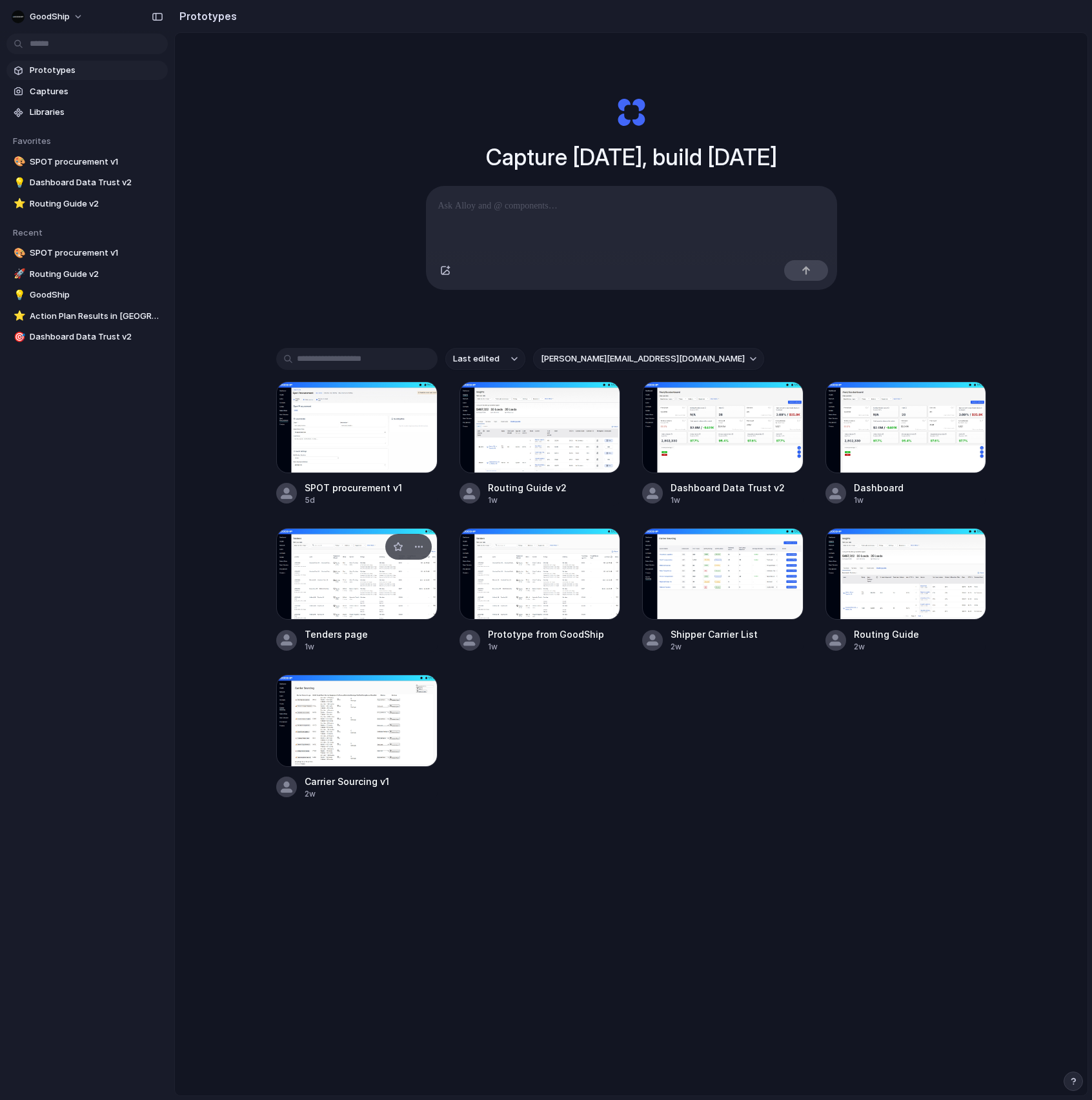
click at [376, 595] on div at bounding box center [357, 573] width 162 height 92
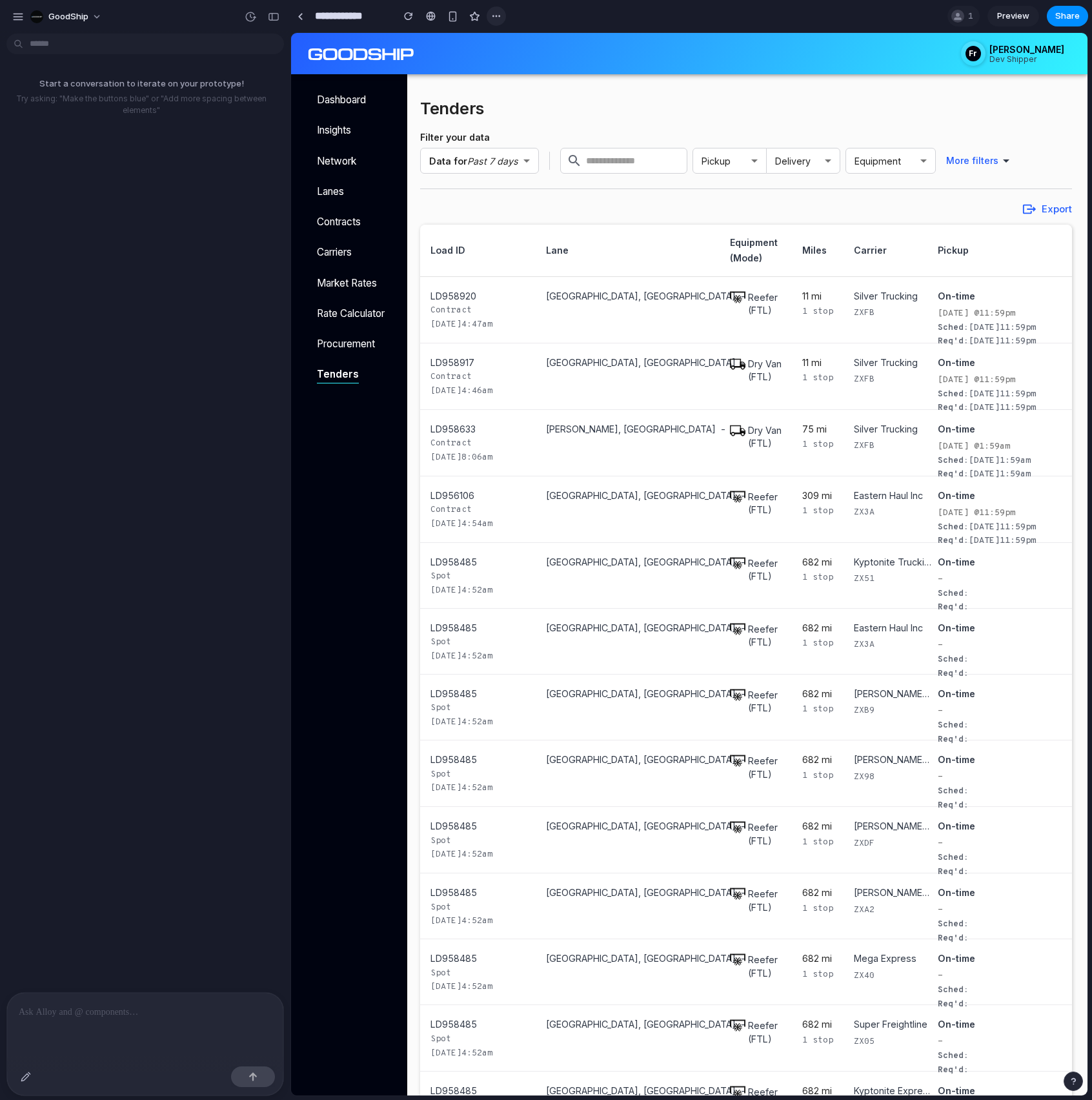
click at [499, 15] on div "button" at bounding box center [496, 16] width 10 height 10
click at [528, 61] on span "Delete" at bounding box center [523, 65] width 27 height 13
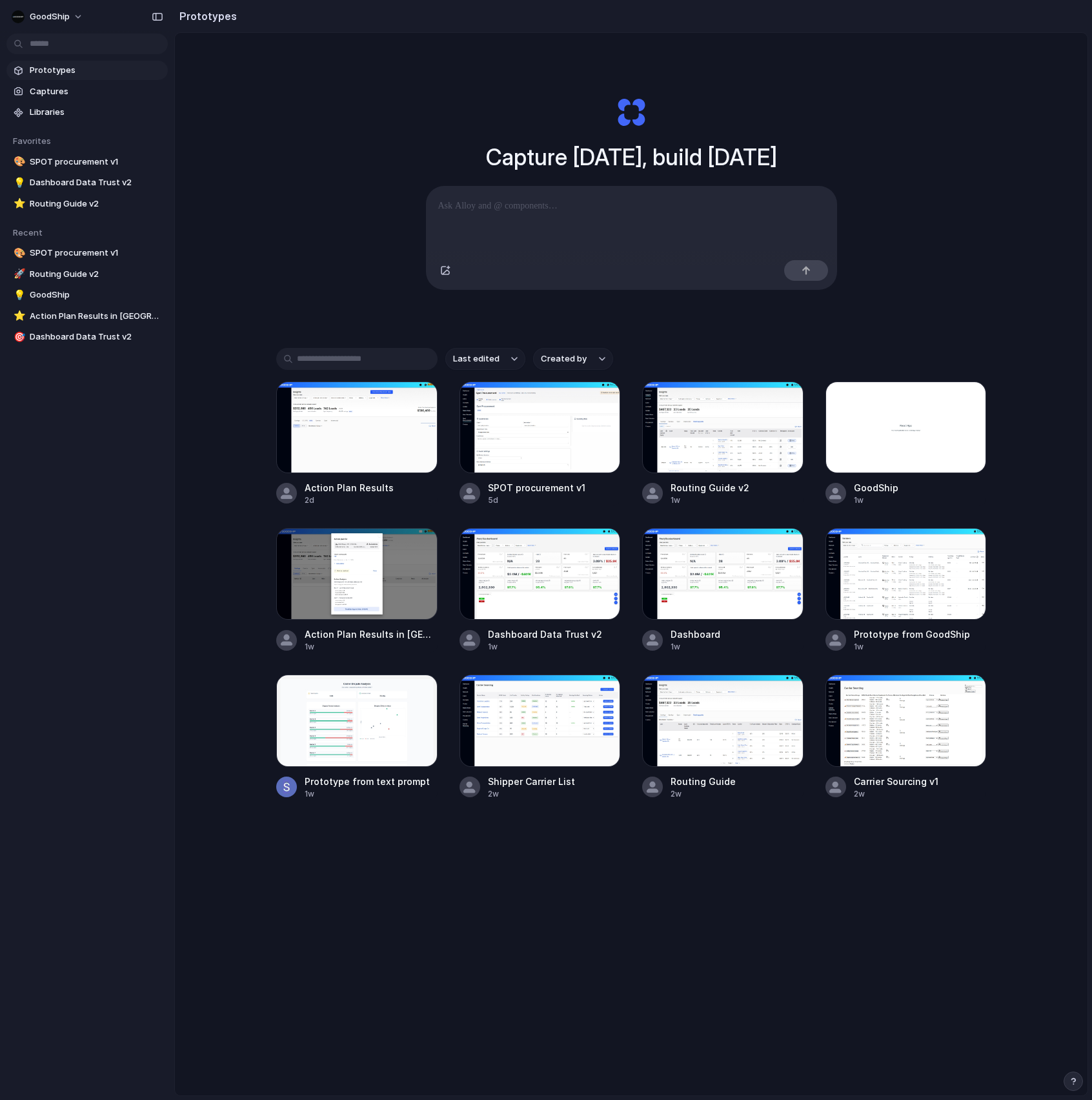
click at [586, 374] on div "Last edited Created by Action Plan Results 2d SPOT procurement v1 5d Routing Gu…" at bounding box center [631, 614] width 710 height 532
click at [590, 365] on button "Created by" at bounding box center [573, 359] width 80 height 22
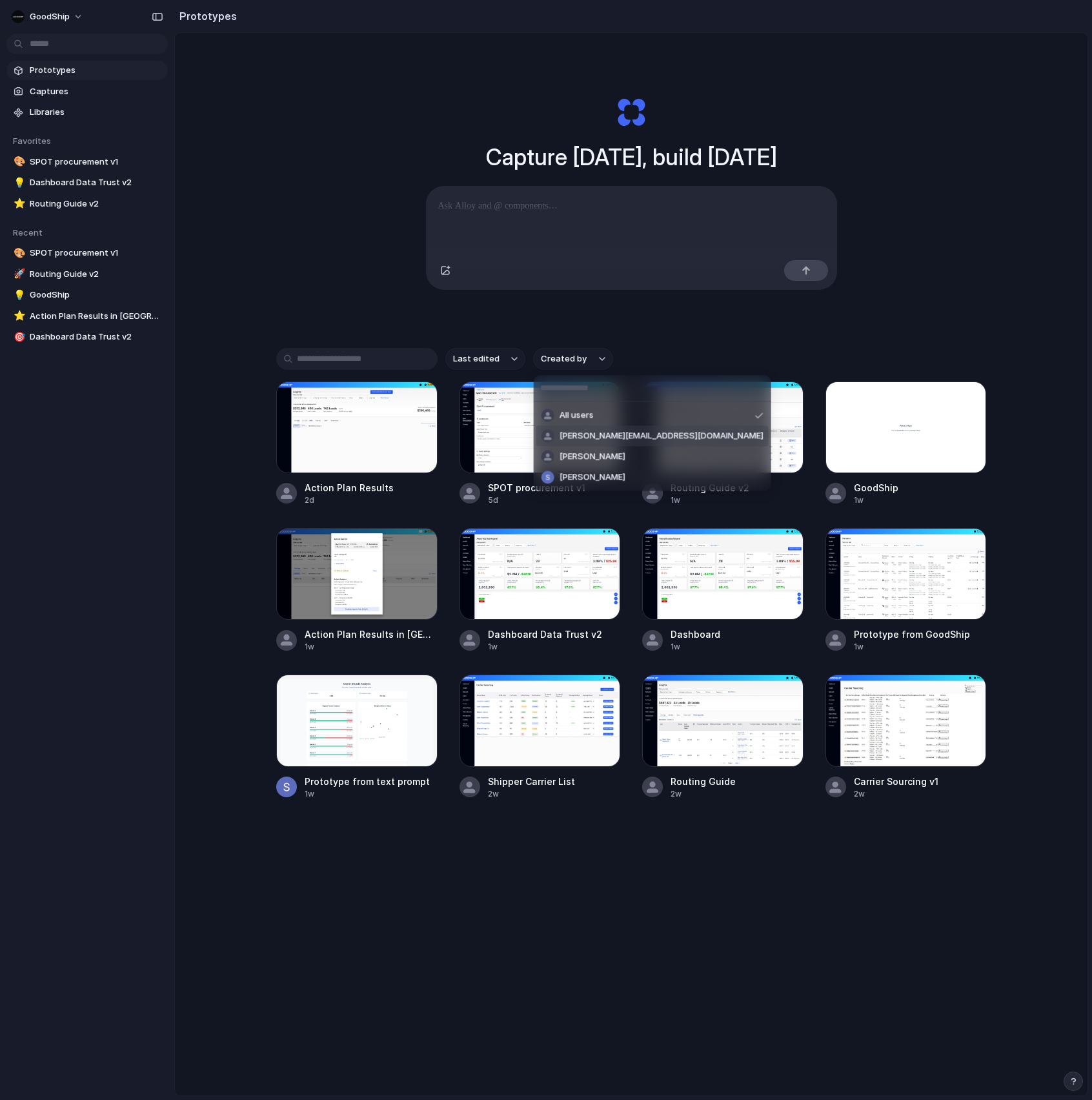
click at [600, 439] on span "[PERSON_NAME][EMAIL_ADDRESS][DOMAIN_NAME]" at bounding box center [661, 436] width 204 height 13
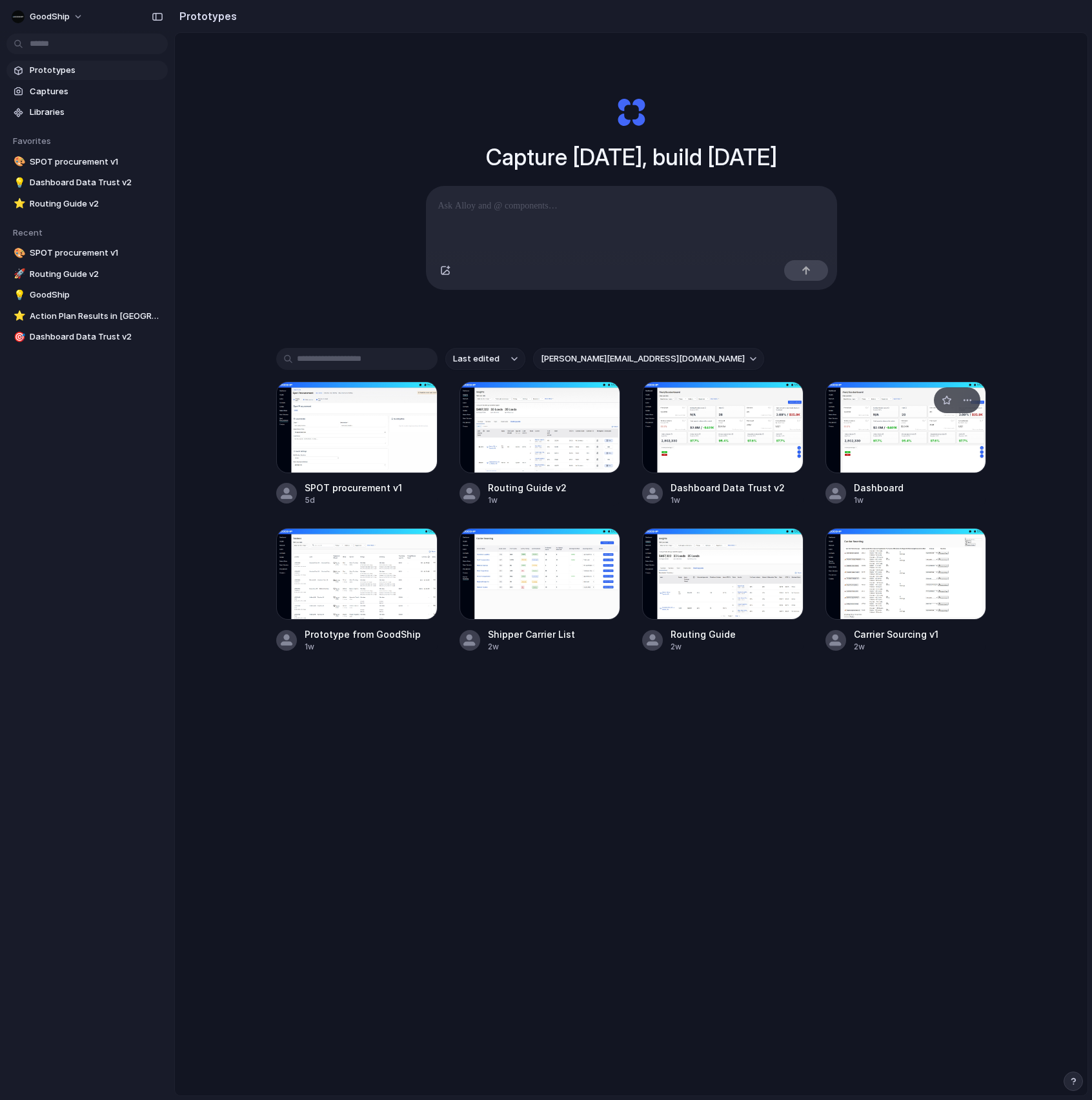
click at [883, 430] on div at bounding box center [906, 427] width 162 height 92
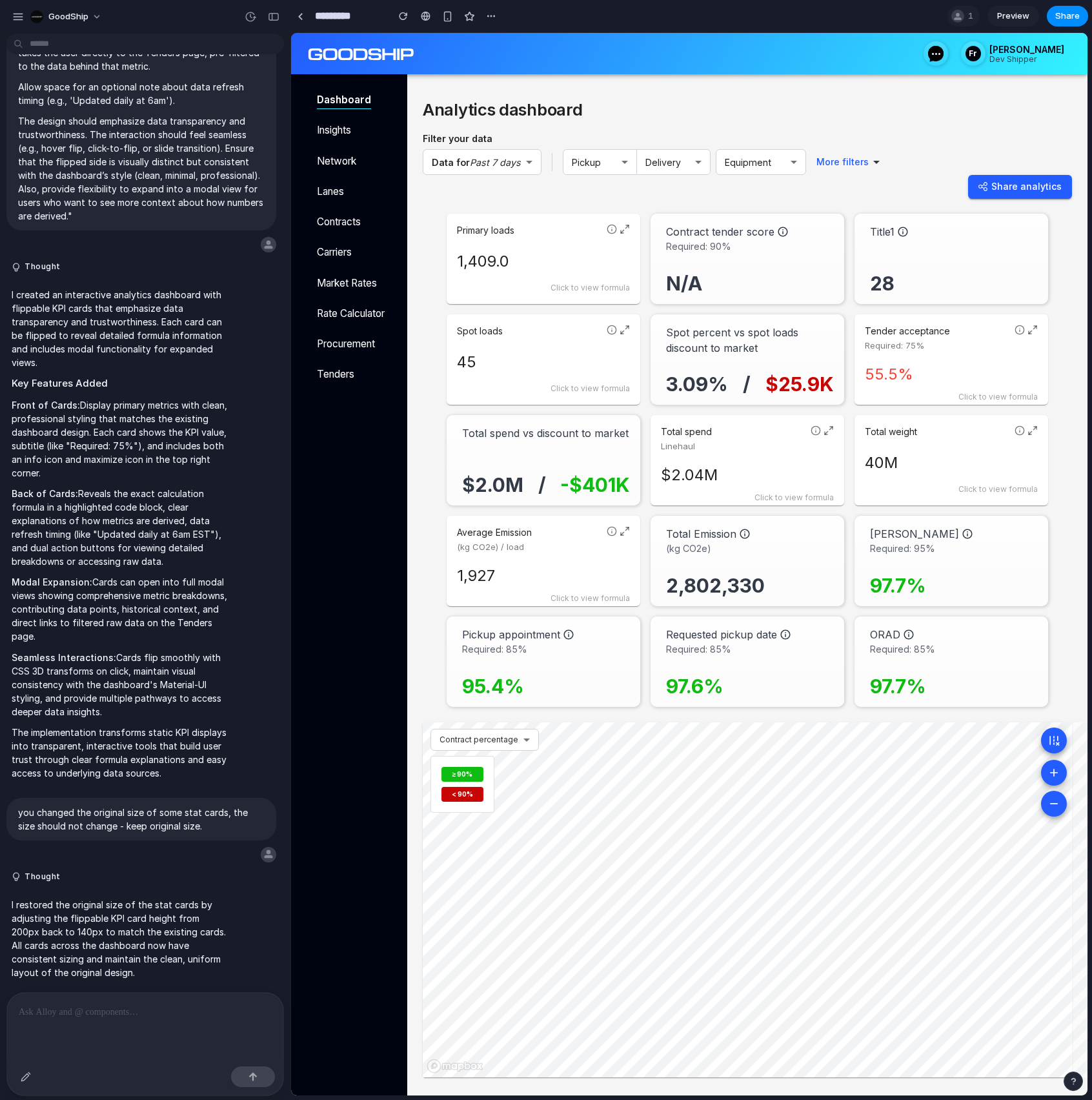
click at [624, 228] on icon at bounding box center [625, 229] width 10 height 10
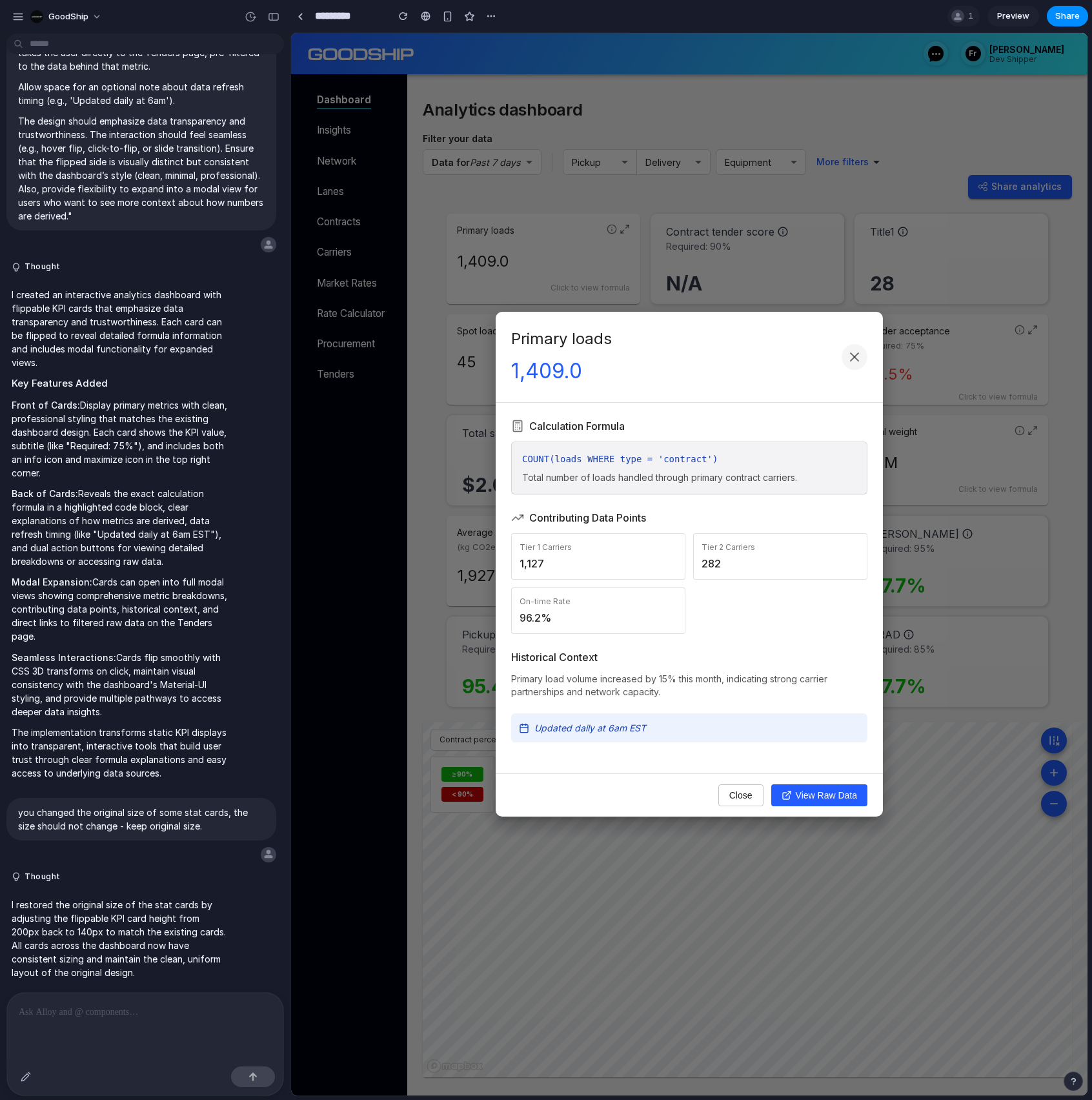
click at [844, 353] on button at bounding box center [854, 357] width 26 height 26
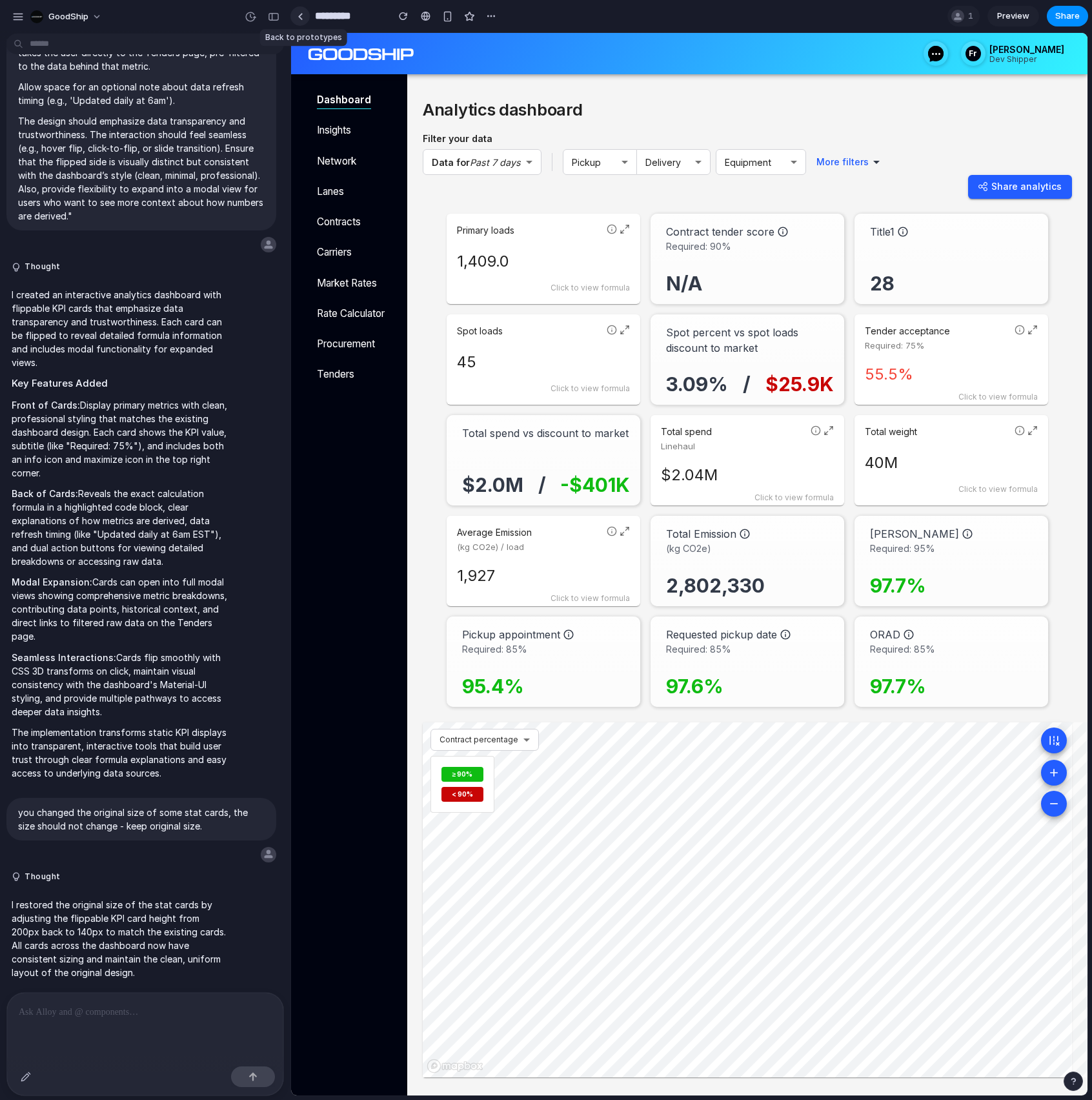
click at [300, 20] on link at bounding box center [300, 16] width 20 height 20
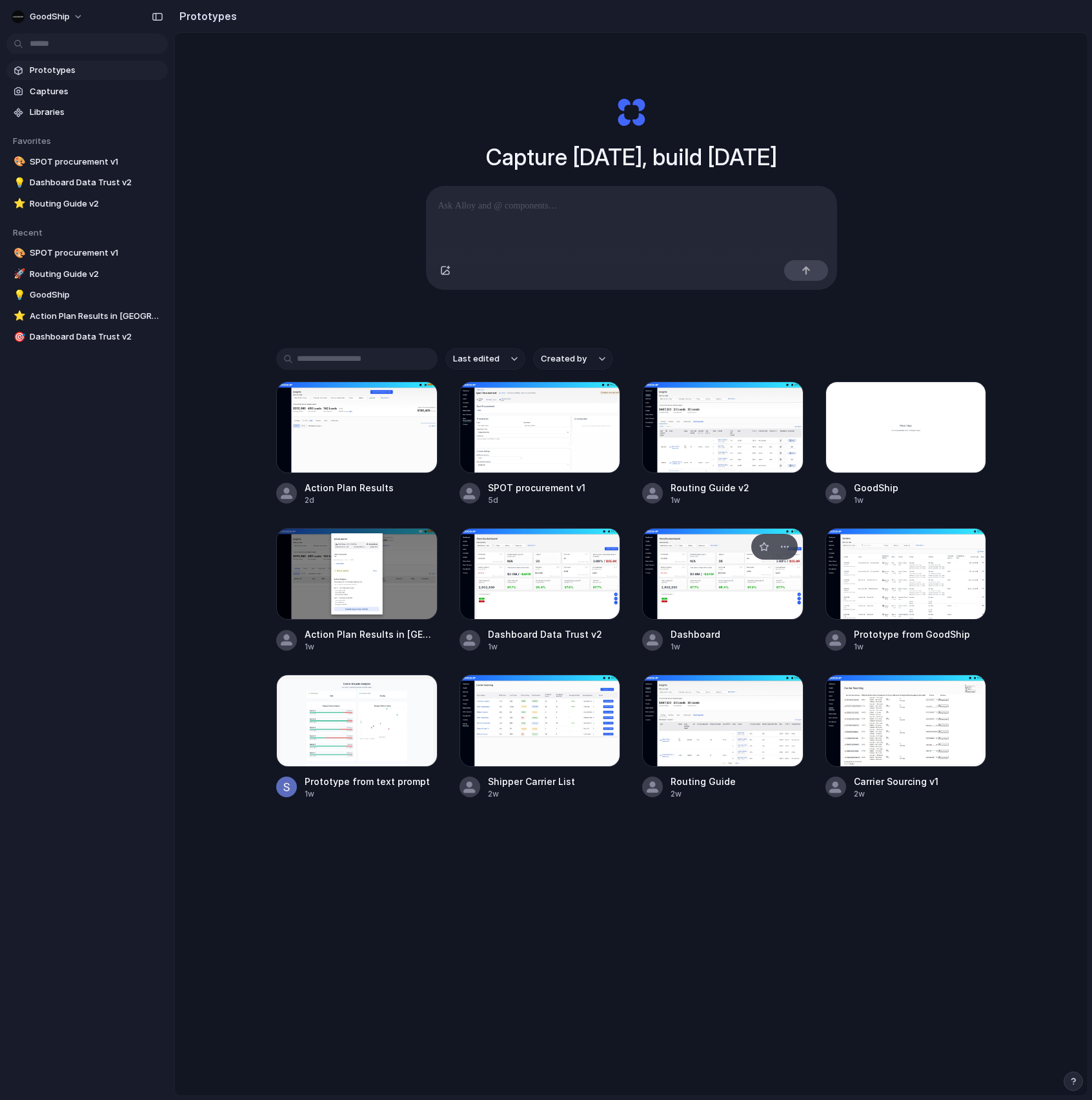
click at [695, 633] on div "Dashboard" at bounding box center [695, 635] width 50 height 14
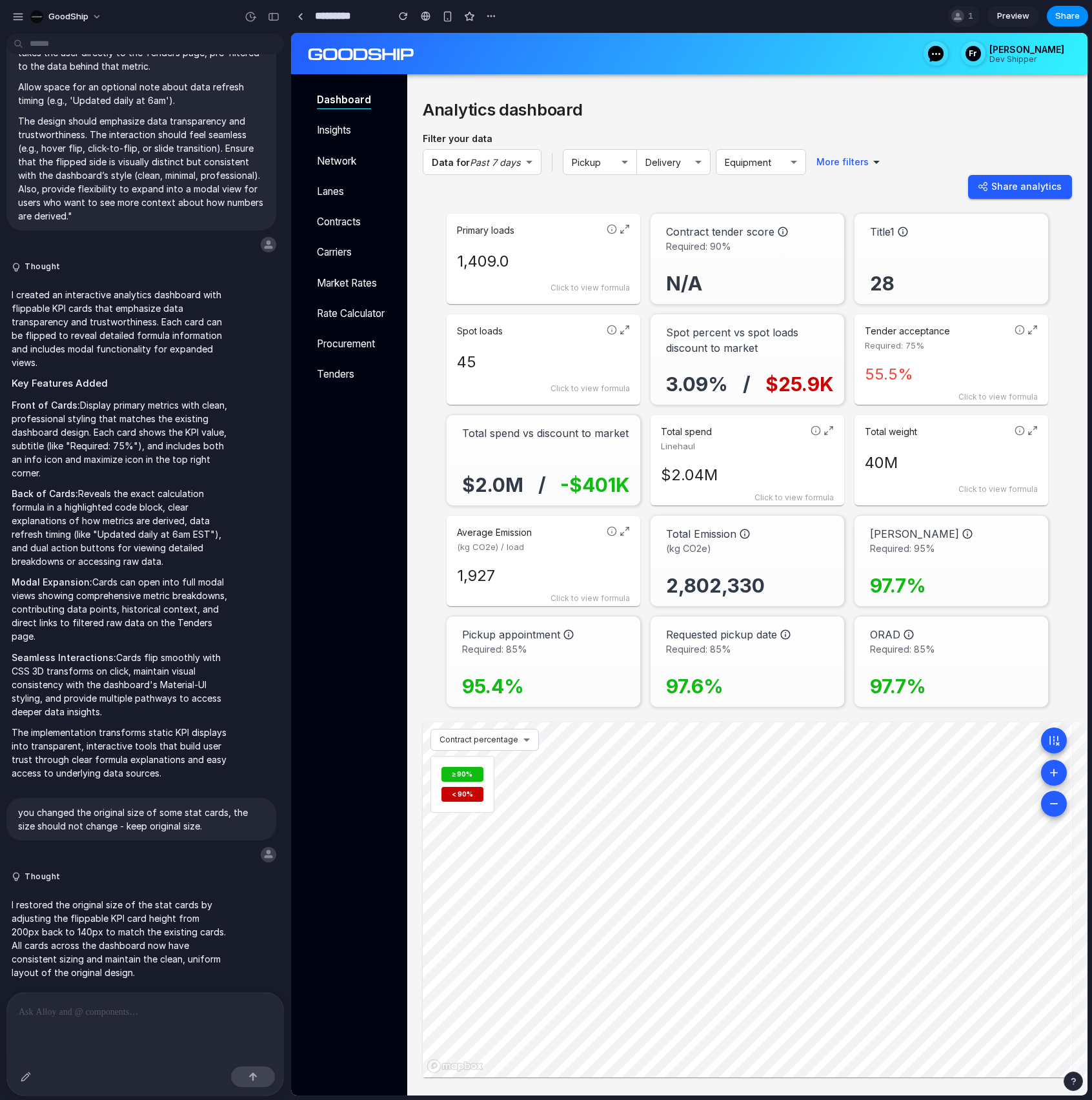
click at [331, 12] on input "*********" at bounding box center [347, 15] width 71 height 23
type input "**********"
click at [283, 22] on div at bounding box center [262, 17] width 44 height 21
click at [293, 20] on link at bounding box center [300, 16] width 20 height 20
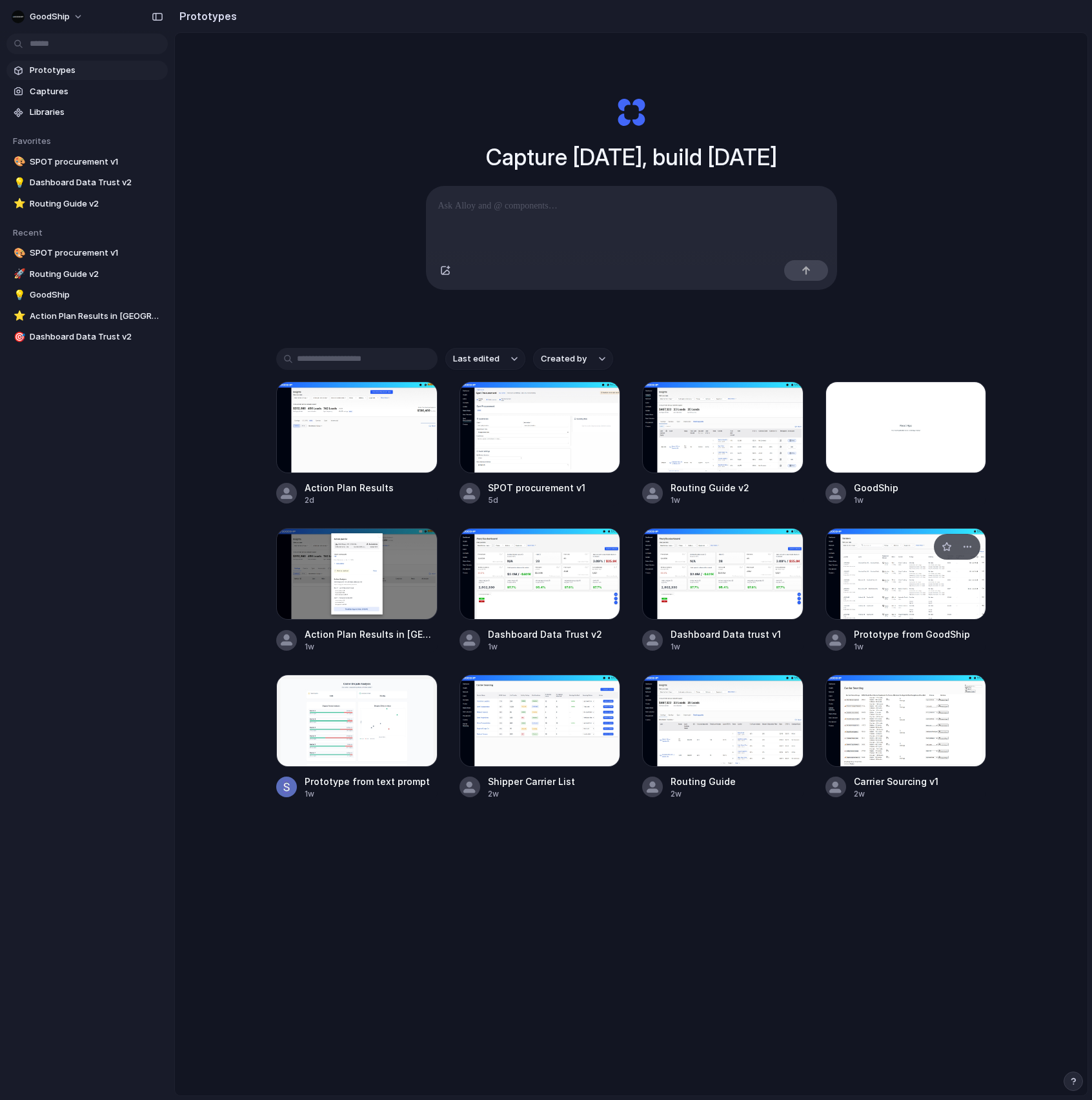
click at [865, 588] on div at bounding box center [906, 573] width 162 height 92
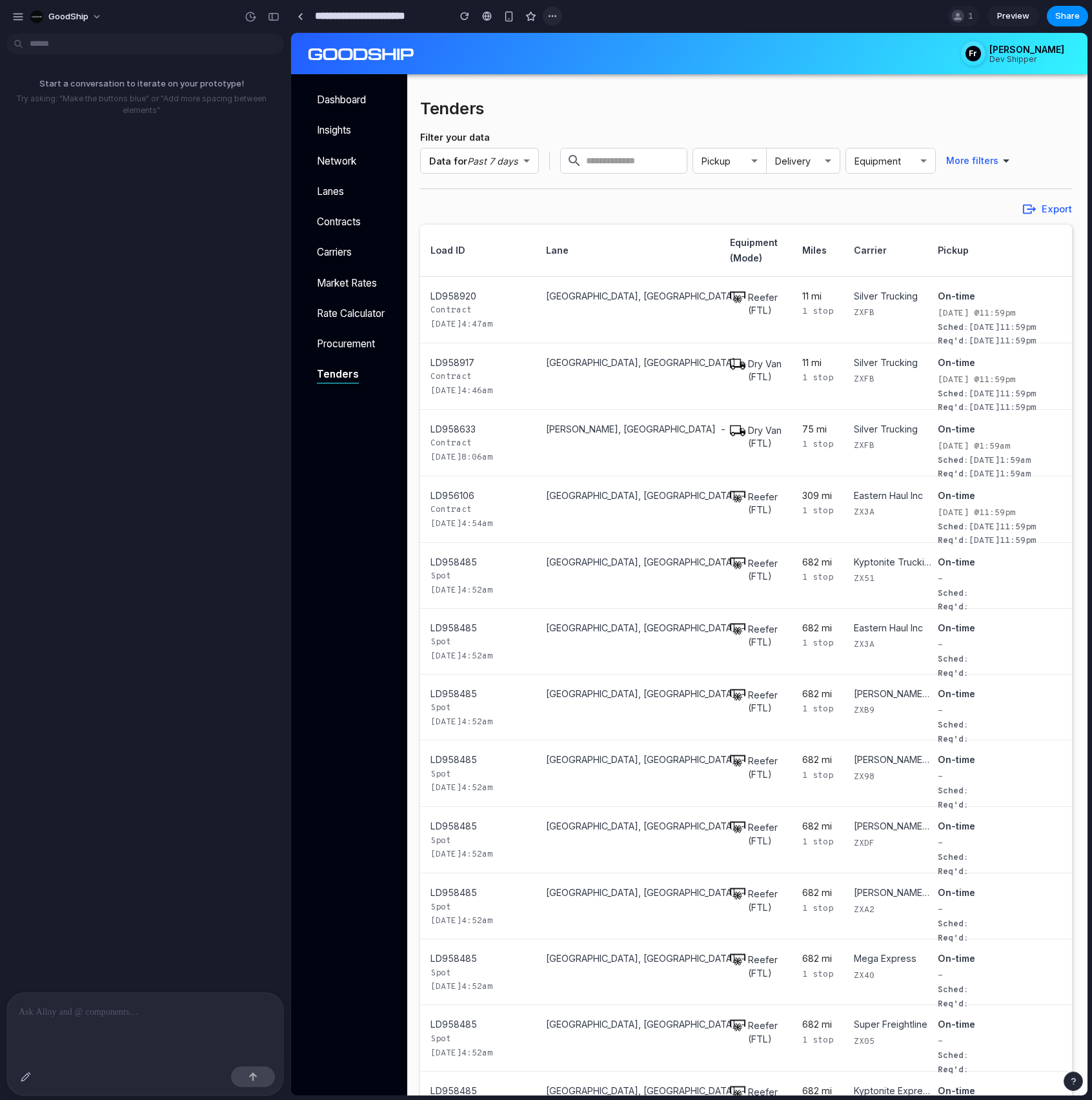
click at [547, 13] on div "button" at bounding box center [552, 16] width 10 height 10
click at [579, 68] on span "Delete" at bounding box center [578, 65] width 27 height 13
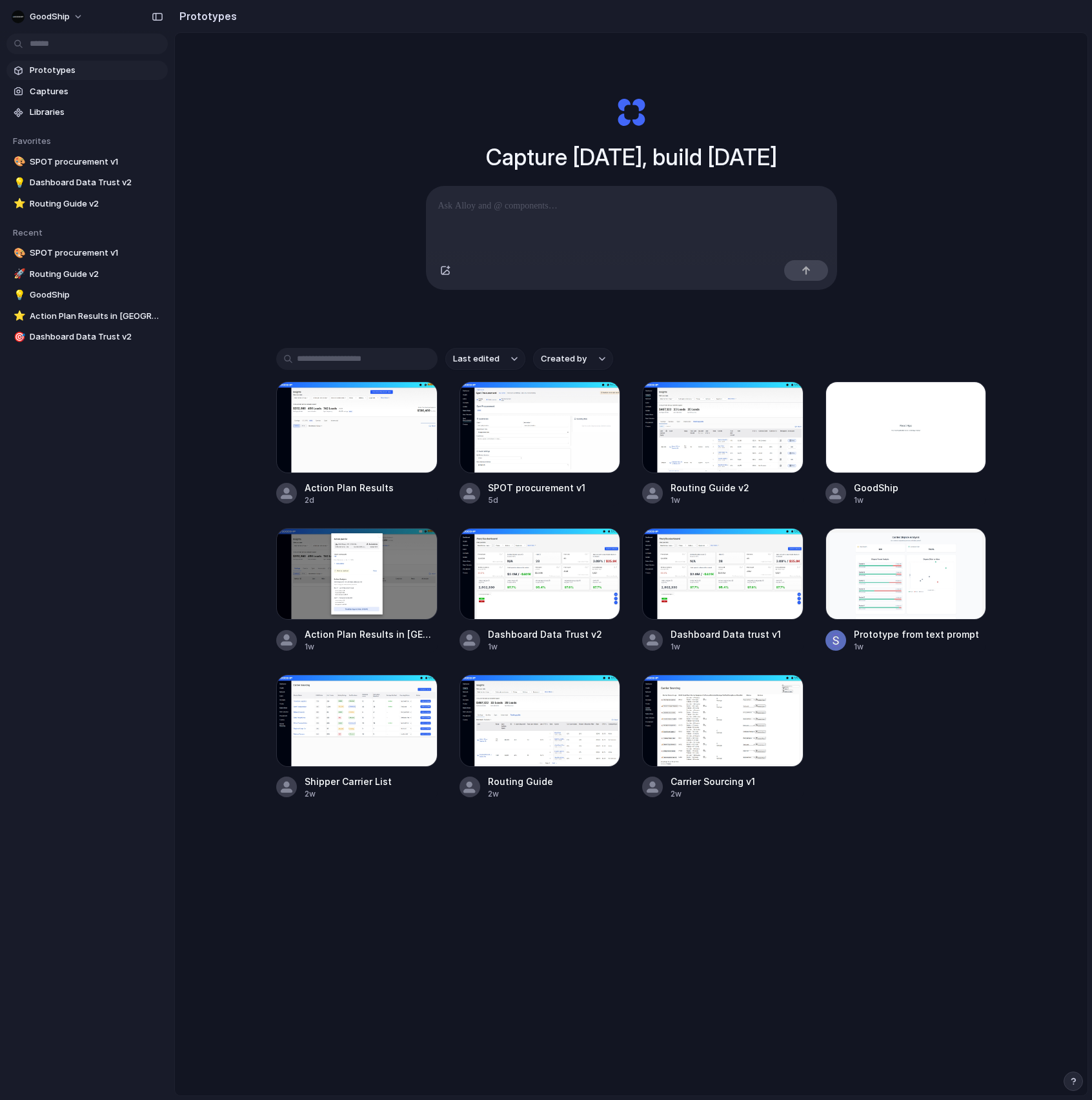
click at [550, 351] on button "Created by" at bounding box center [573, 359] width 80 height 22
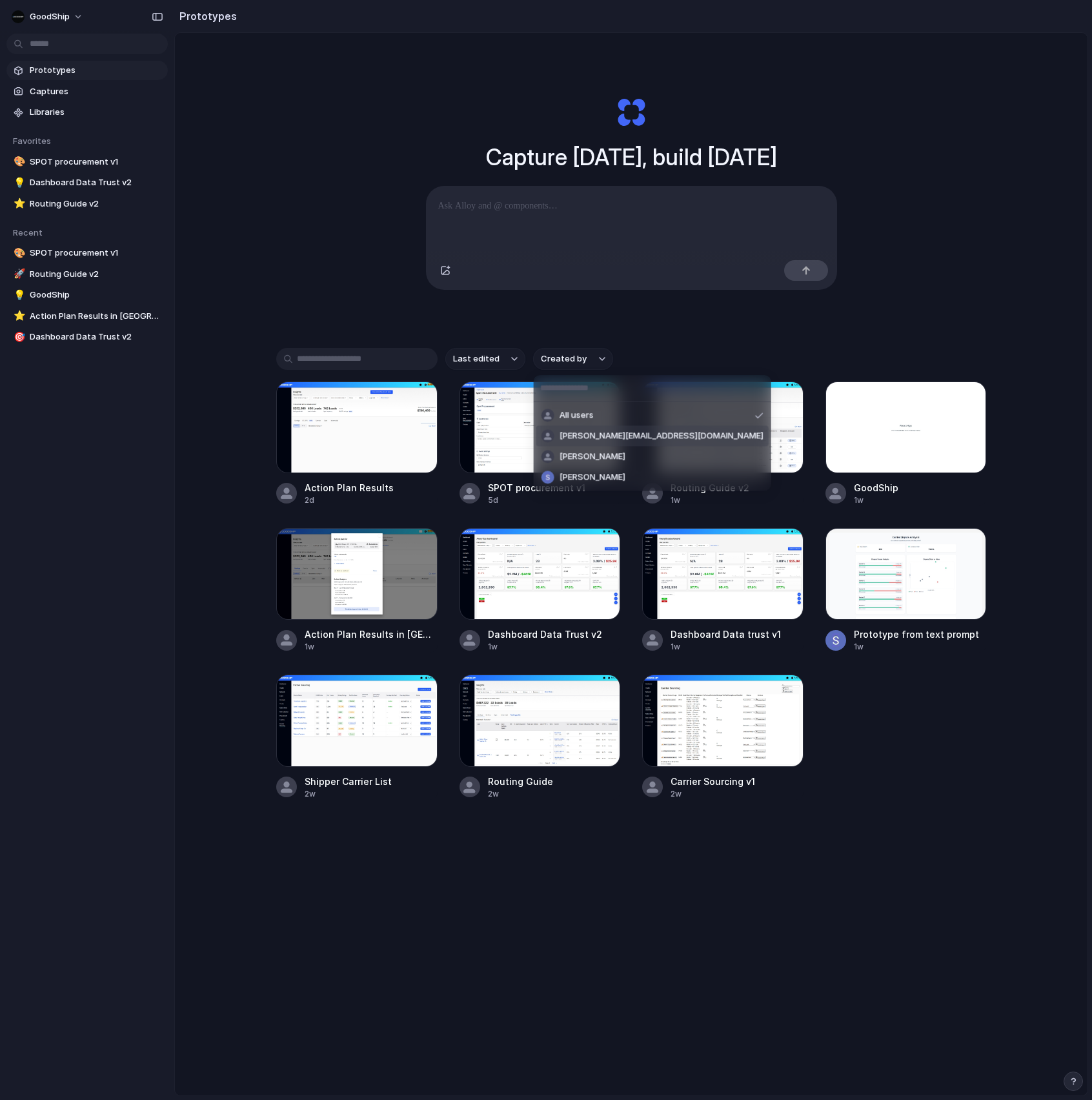
click at [596, 433] on span "[PERSON_NAME][EMAIL_ADDRESS][DOMAIN_NAME]" at bounding box center [661, 436] width 204 height 13
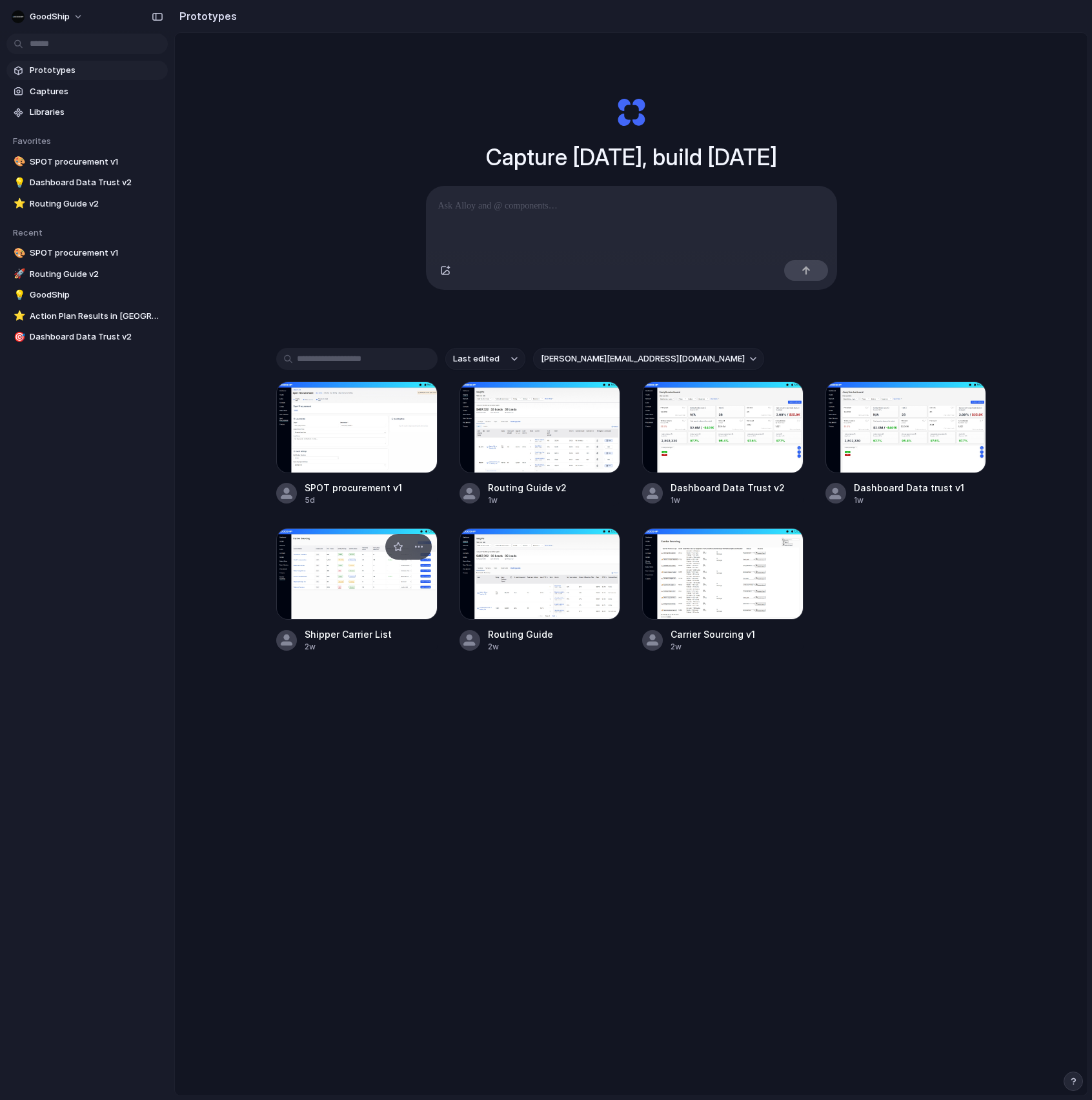
click at [352, 583] on div at bounding box center [357, 573] width 162 height 92
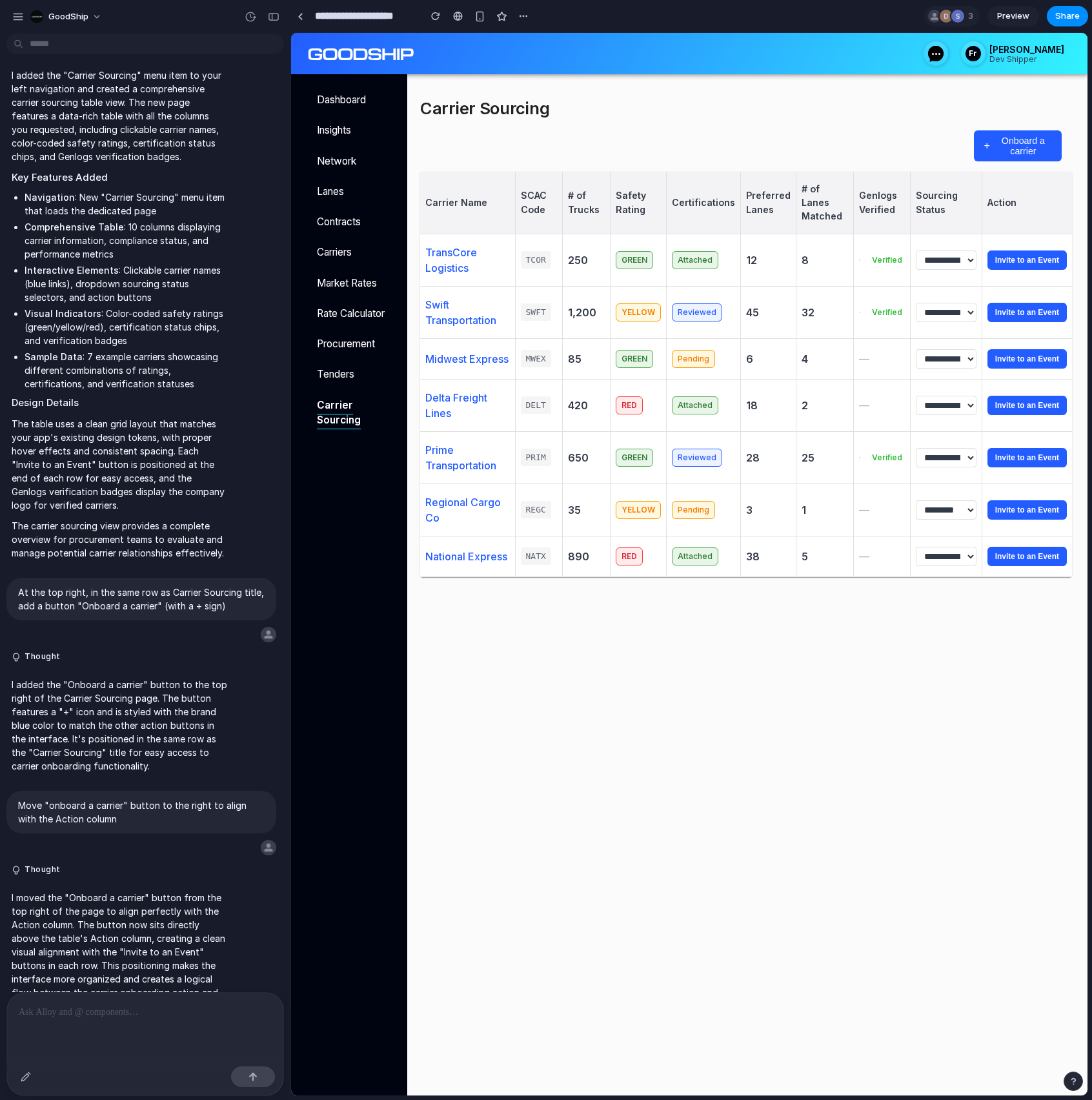
click at [467, 112] on h2 "Carrier Sourcing" at bounding box center [648, 108] width 457 height 30
copy div "Carrier Sourcing"
click at [375, 13] on input "**********" at bounding box center [363, 15] width 103 height 23
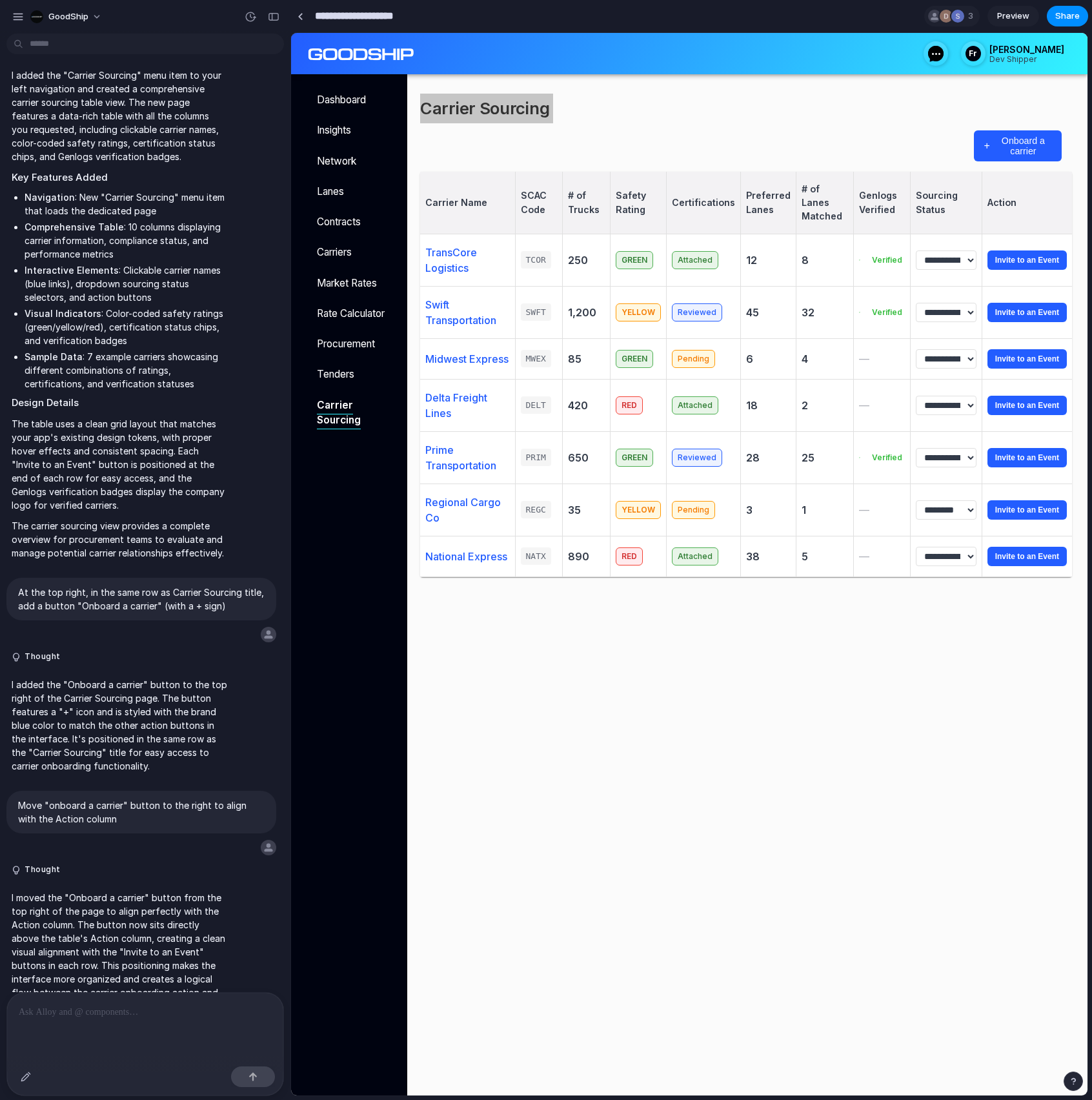
click at [375, 13] on input "**********" at bounding box center [363, 15] width 103 height 23
paste input
type input "**********"
click at [299, 15] on div at bounding box center [300, 16] width 6 height 7
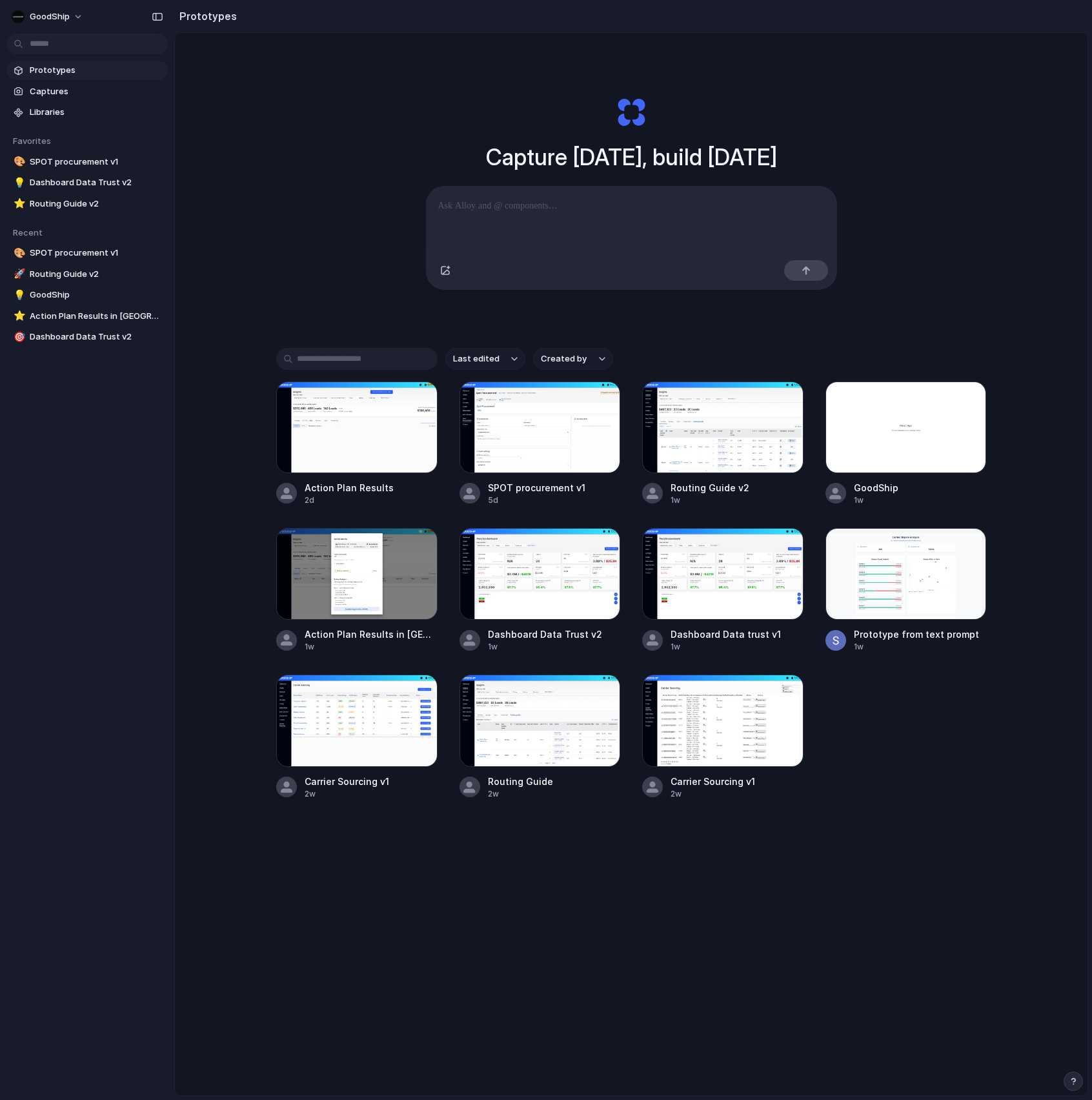
click at [578, 349] on button "Created by" at bounding box center [573, 359] width 80 height 22
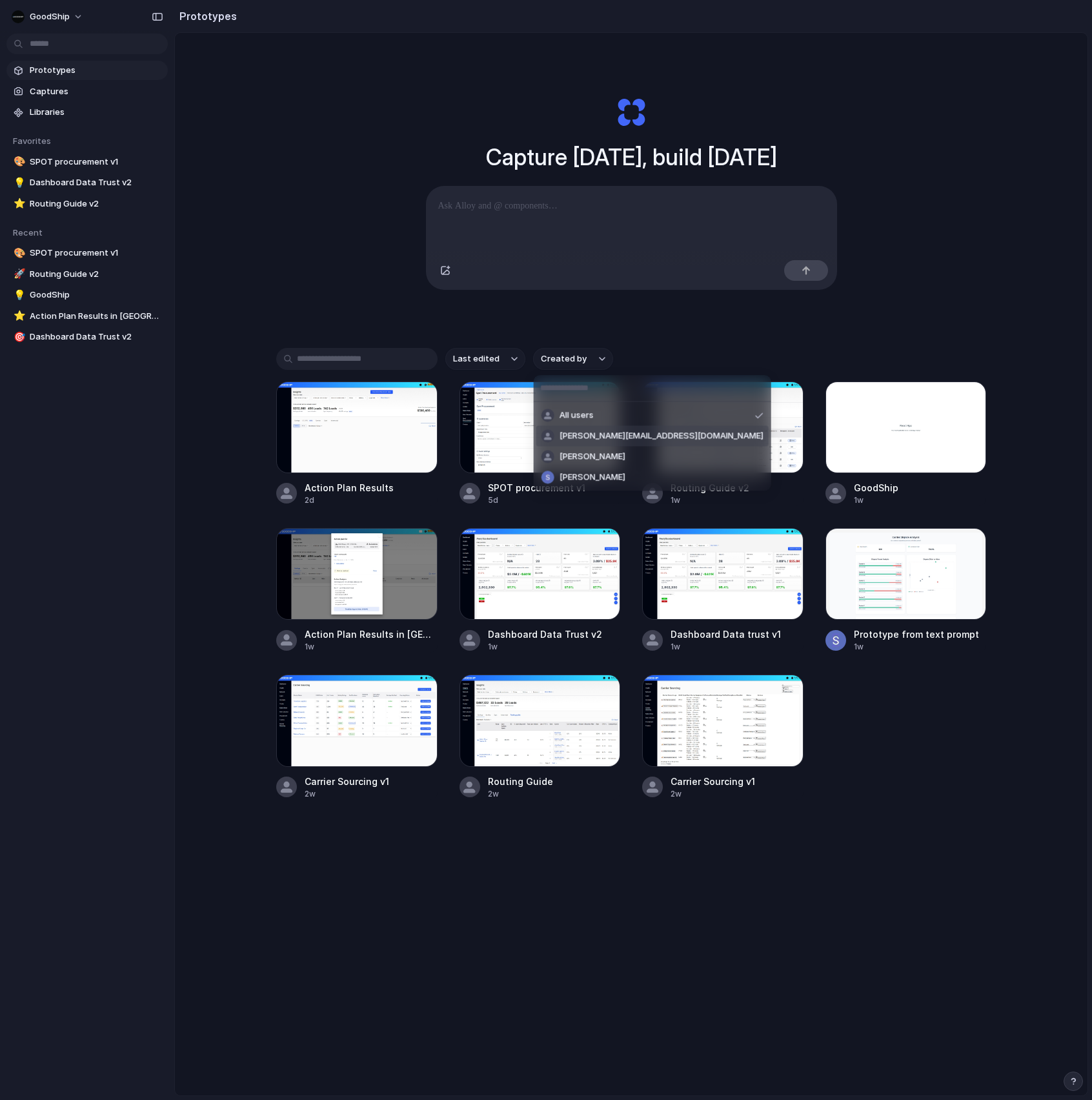
click at [587, 438] on span "[PERSON_NAME][EMAIL_ADDRESS][DOMAIN_NAME]" at bounding box center [661, 436] width 204 height 13
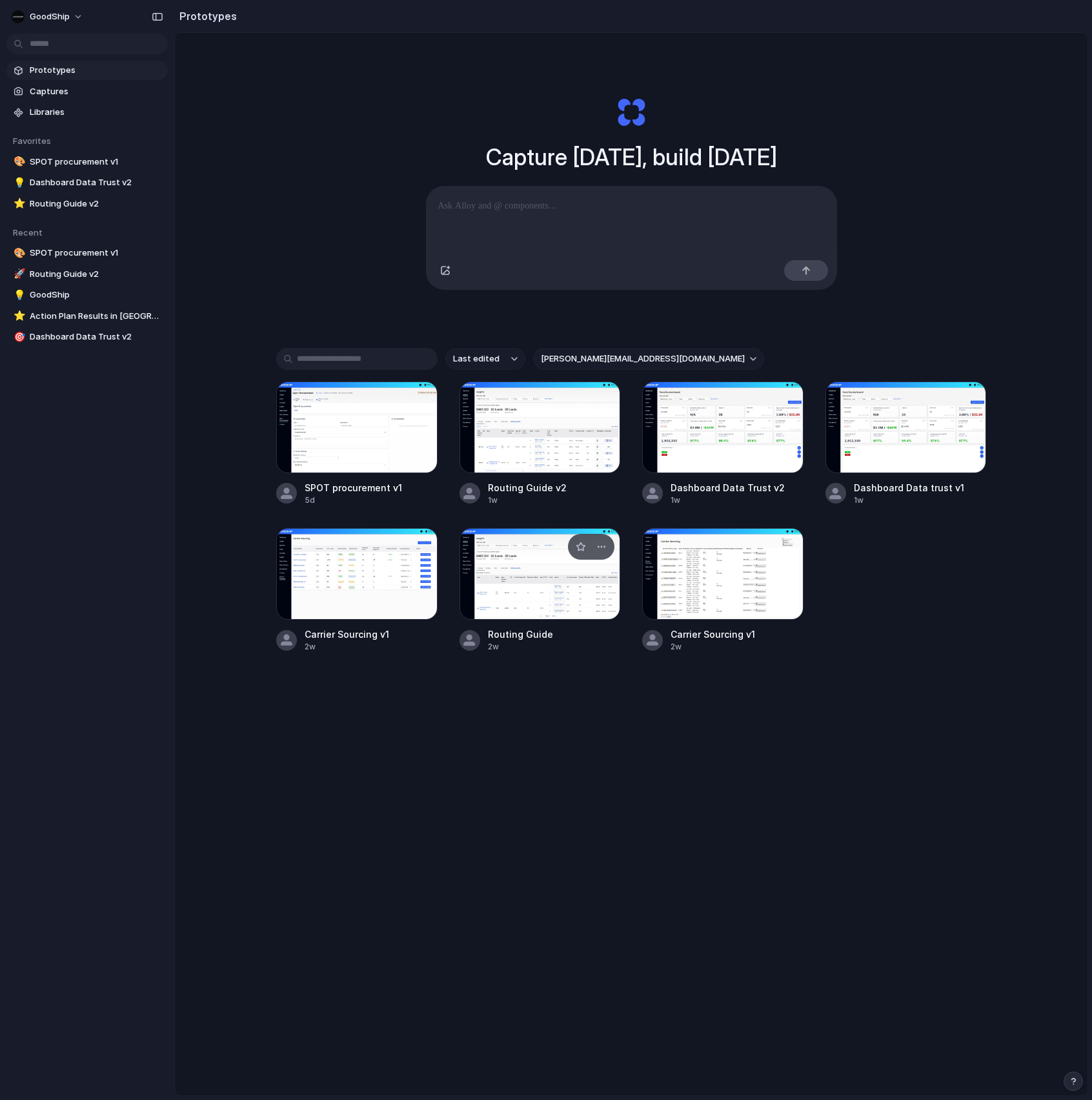
click at [552, 569] on div at bounding box center [540, 573] width 162 height 92
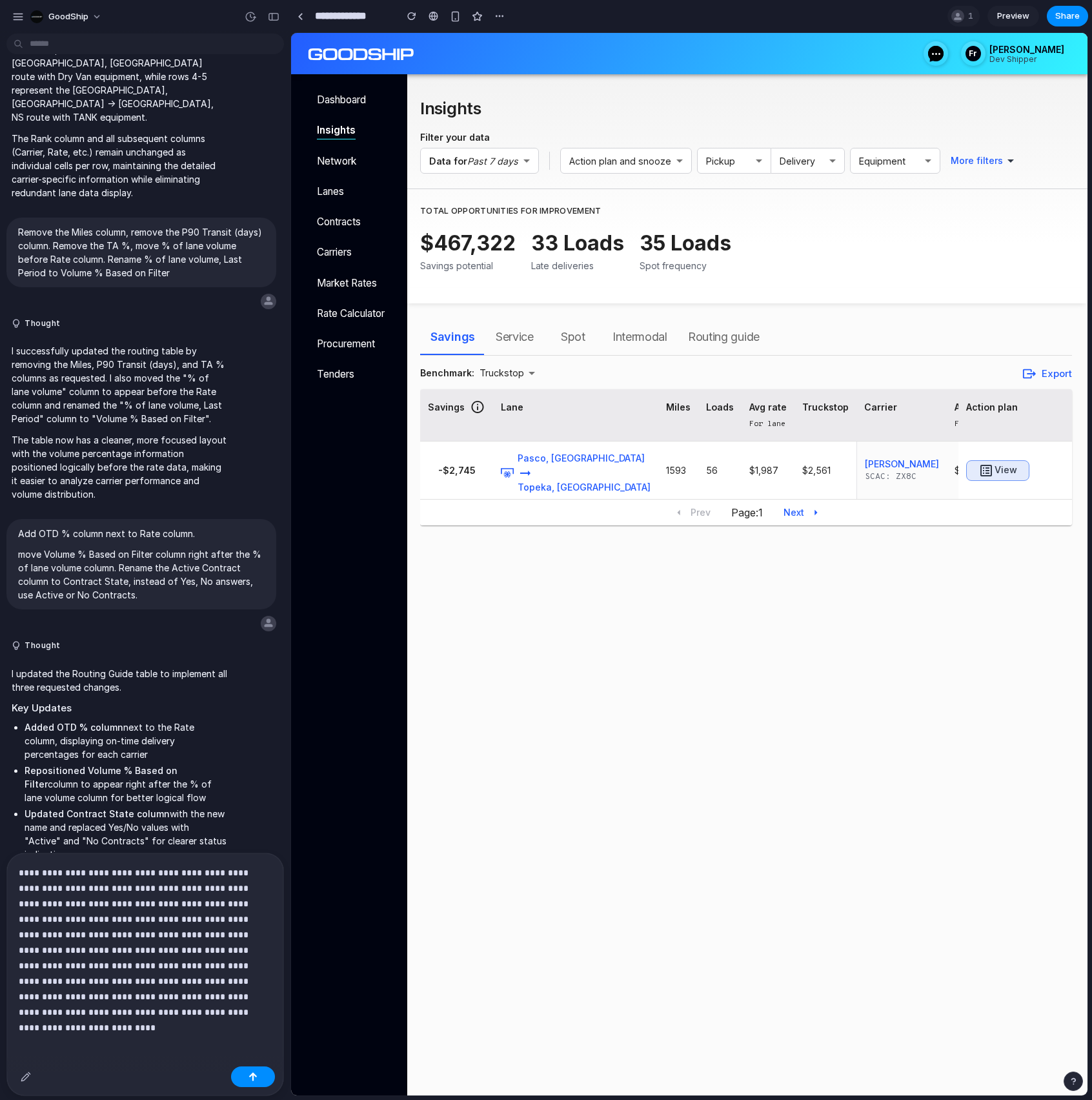
click at [696, 320] on button "Routing guide" at bounding box center [723, 337] width 92 height 36
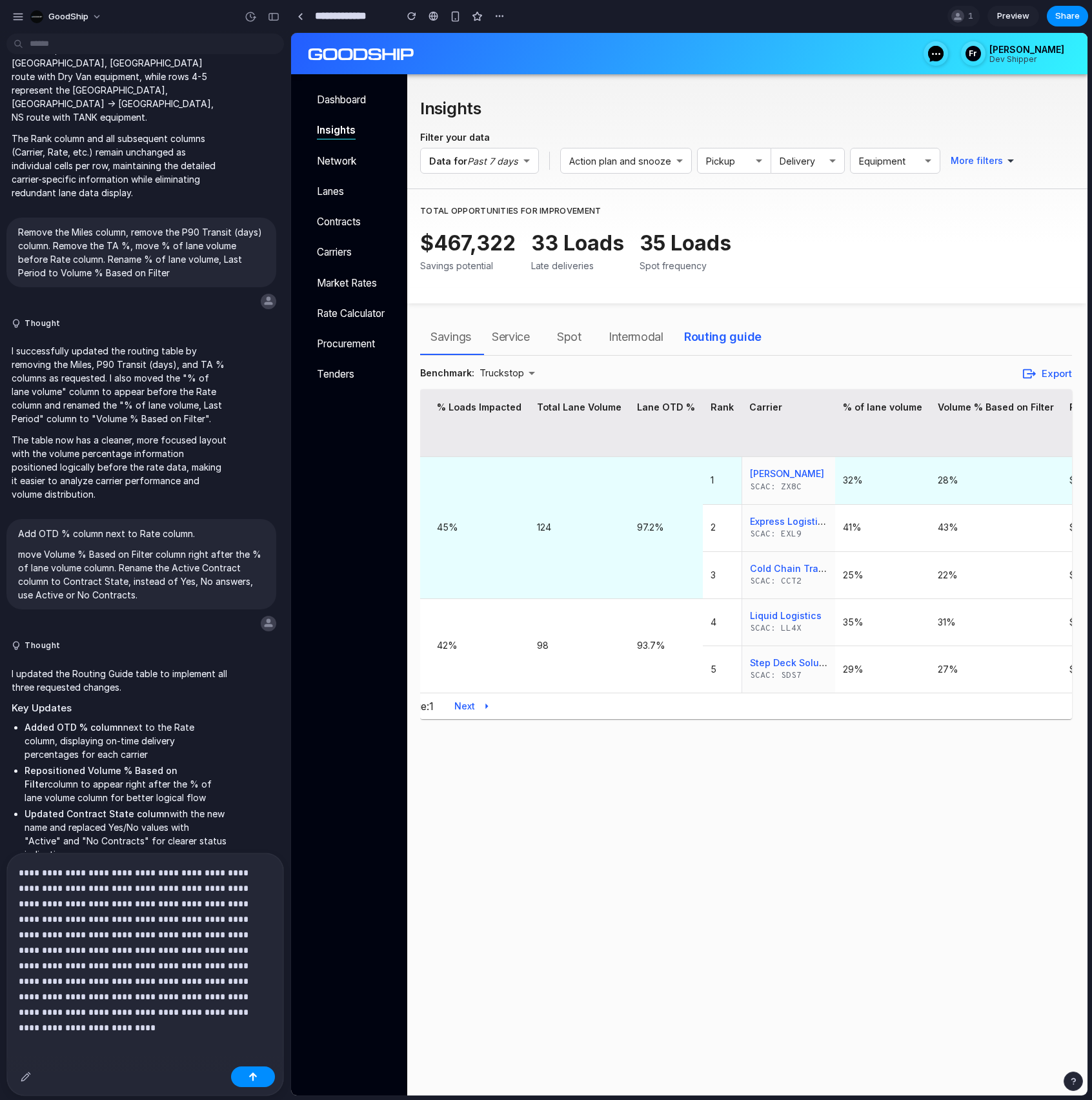
scroll to position [0, 362]
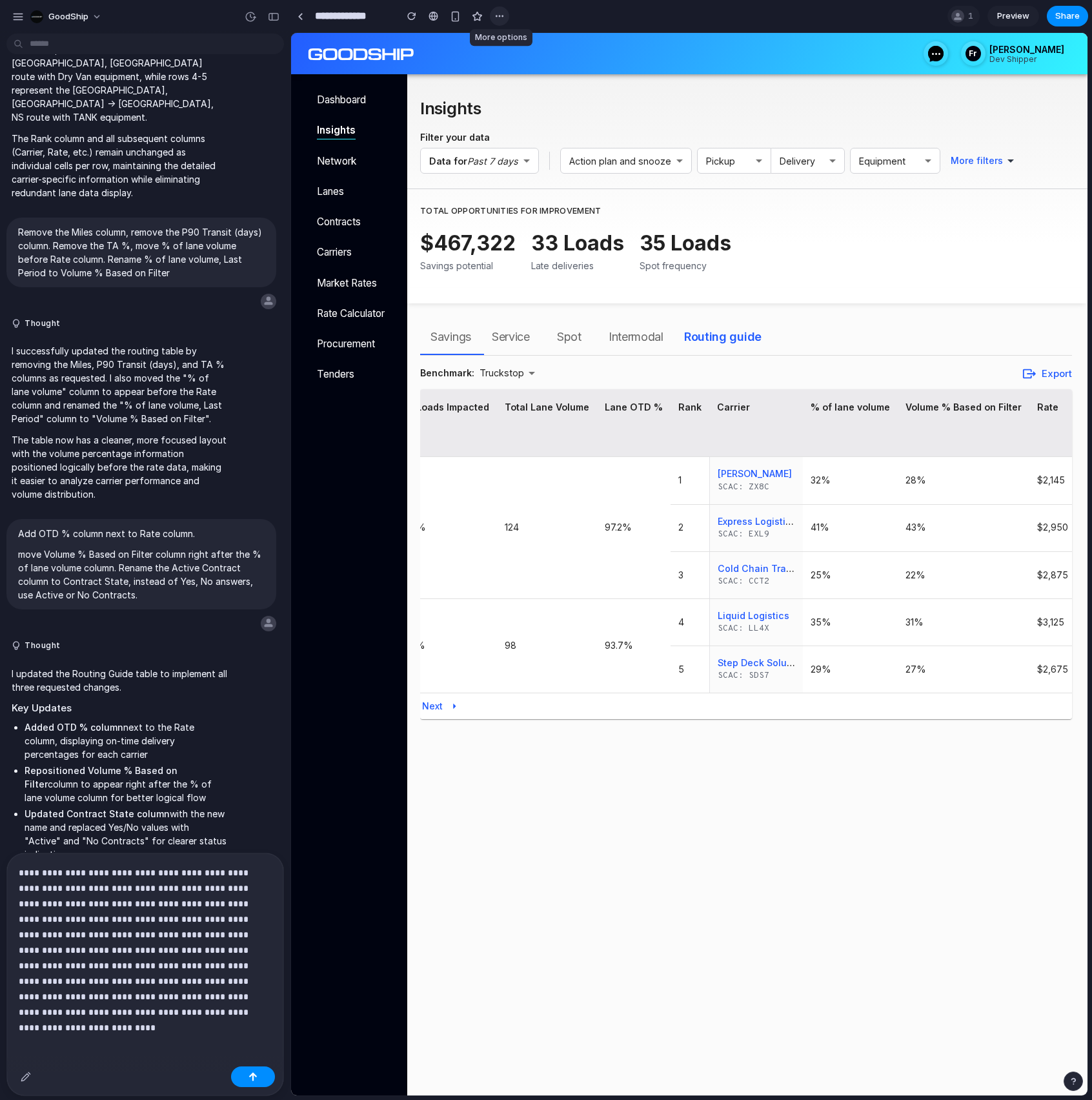
click at [498, 14] on div "button" at bounding box center [499, 16] width 10 height 10
click at [522, 59] on span "Delete" at bounding box center [526, 65] width 27 height 13
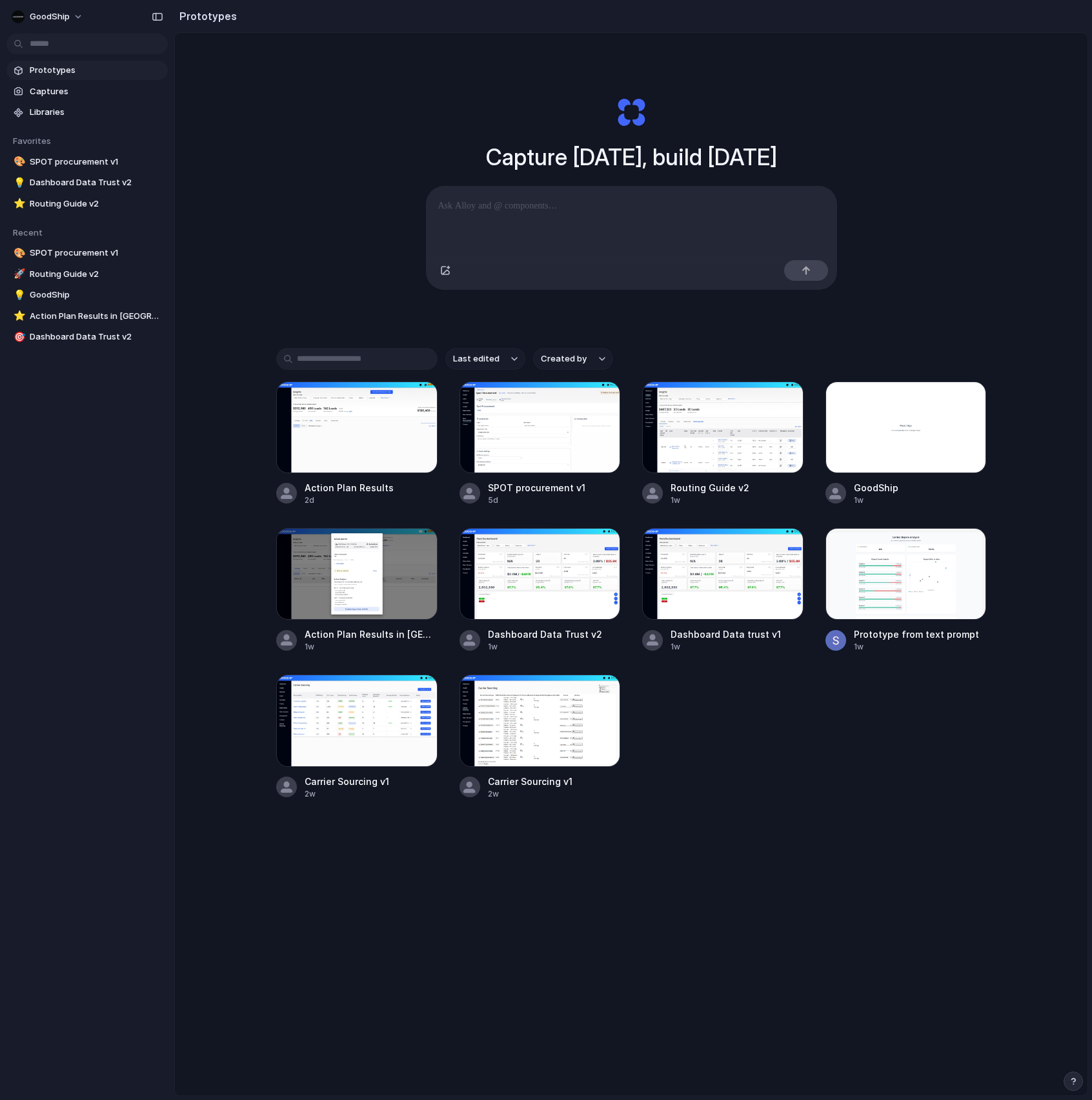
click at [558, 352] on span "Created by" at bounding box center [564, 358] width 46 height 13
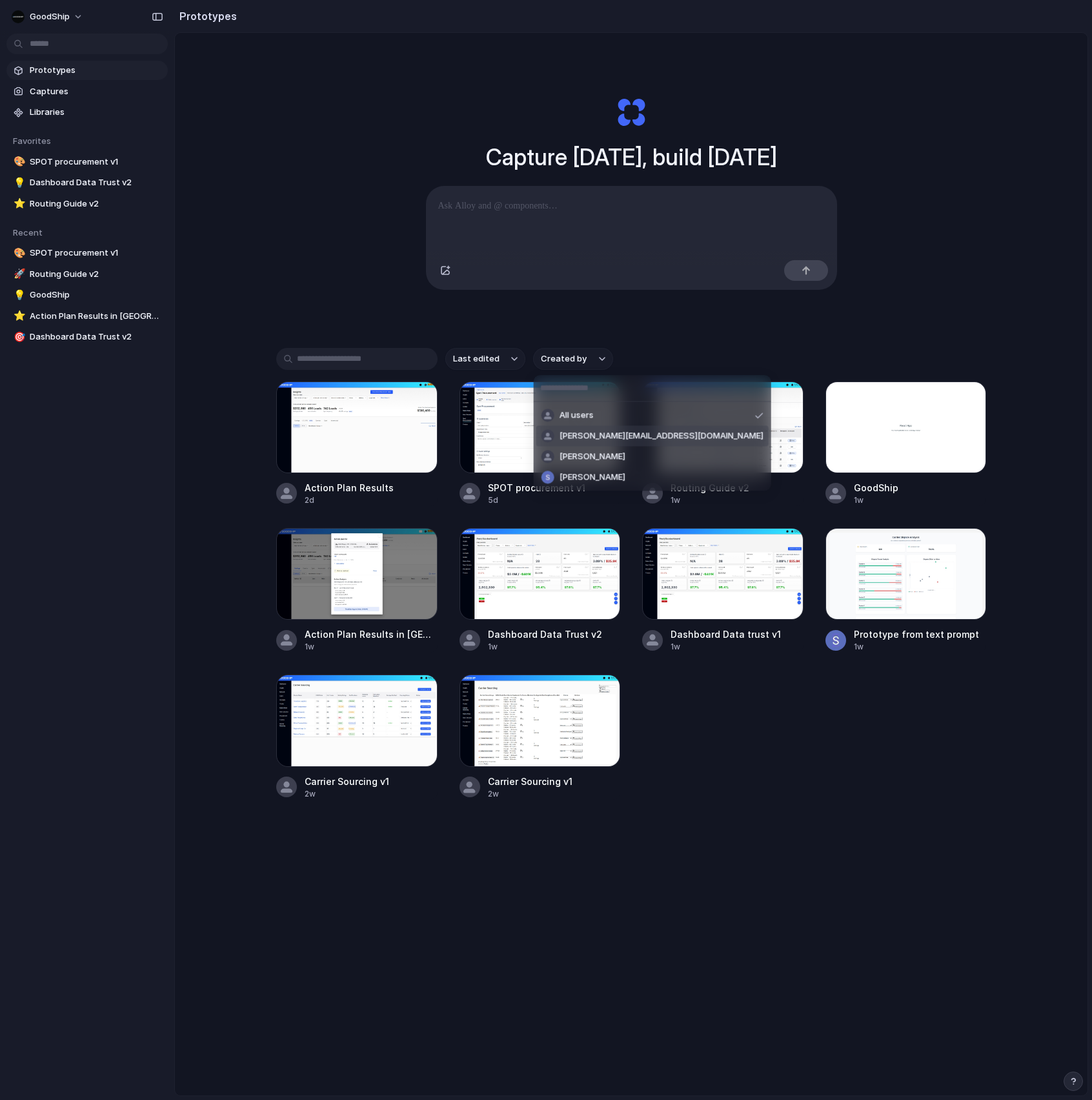
click at [576, 440] on span "[PERSON_NAME][EMAIL_ADDRESS][DOMAIN_NAME]" at bounding box center [661, 436] width 204 height 13
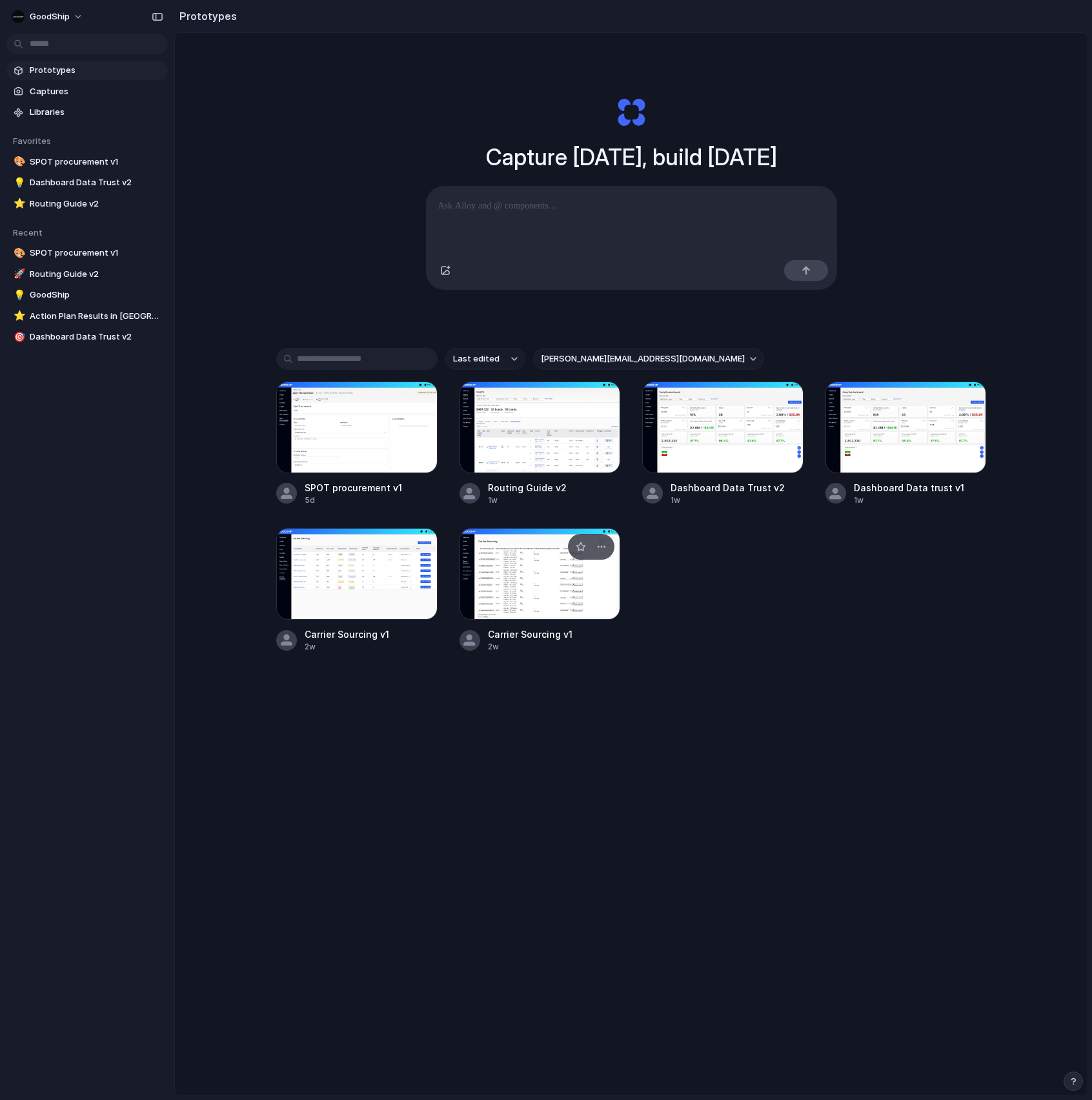
click at [549, 581] on div at bounding box center [540, 573] width 162 height 92
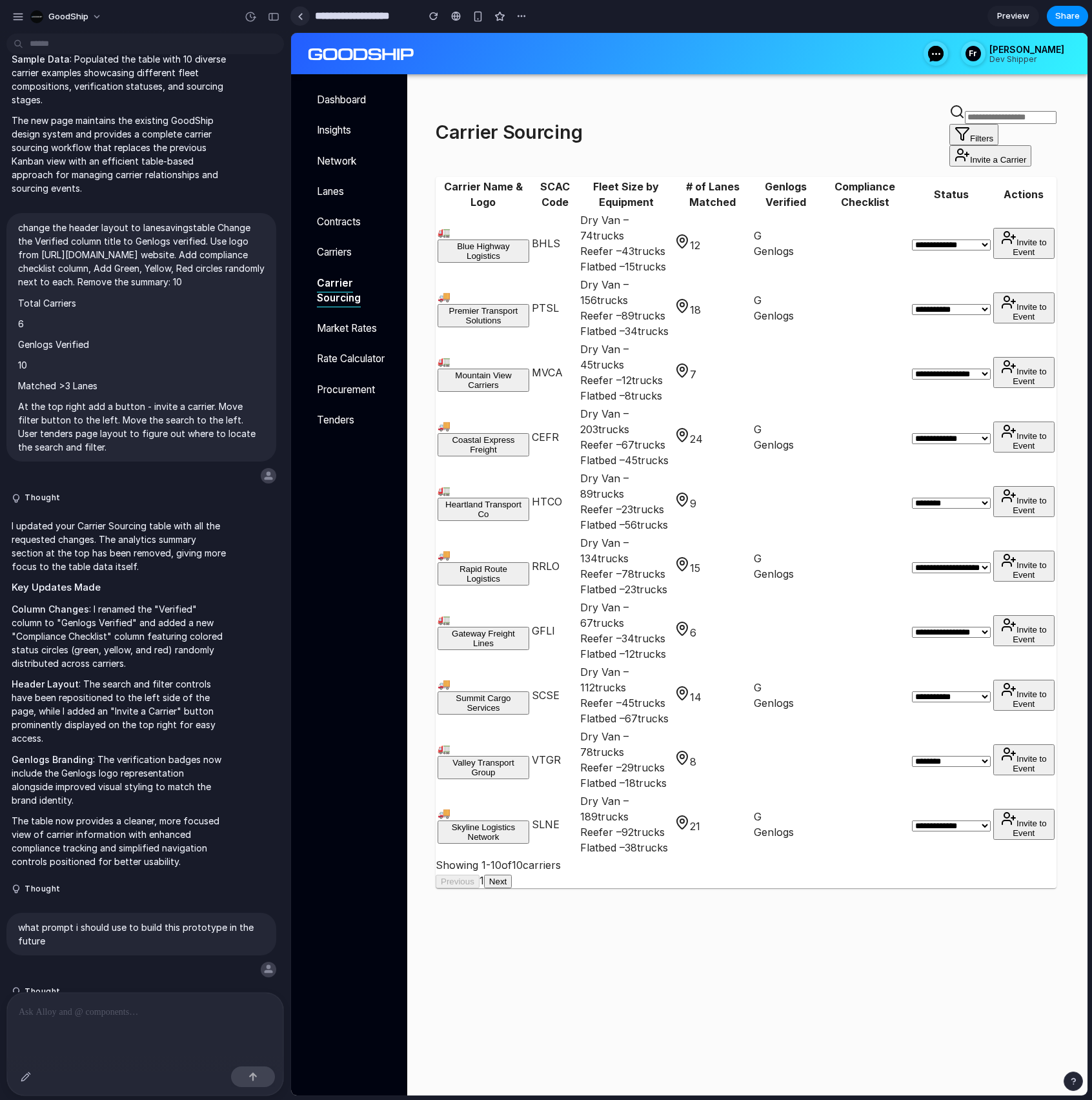
click at [299, 21] on link at bounding box center [300, 16] width 20 height 20
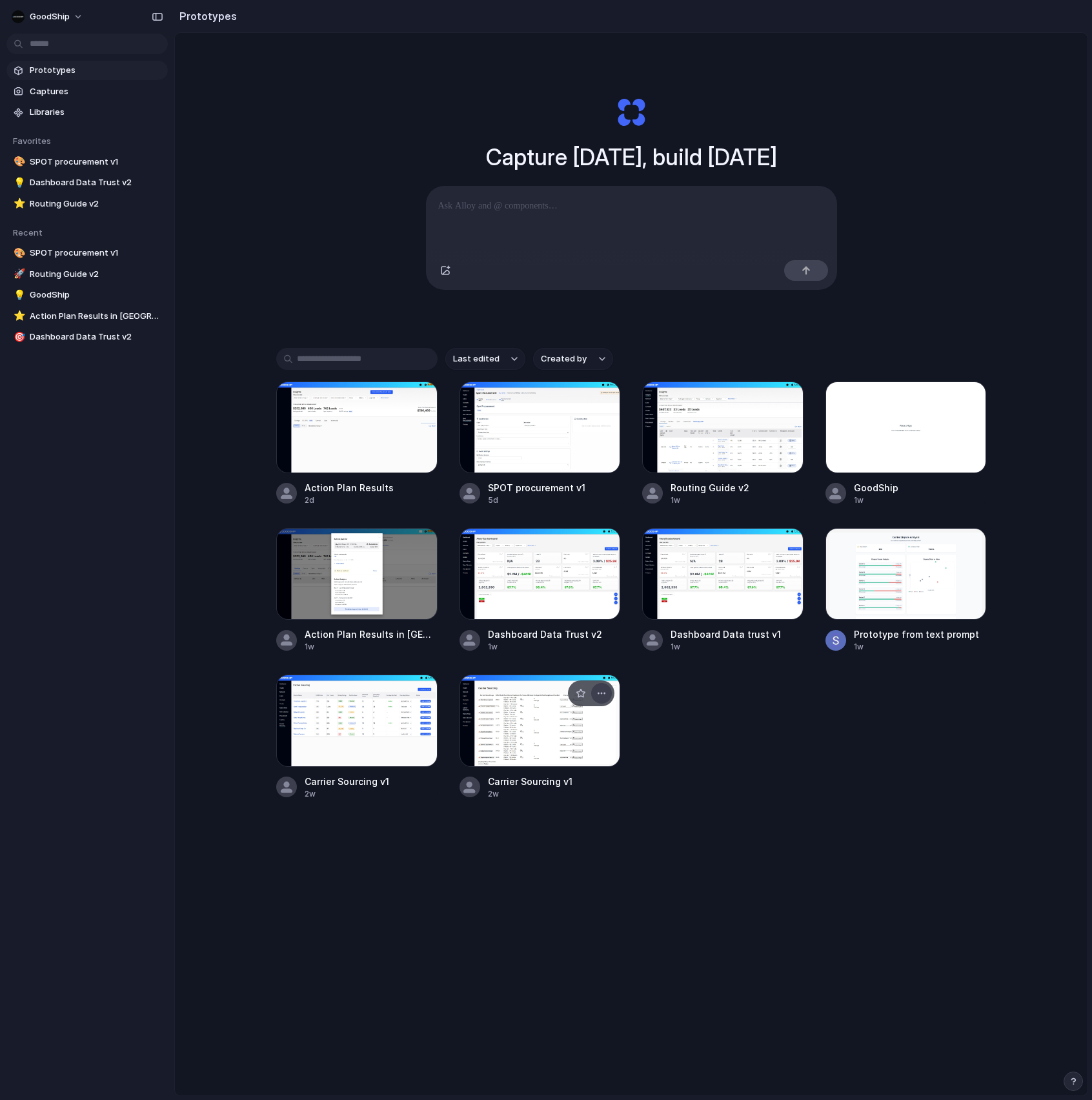
click at [605, 659] on div "button" at bounding box center [601, 694] width 10 height 10
click at [711, 659] on div "Open in new tab Copy link Delete" at bounding box center [546, 550] width 1092 height 1100
click at [543, 659] on div at bounding box center [540, 720] width 162 height 92
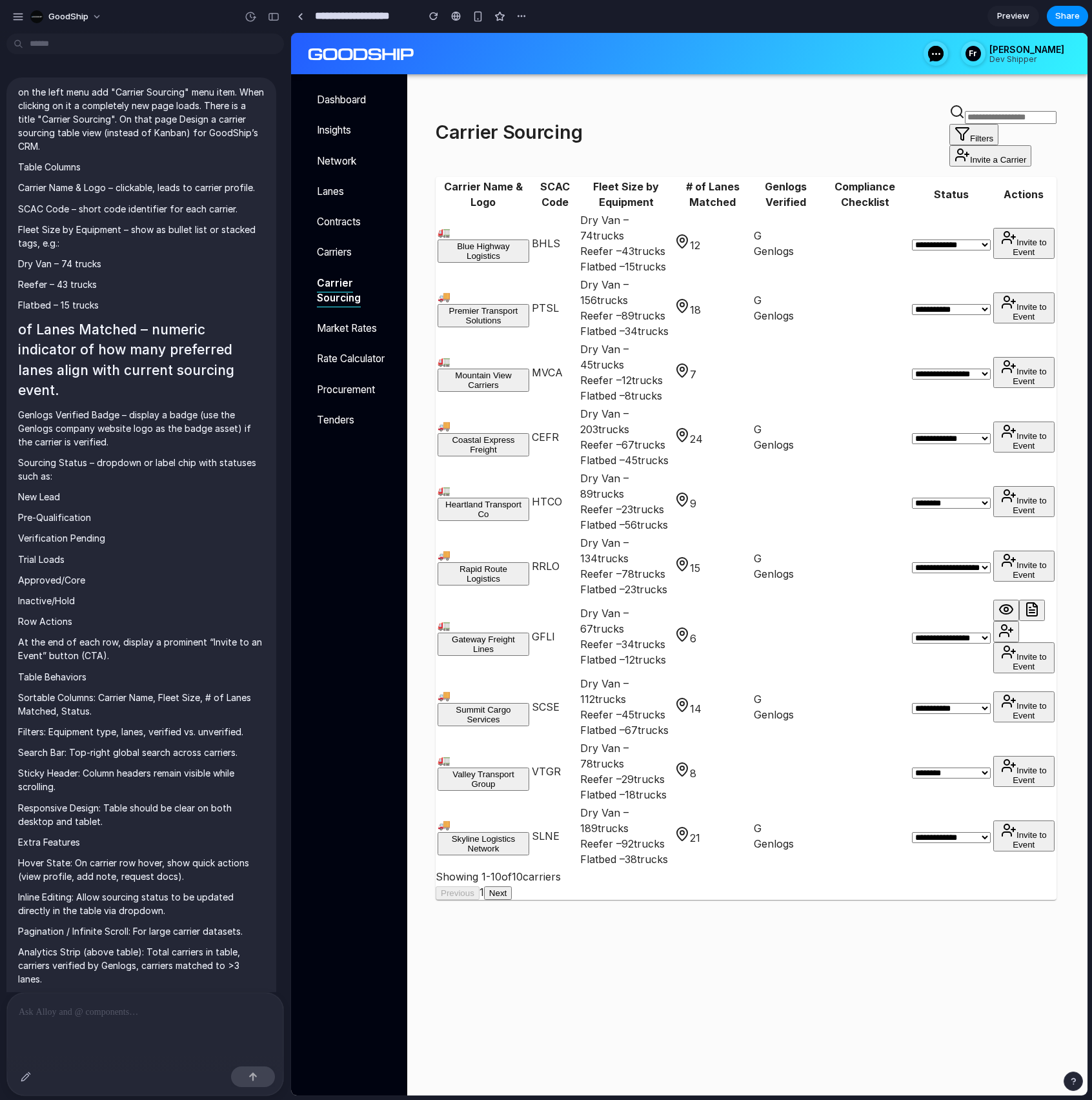
scroll to position [1700, 0]
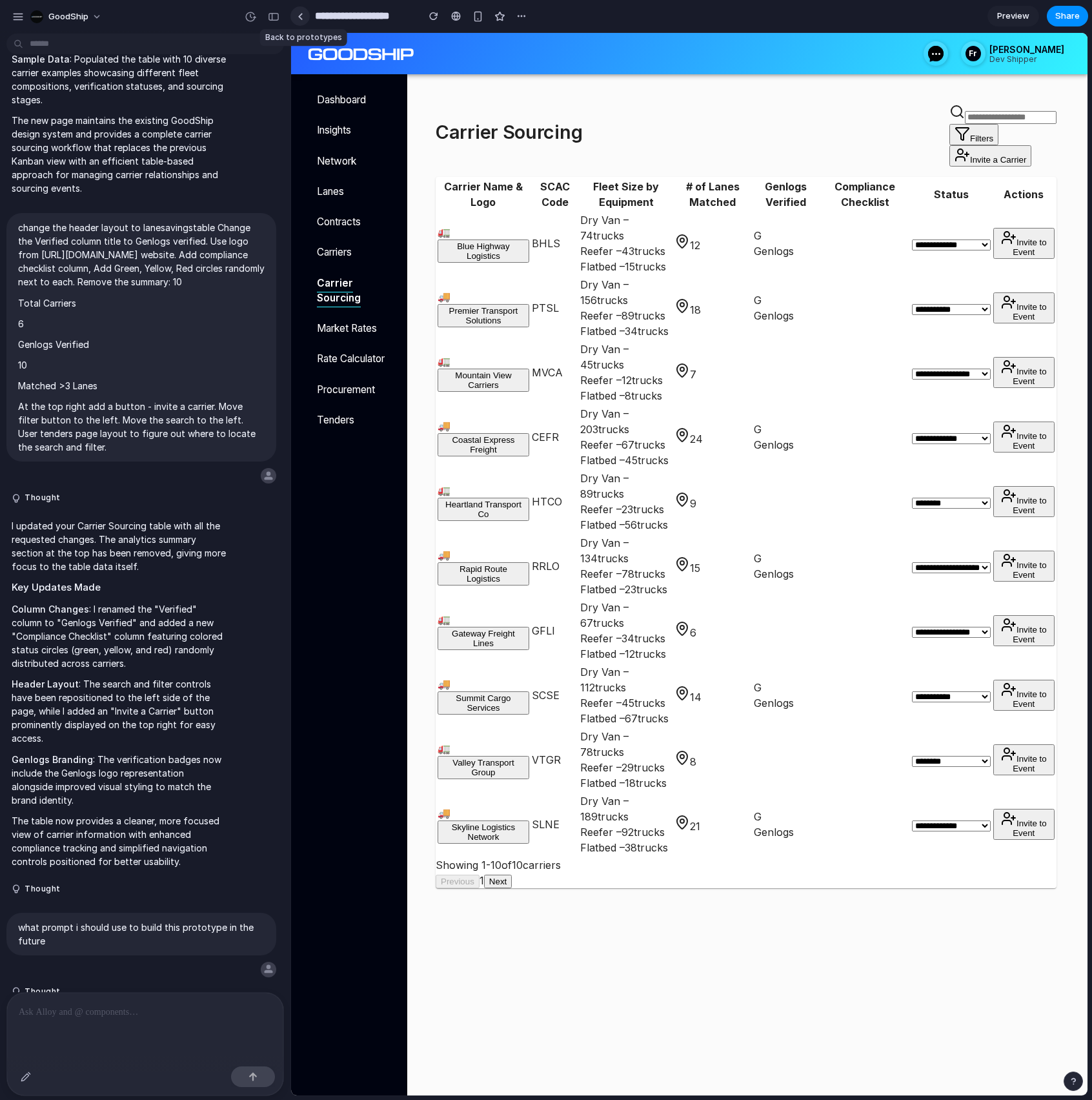
click at [297, 25] on link at bounding box center [300, 16] width 20 height 20
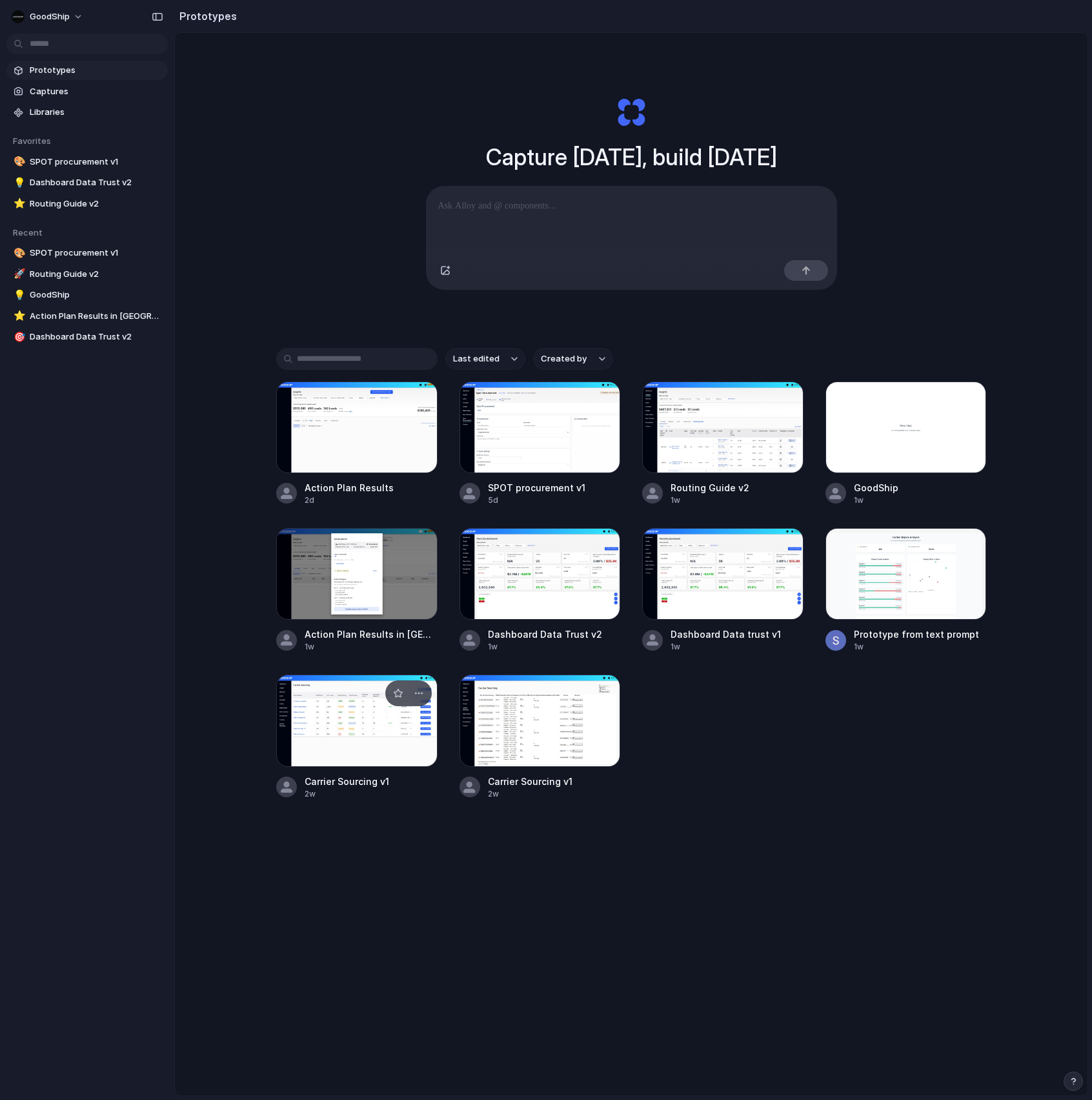
click at [375, 659] on div at bounding box center [357, 720] width 162 height 92
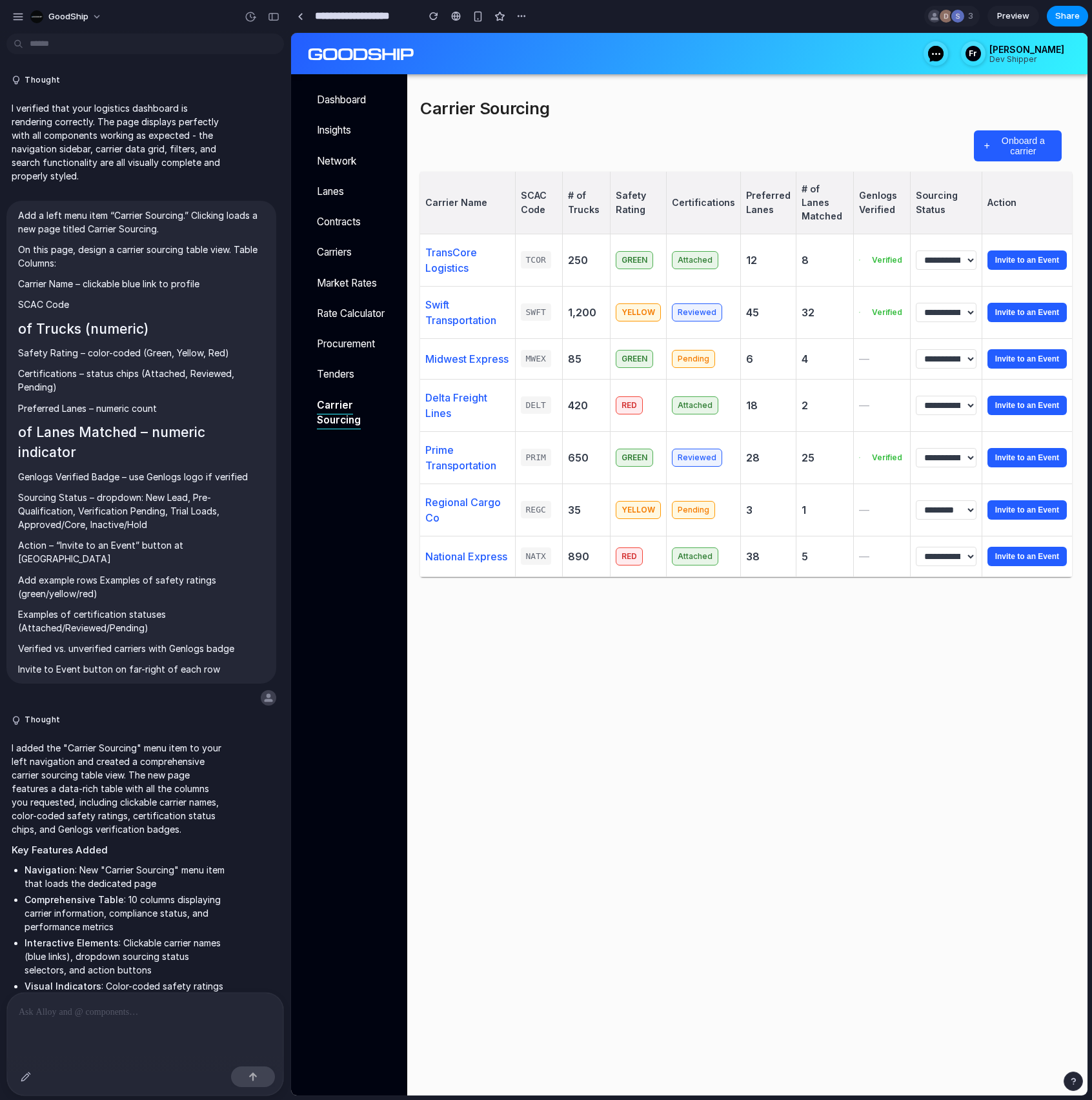
scroll to position [672, 0]
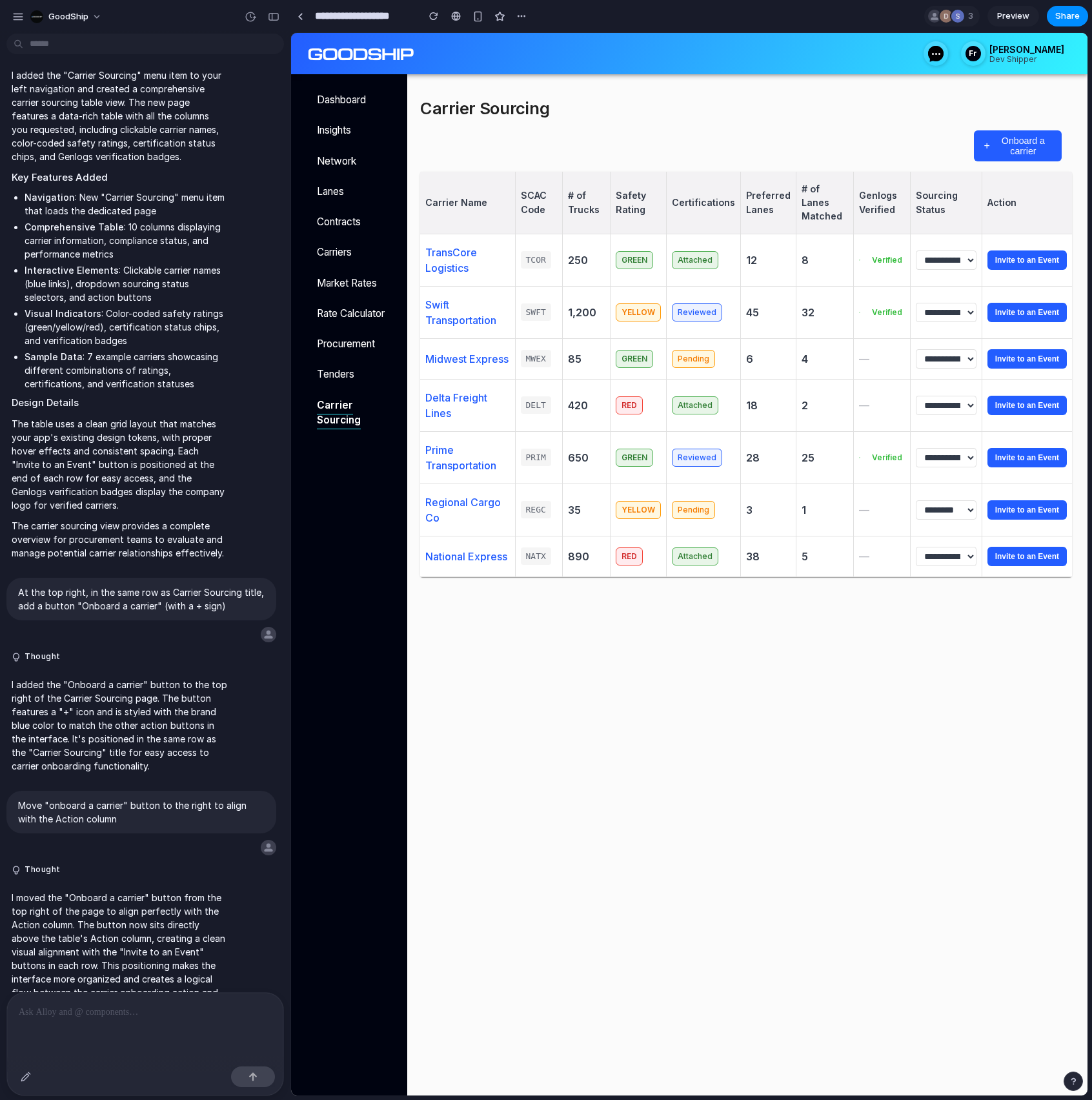
click at [399, 15] on input "**********" at bounding box center [363, 15] width 101 height 23
type input "**********"
click at [298, 13] on div at bounding box center [300, 16] width 6 height 7
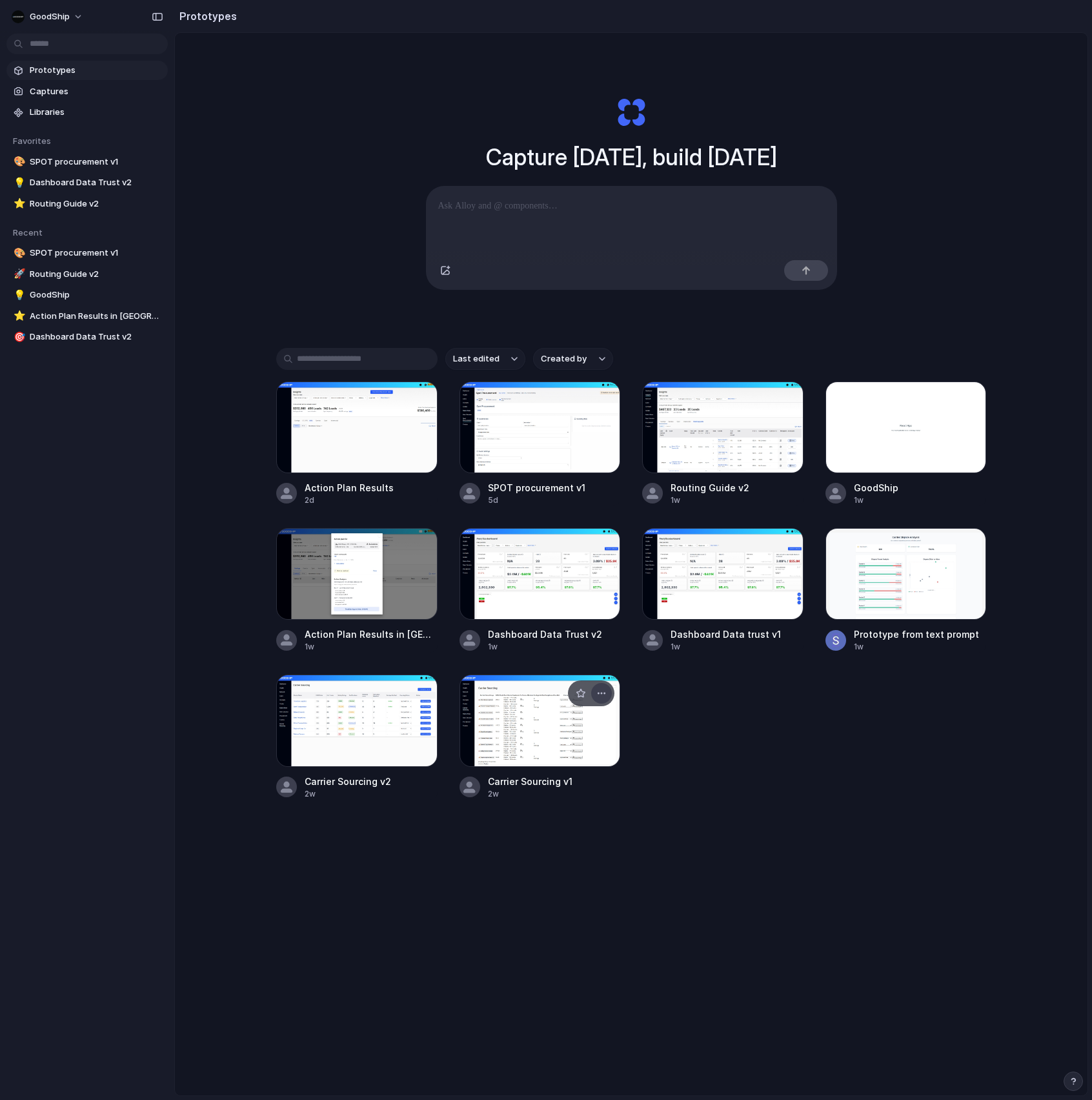
click at [600, 659] on div "button" at bounding box center [601, 694] width 10 height 10
click at [575, 659] on li "Delete" at bounding box center [564, 766] width 91 height 21
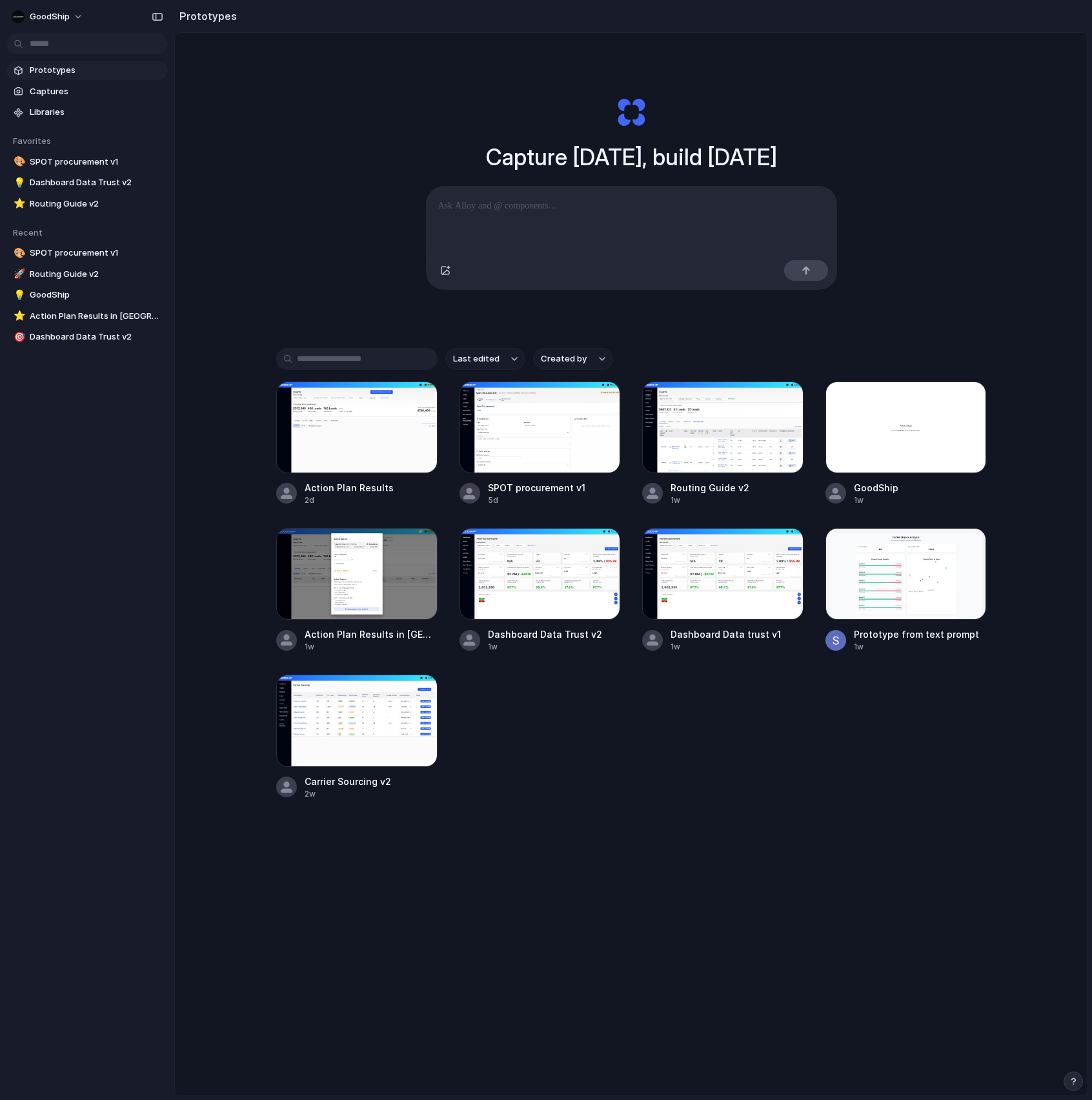
click at [732, 659] on div "Action Plan Results 2d SPOT procurement v1 5d Routing Guide v2 1w GoodShip 1w A…" at bounding box center [631, 590] width 710 height 418
click at [549, 352] on button "Created by" at bounding box center [573, 359] width 80 height 22
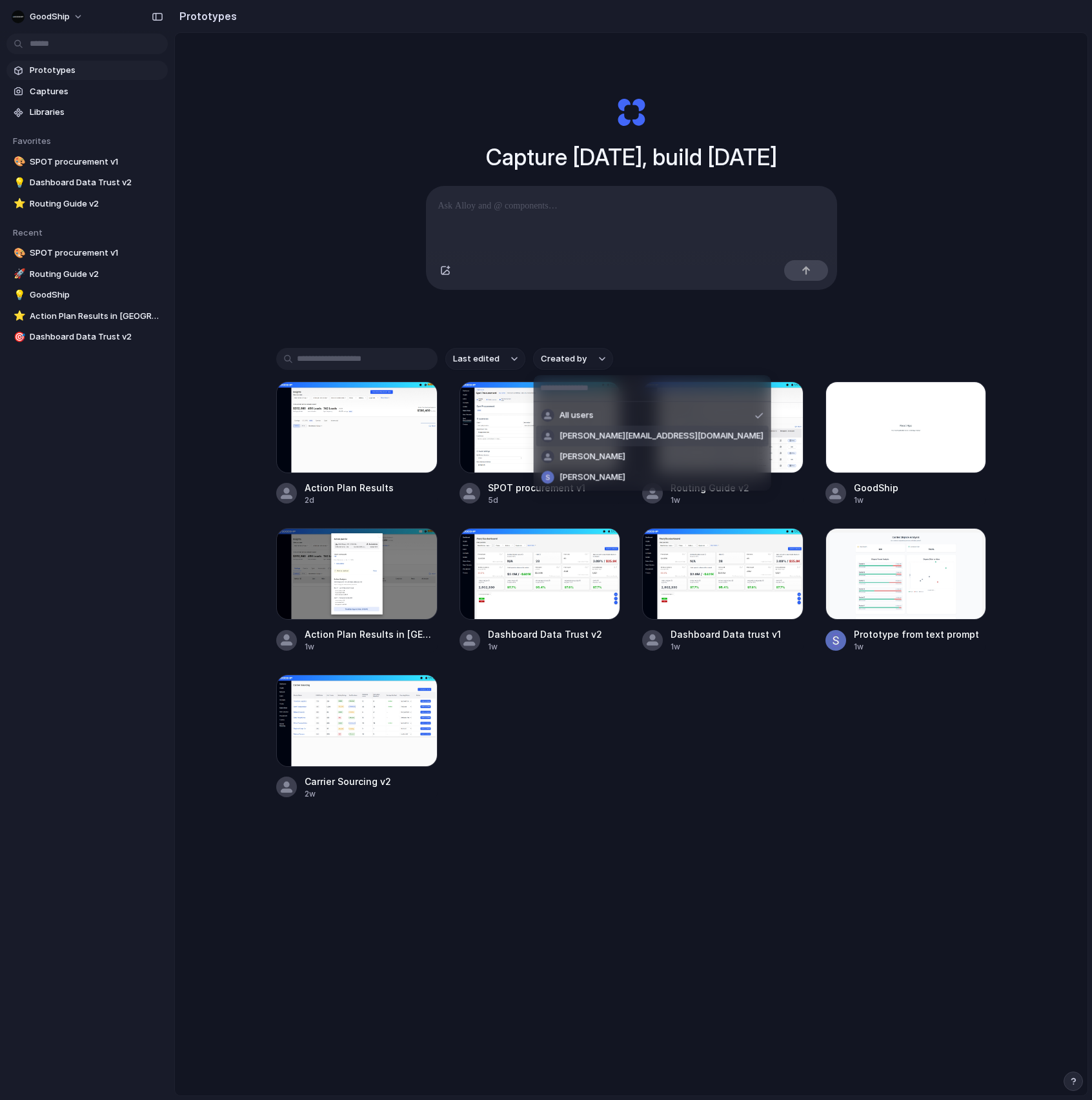
click at [576, 433] on span "[PERSON_NAME][EMAIL_ADDRESS][DOMAIN_NAME]" at bounding box center [661, 436] width 204 height 13
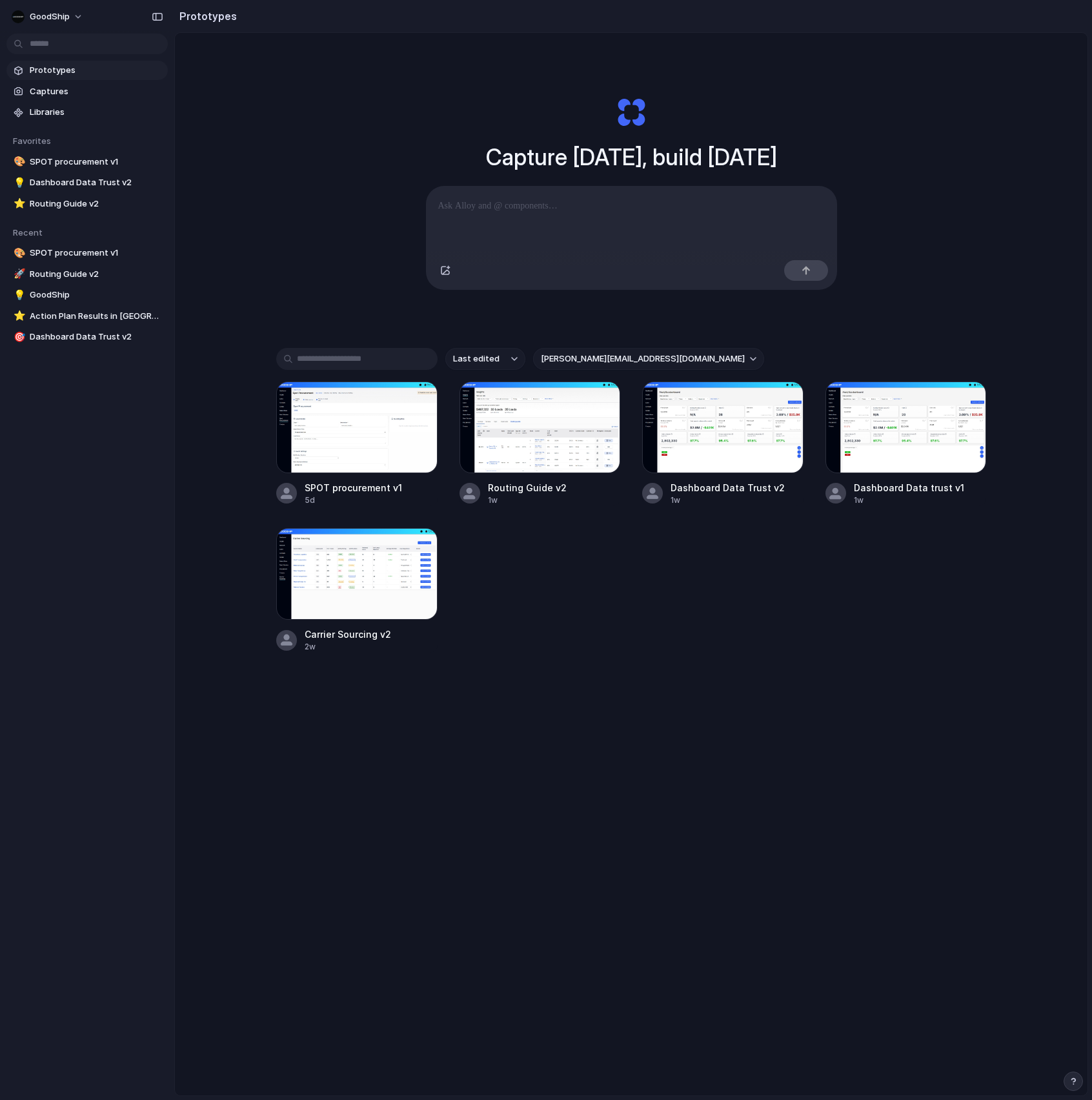
click at [629, 659] on div "Last edited [PERSON_NAME][EMAIL_ADDRESS][DOMAIN_NAME] SPOT procurement v1 5d Ro…" at bounding box center [631, 541] width 710 height 386
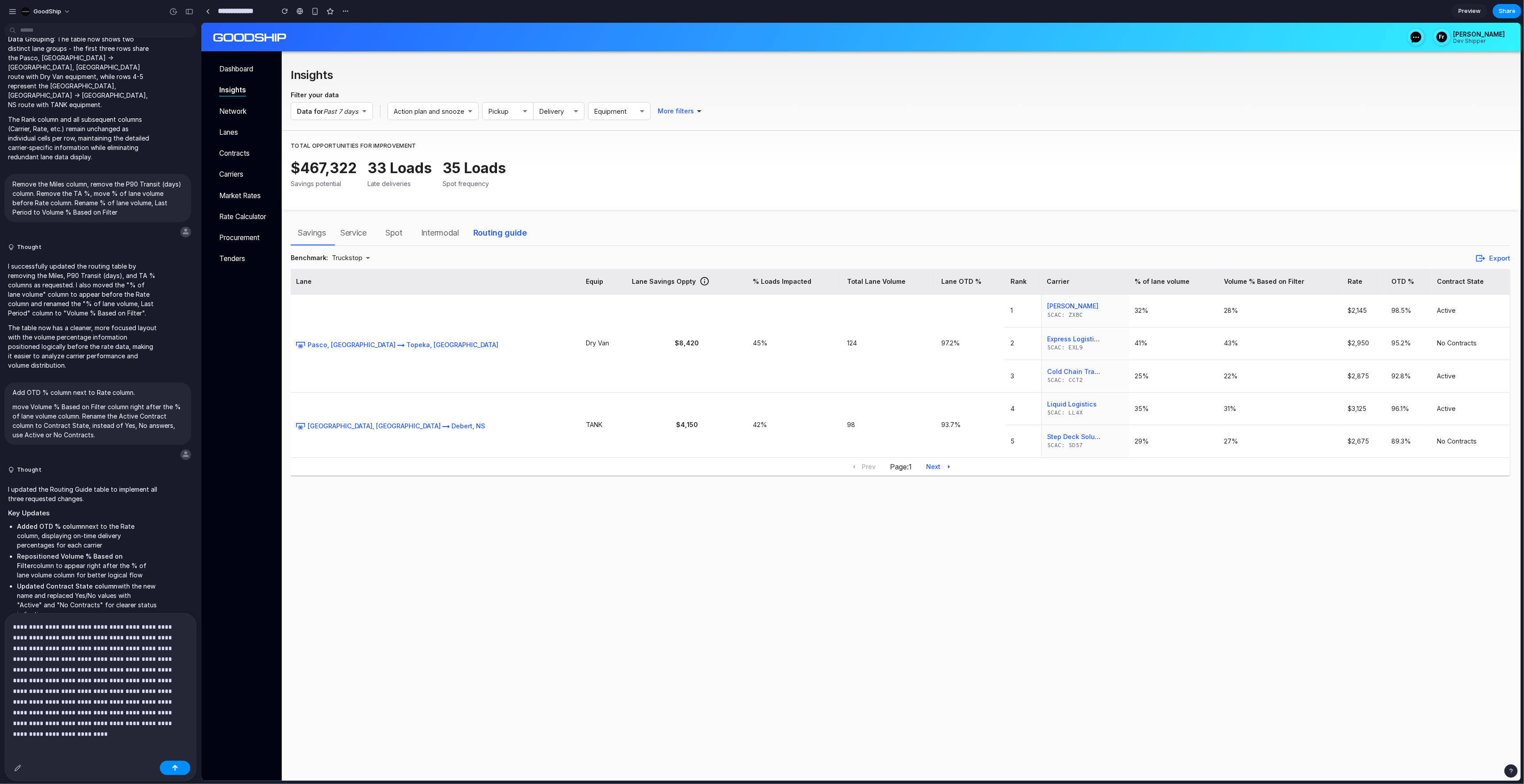
scroll to position [1503, 0]
click at [8, 10] on button "button" at bounding box center [12, 11] width 14 height 14
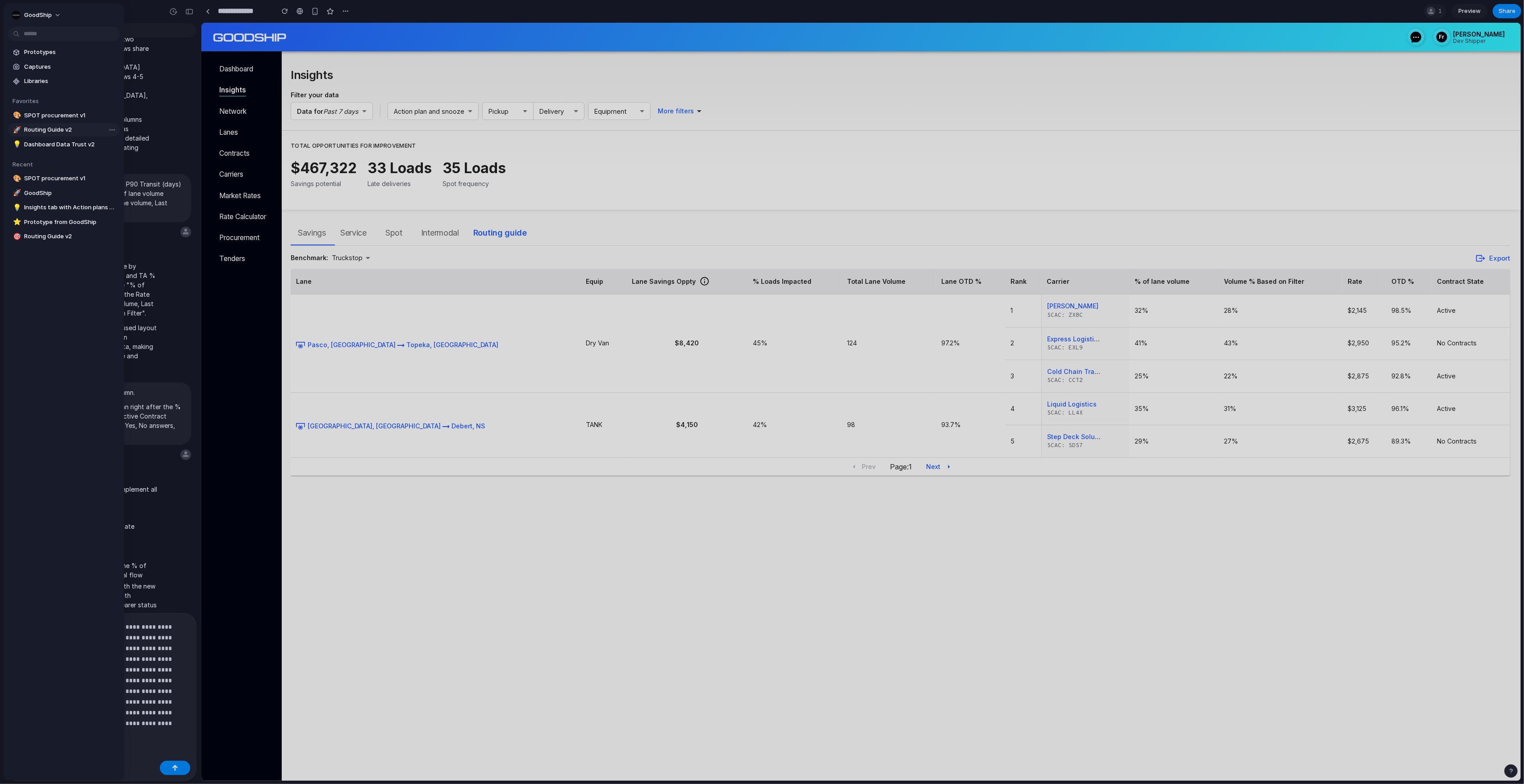
click at [56, 132] on span "Routing Guide v2" at bounding box center [70, 129] width 92 height 9
type input "**********"
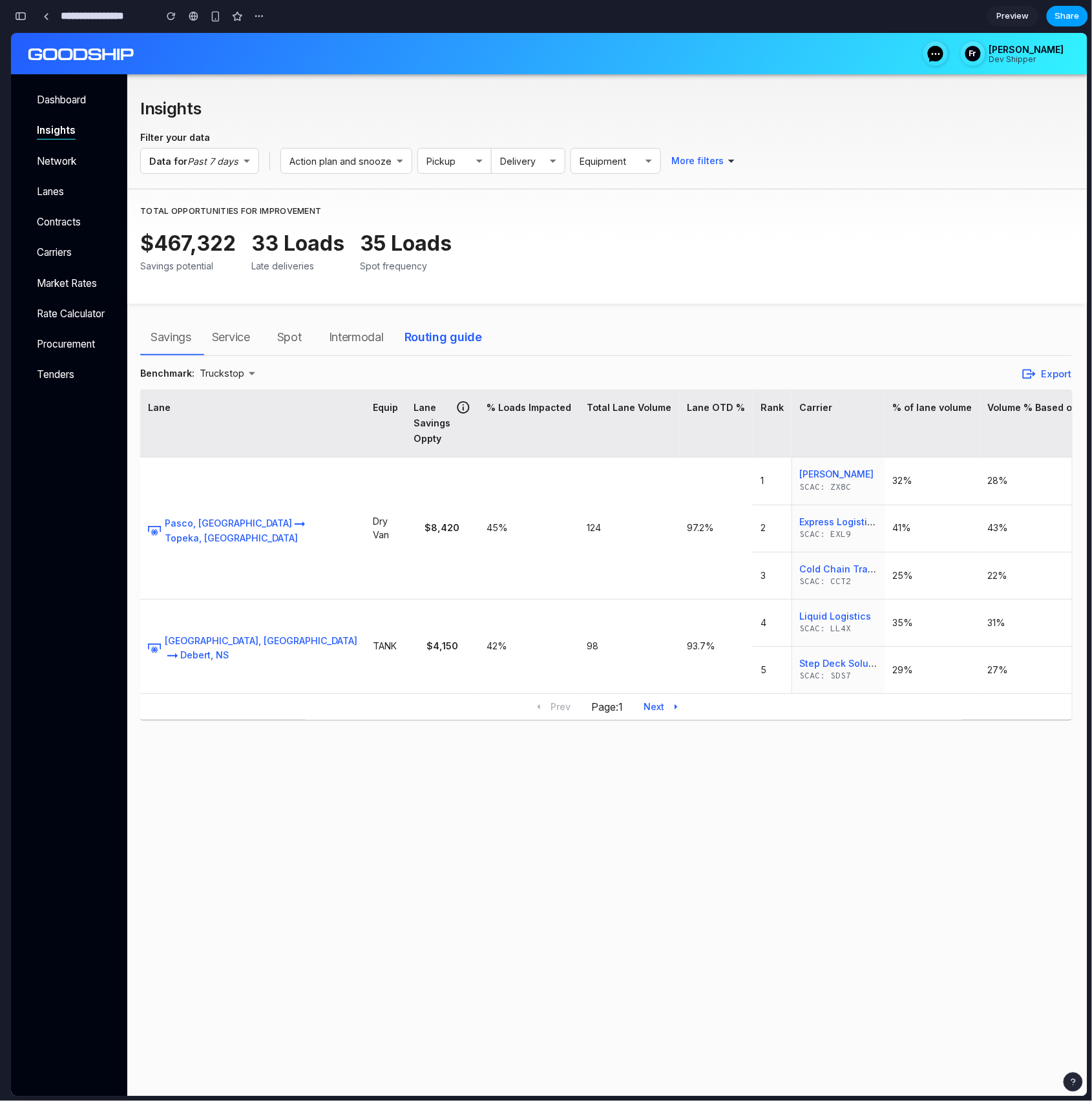
scroll to position [4523, 0]
click at [20, 13] on div "button" at bounding box center [21, 16] width 12 height 9
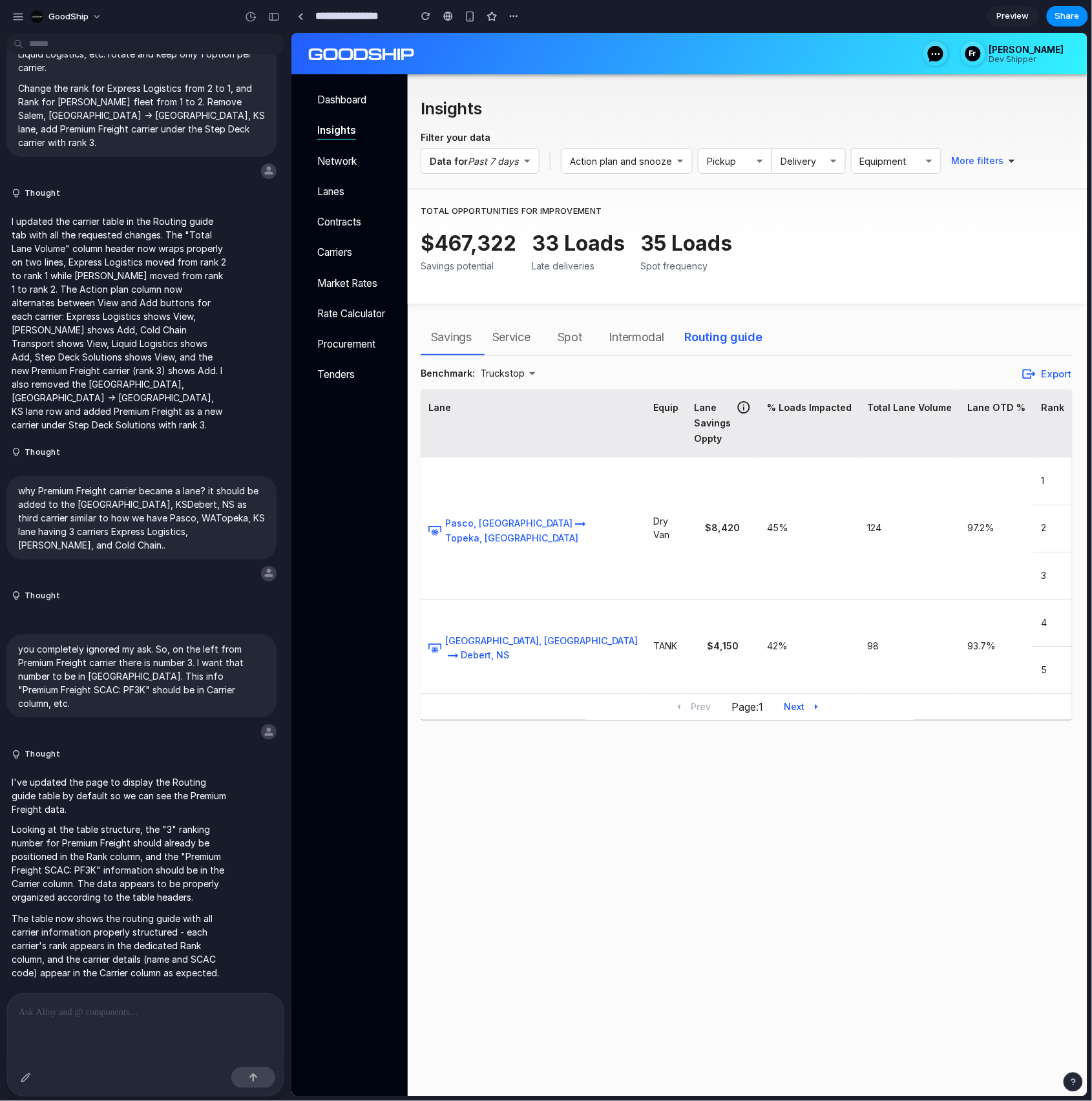
scroll to position [2474, 0]
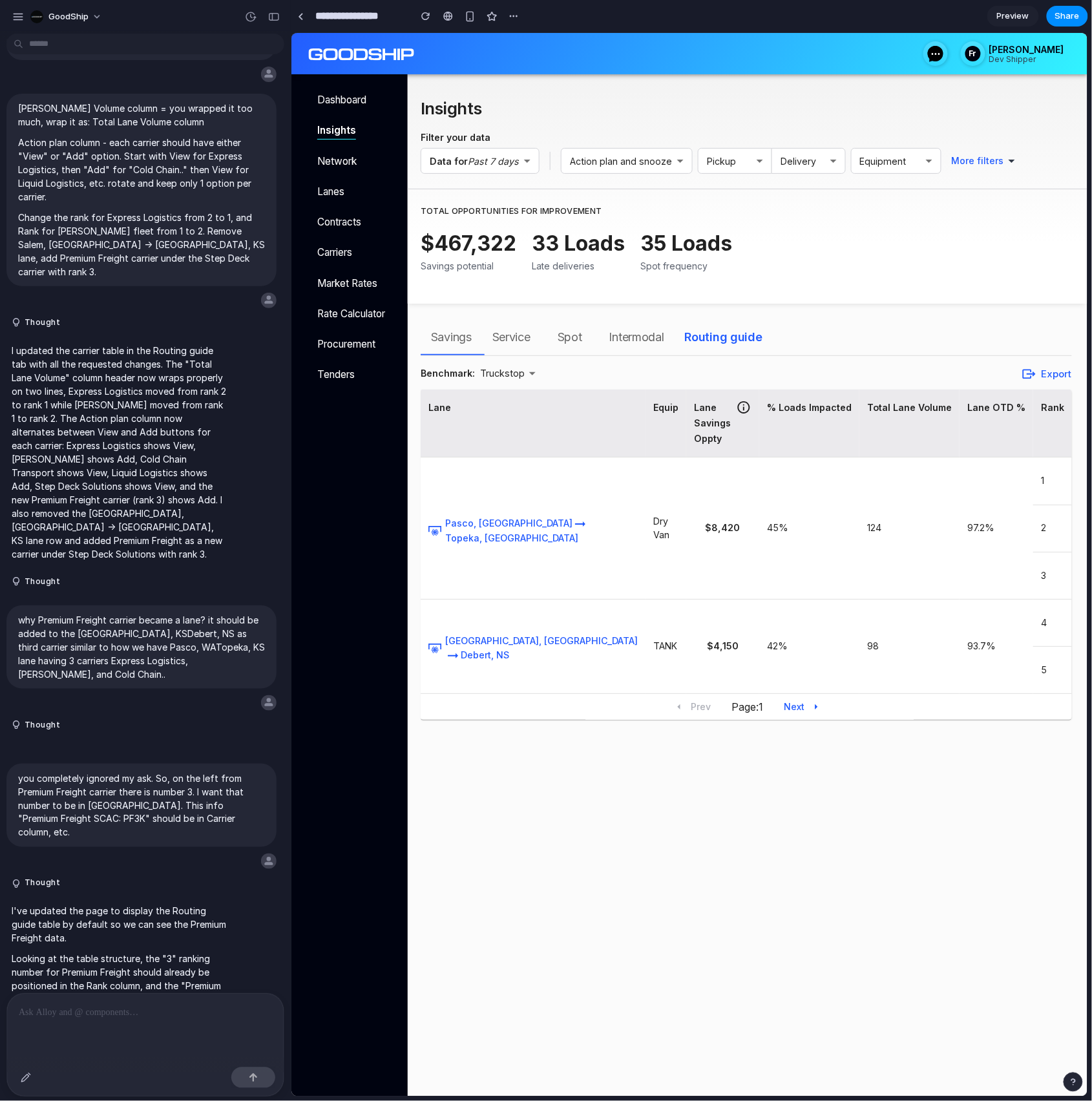
click at [104, 1029] on div at bounding box center [145, 1028] width 276 height 68
click at [141, 1012] on p "**********" at bounding box center [145, 1013] width 253 height 15
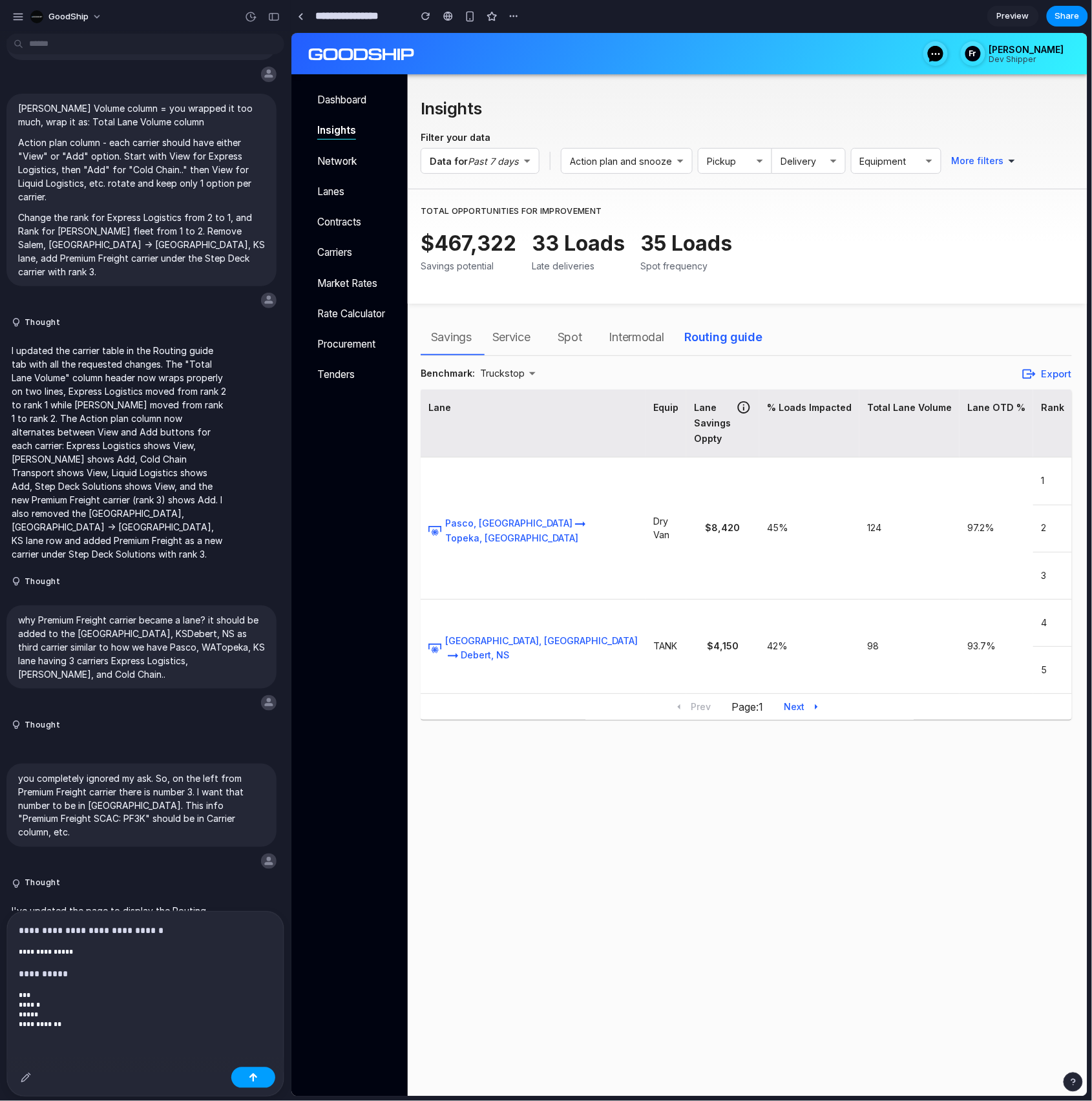
click at [264, 1080] on button "button" at bounding box center [252, 1078] width 44 height 21
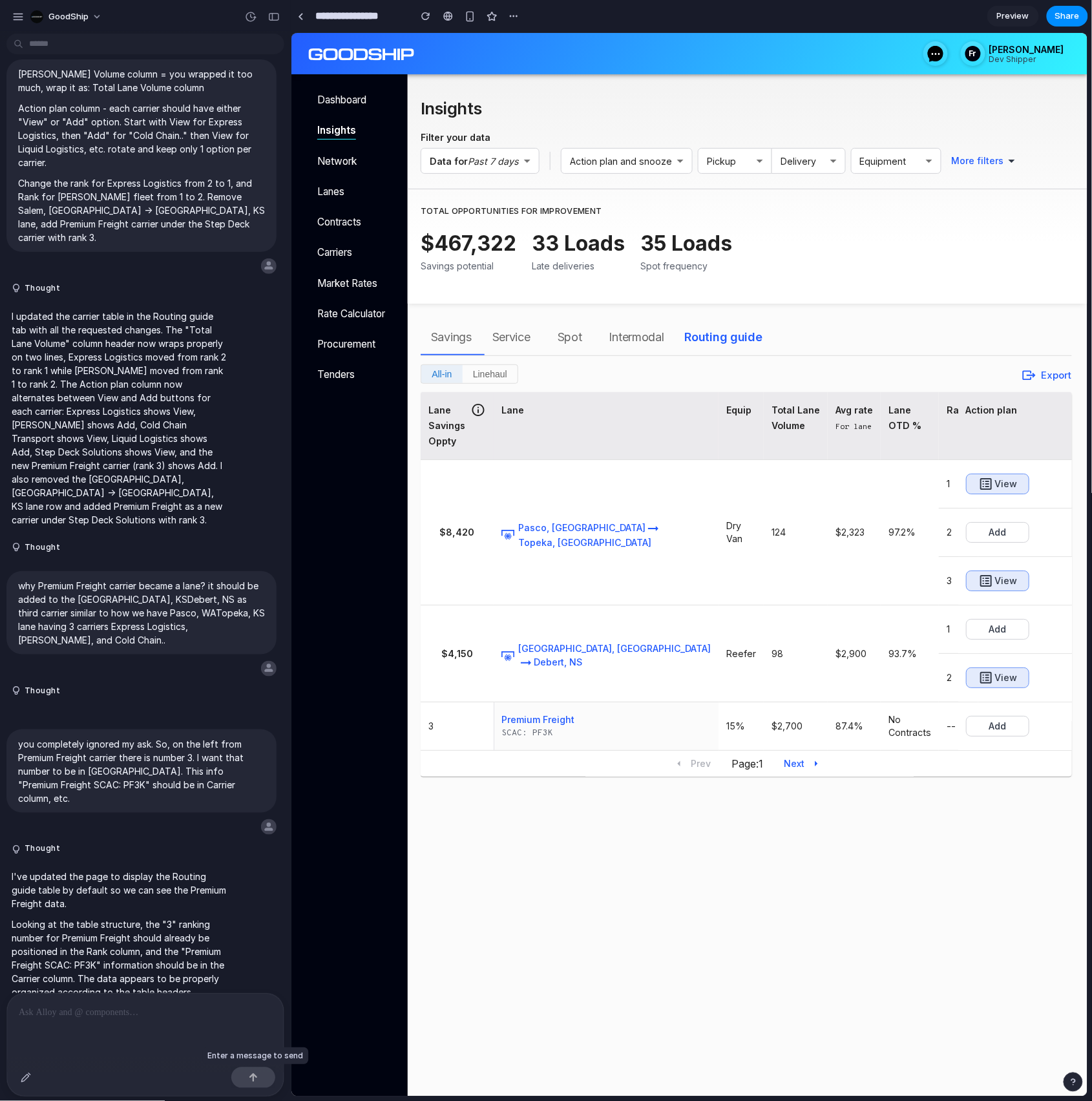
scroll to position [0, 0]
click at [490, 19] on div "button" at bounding box center [491, 16] width 11 height 11
click at [491, 19] on div "button" at bounding box center [491, 16] width 11 height 11
